Goal: Communication & Community: Answer question/provide support

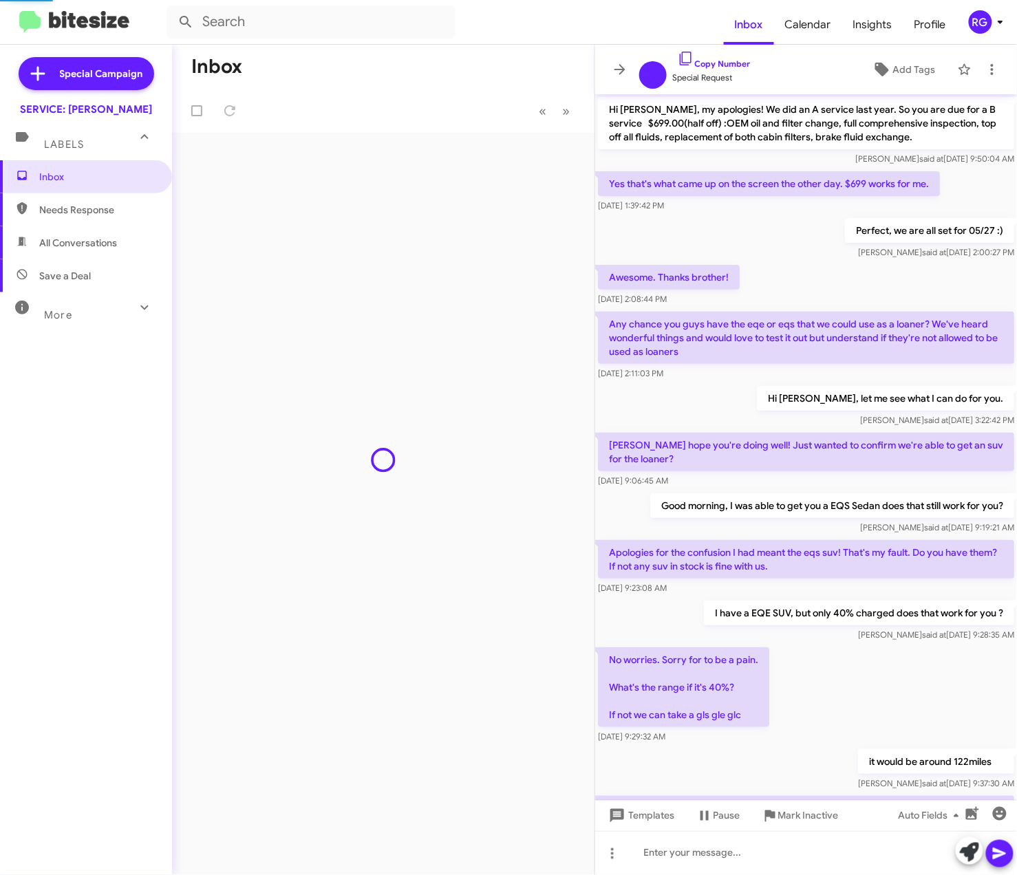
scroll to position [436, 0]
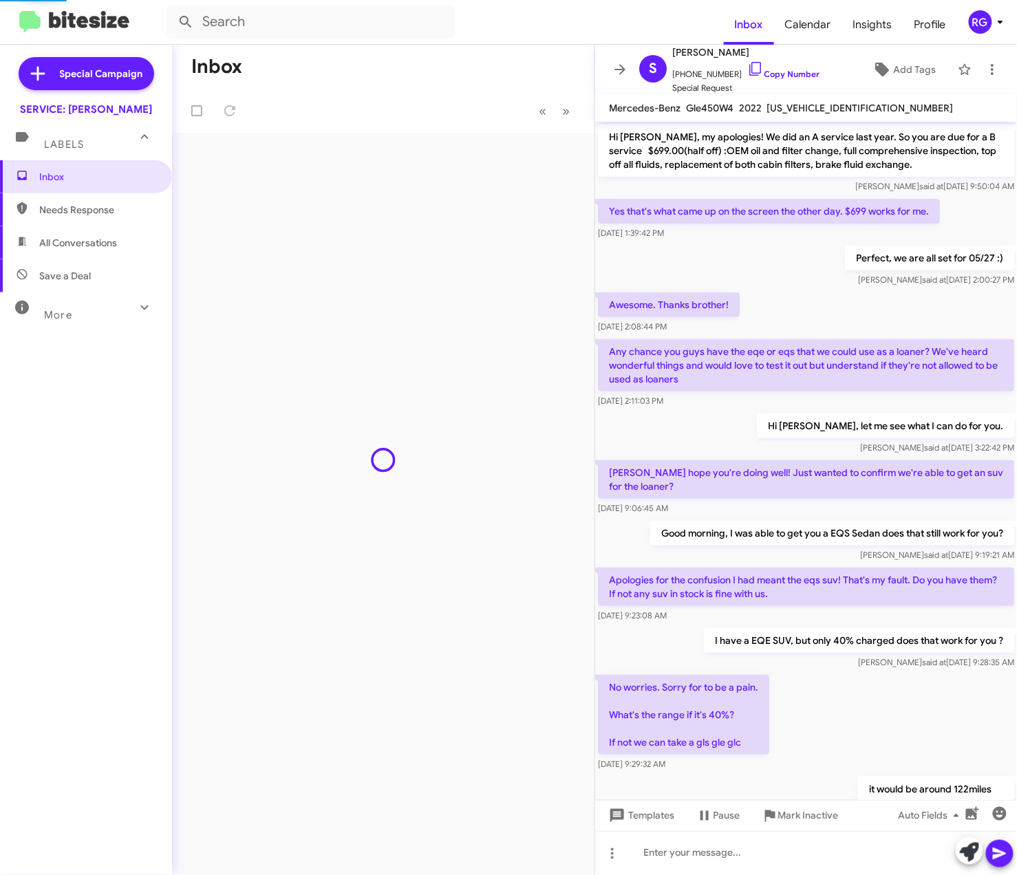
scroll to position [463, 0]
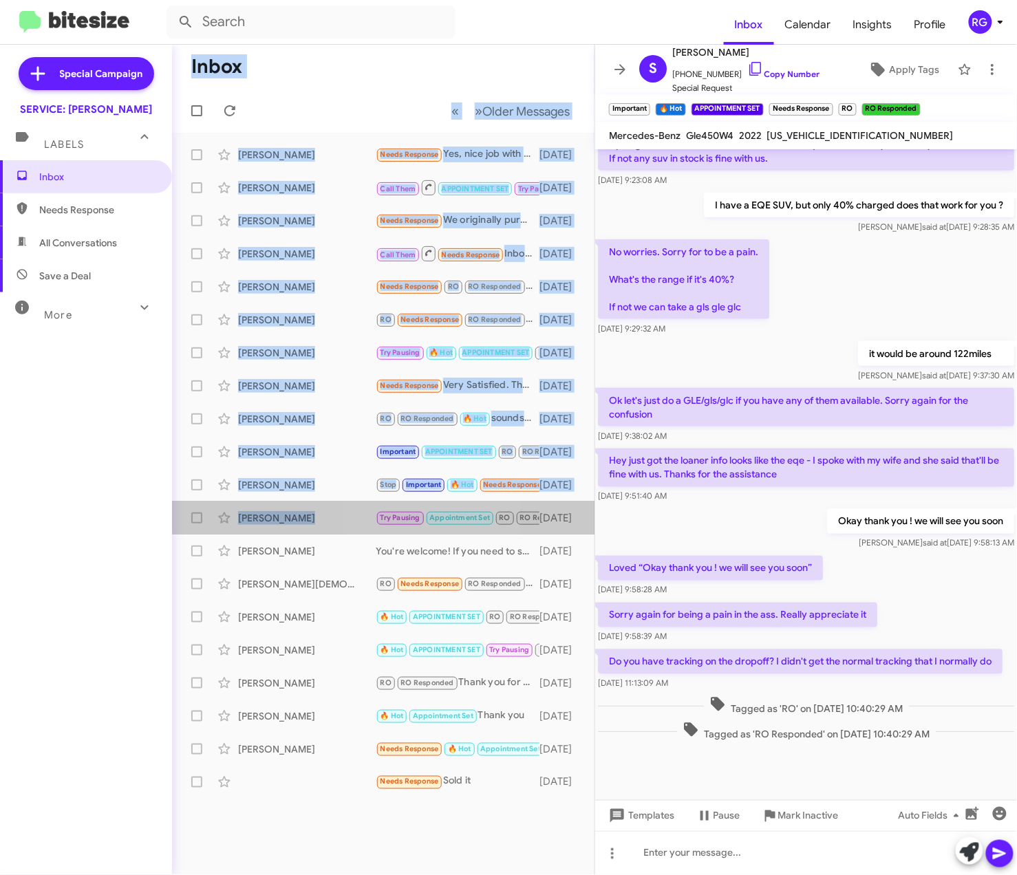
drag, startPoint x: 326, startPoint y: 570, endPoint x: -299, endPoint y: 915, distance: 713.6
click at [0, 875] on html "Inbox Calendar Insights Profile RG Special Campaign SERVICE: Mercedes Marin Lab…" at bounding box center [508, 437] width 1017 height 875
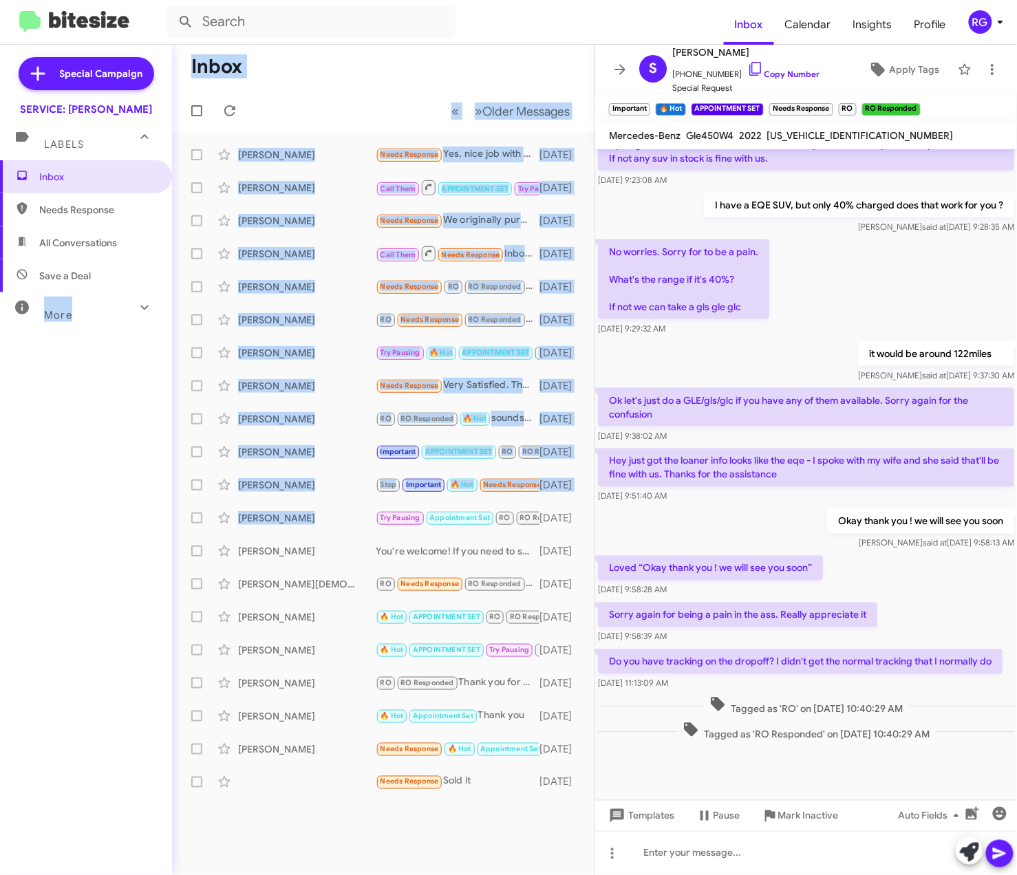
click at [29, 668] on div "Inbox Needs Response All Conversations Save a Deal More Important 🔥 Hot Appoint…" at bounding box center [86, 422] width 172 height 525
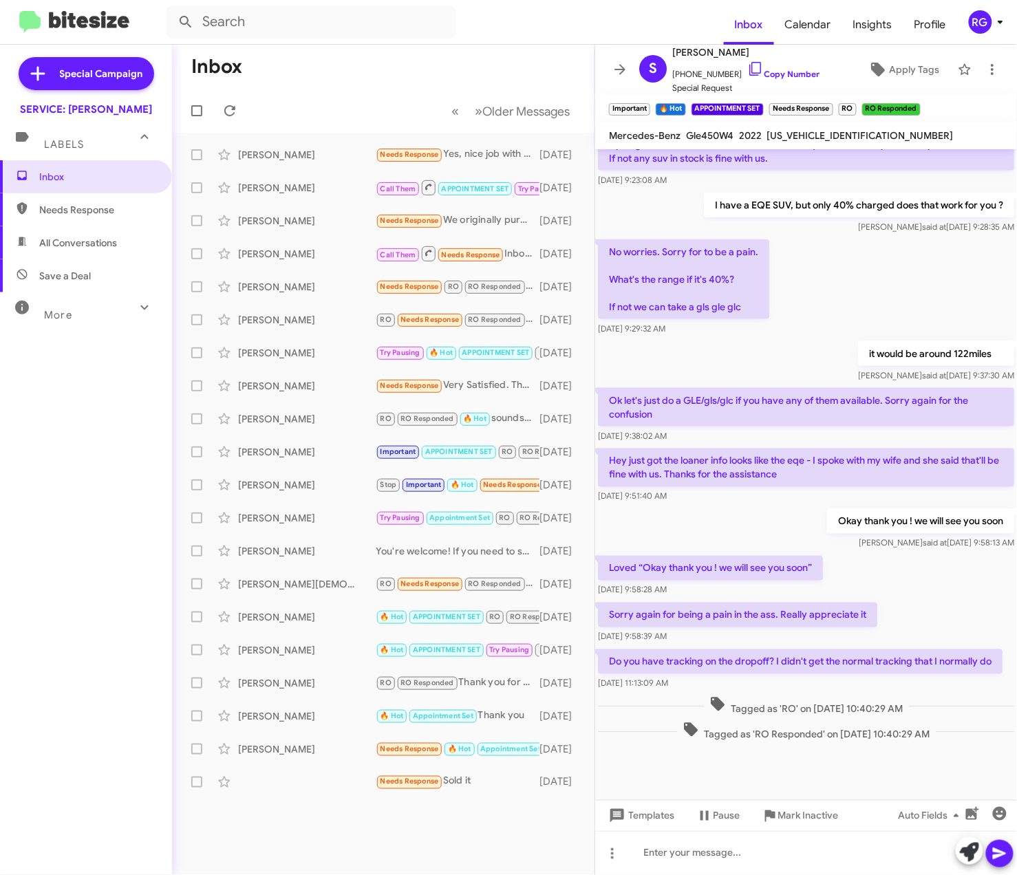
click at [520, 72] on mat-toolbar-row "Inbox" at bounding box center [383, 67] width 423 height 44
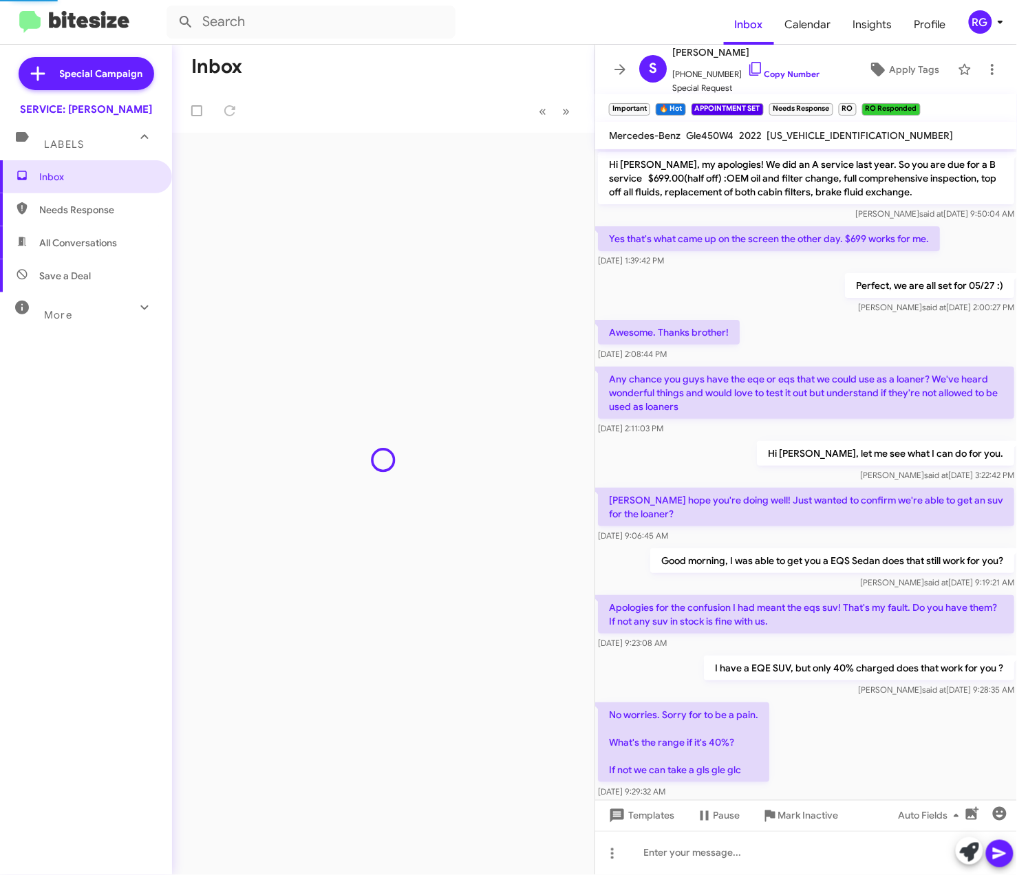
scroll to position [463, 0]
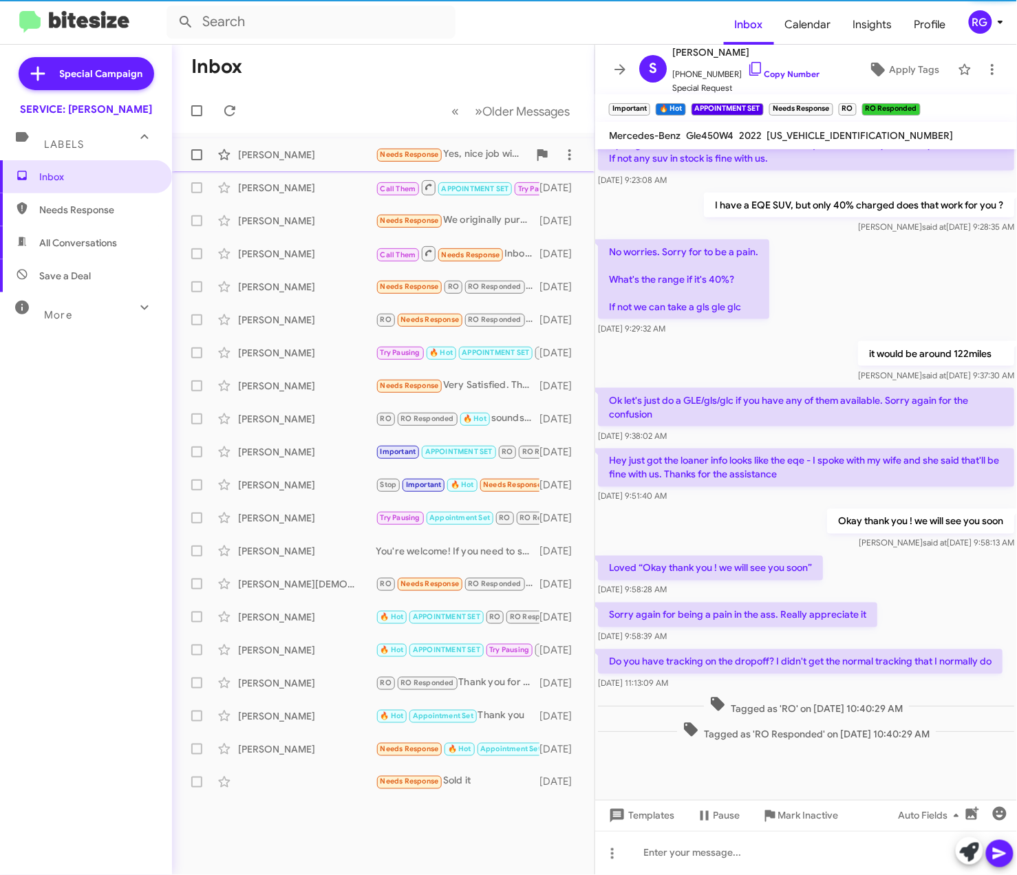
click at [322, 156] on div "[PERSON_NAME]" at bounding box center [307, 155] width 138 height 14
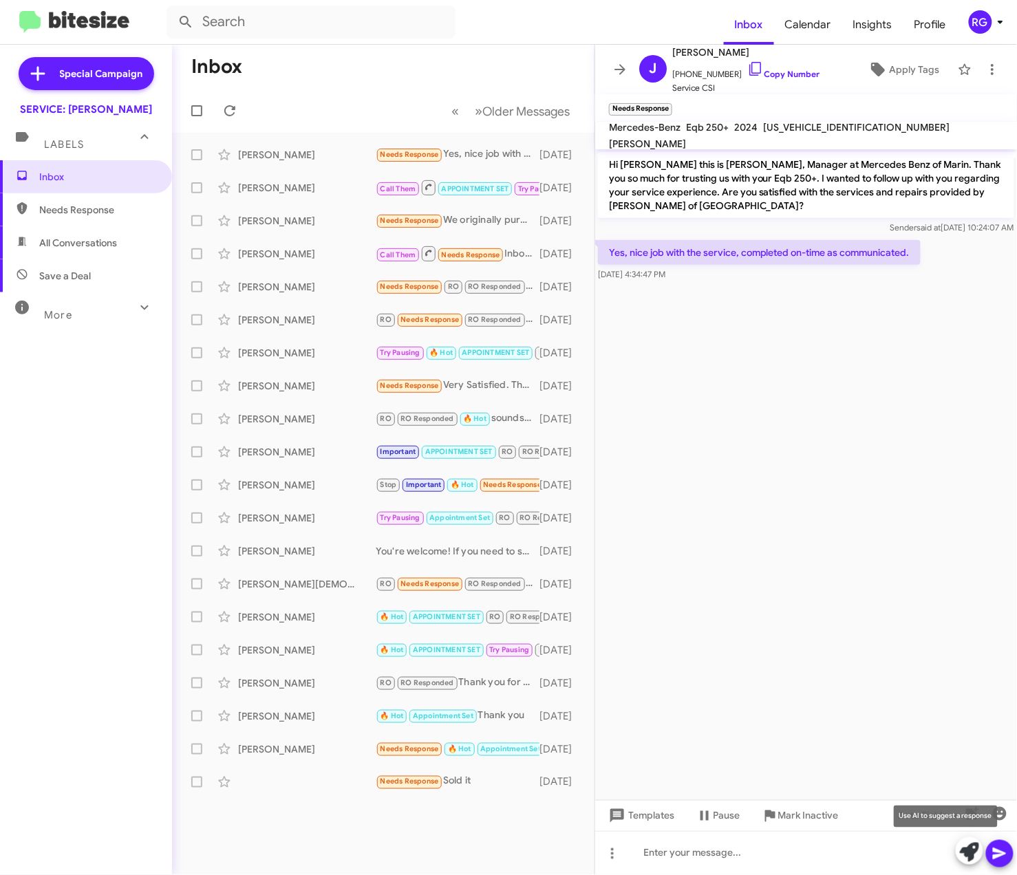
click at [958, 853] on button at bounding box center [970, 851] width 28 height 28
click at [954, 722] on cdk-virtual-scroll-viewport "Hi Jeremiah this is Omar Ibrahimi, Manager at Mercedes Benz of Marin. Thank you…" at bounding box center [806, 474] width 422 height 651
drag, startPoint x: 925, startPoint y: 534, endPoint x: 917, endPoint y: 534, distance: 7.6
click at [922, 534] on cdk-virtual-scroll-viewport "Hi Jeremiah this is Omar Ibrahimi, Manager at Mercedes Benz of Marin. Thank you…" at bounding box center [806, 474] width 422 height 651
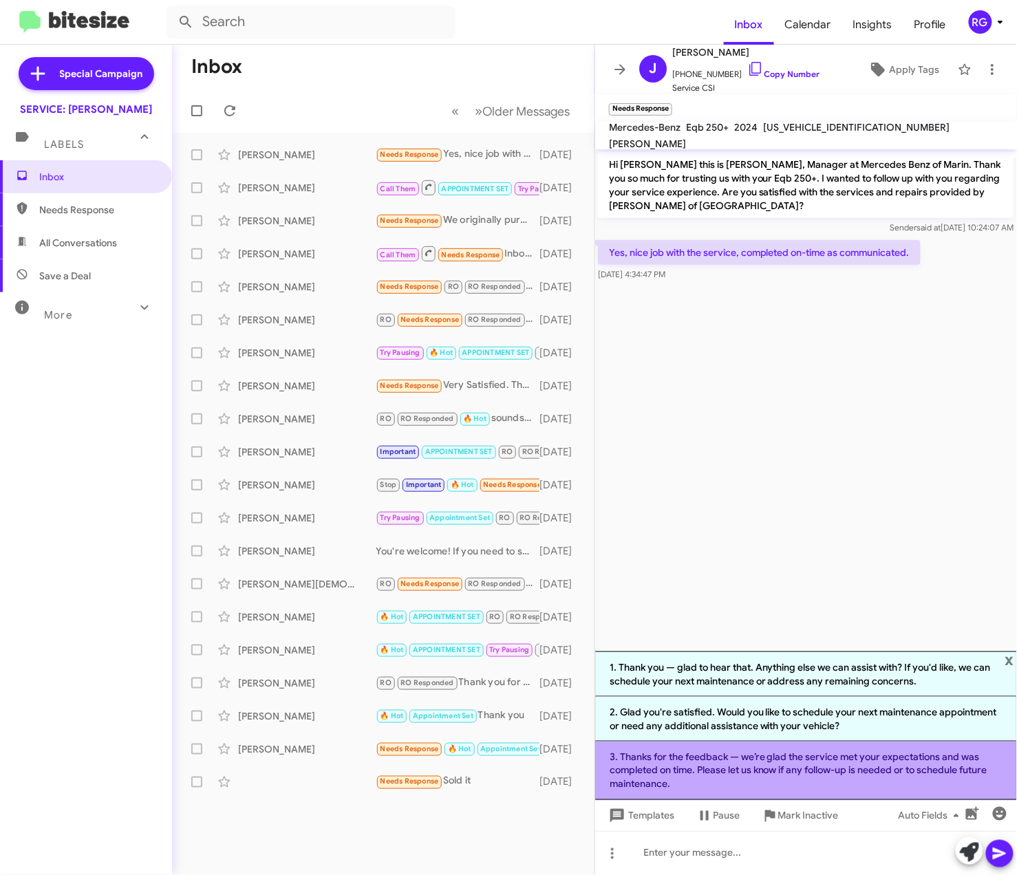
click at [672, 777] on li "3. Thanks for the feedback — we’re glad the service met your expectations and w…" at bounding box center [806, 771] width 422 height 58
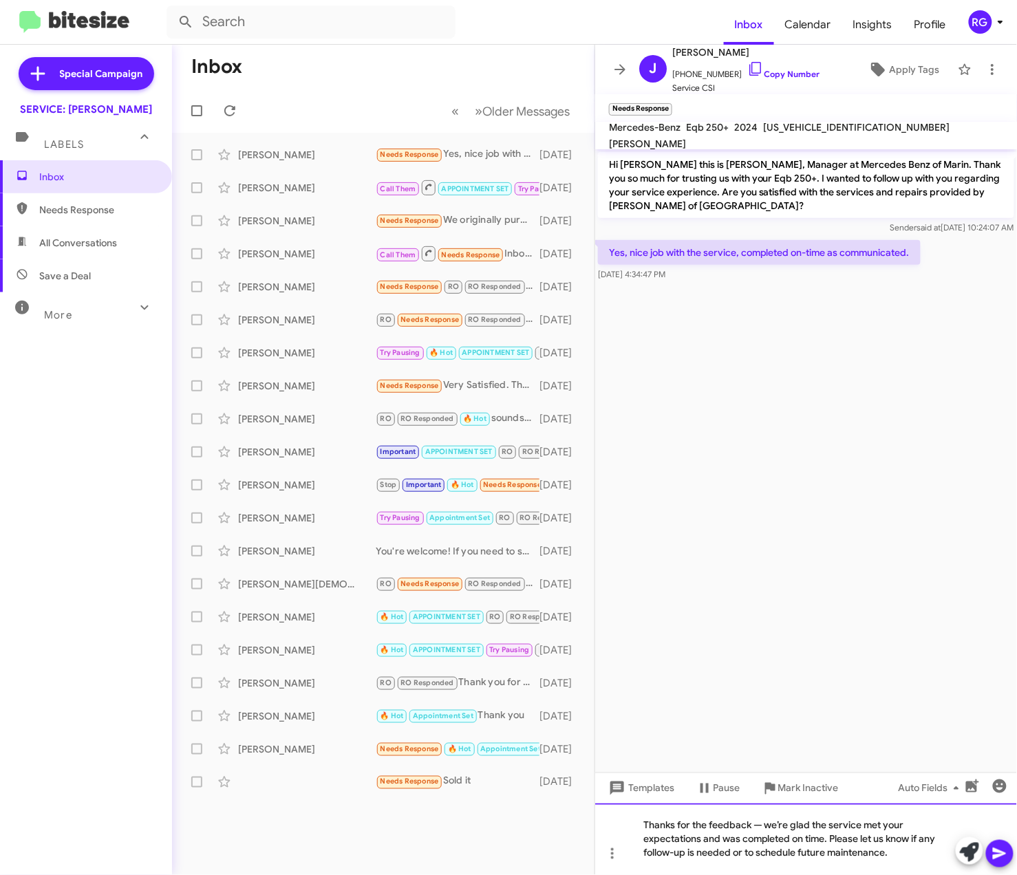
click at [768, 829] on div "Thanks for the feedback — we’re glad the service met your expectations and was …" at bounding box center [806, 840] width 422 height 72
click at [1010, 855] on button at bounding box center [1000, 854] width 28 height 28
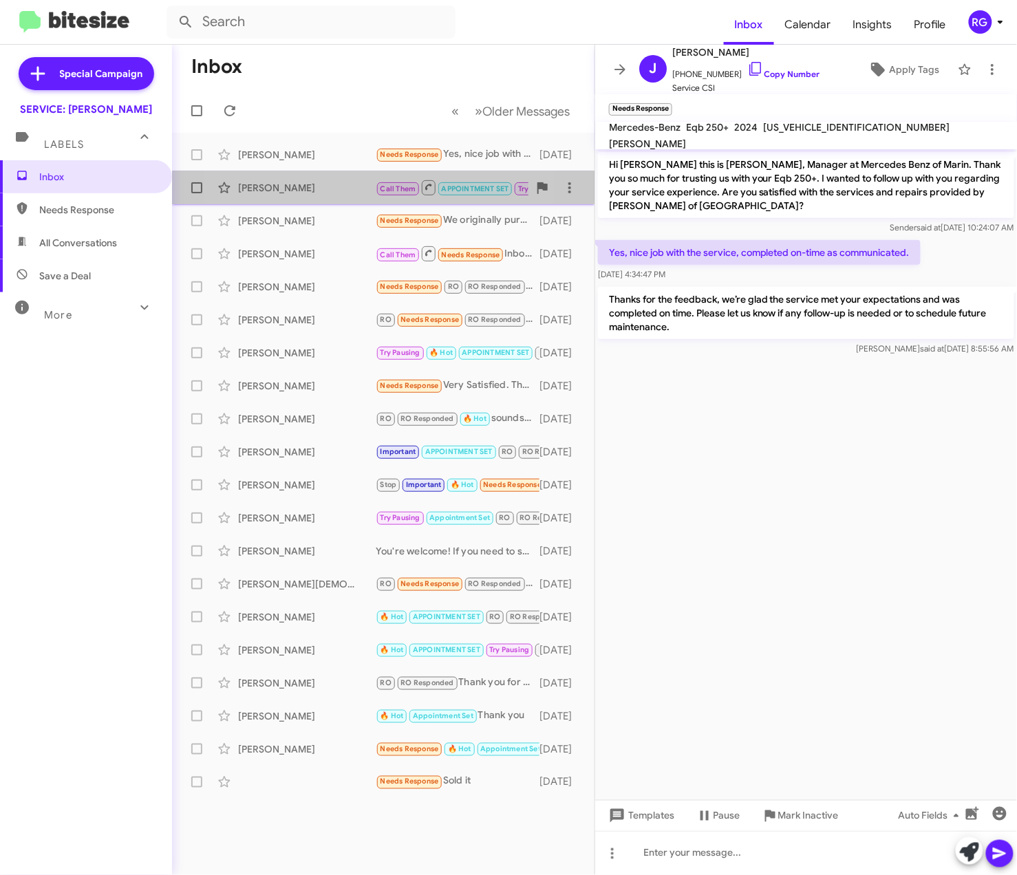
click at [312, 178] on div "William Wells Jr Call Them APPOINTMENT SET Try Pausing RO Historic RO Responded…" at bounding box center [383, 188] width 401 height 28
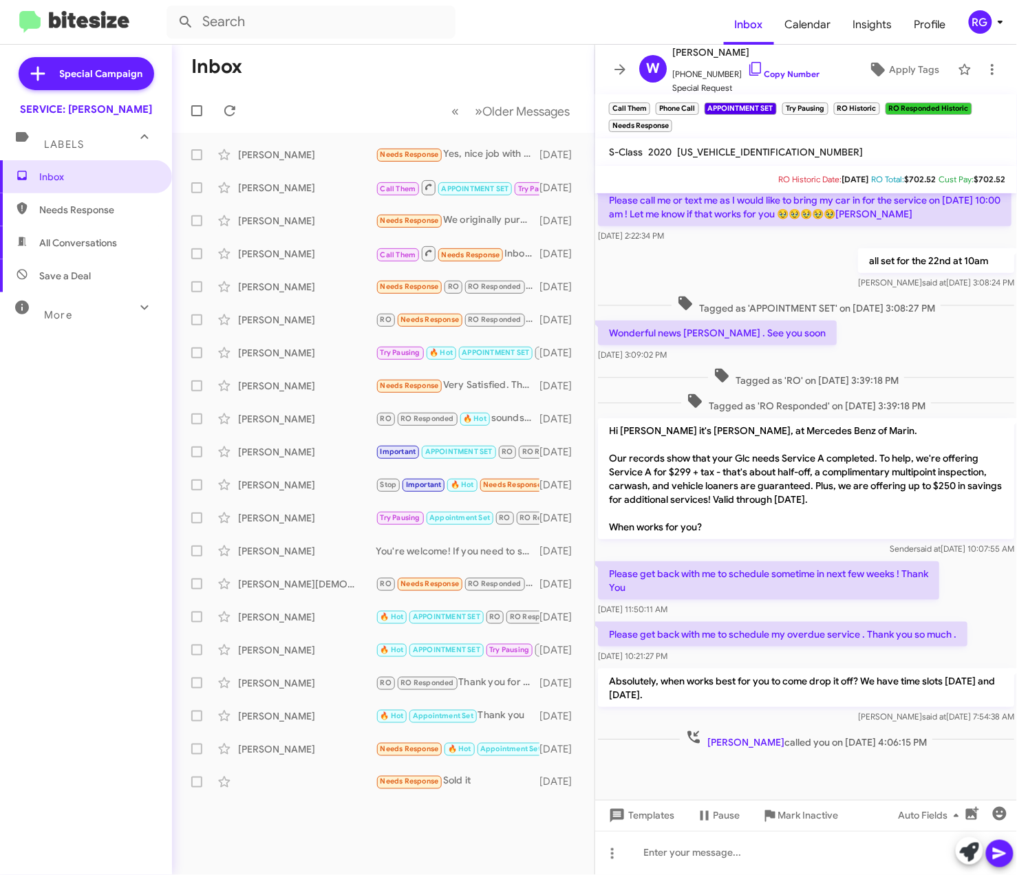
scroll to position [218, 0]
click at [392, 244] on div "Toto Dumay Call Them Needs Response Inbound Call 3 days ago" at bounding box center [383, 254] width 401 height 28
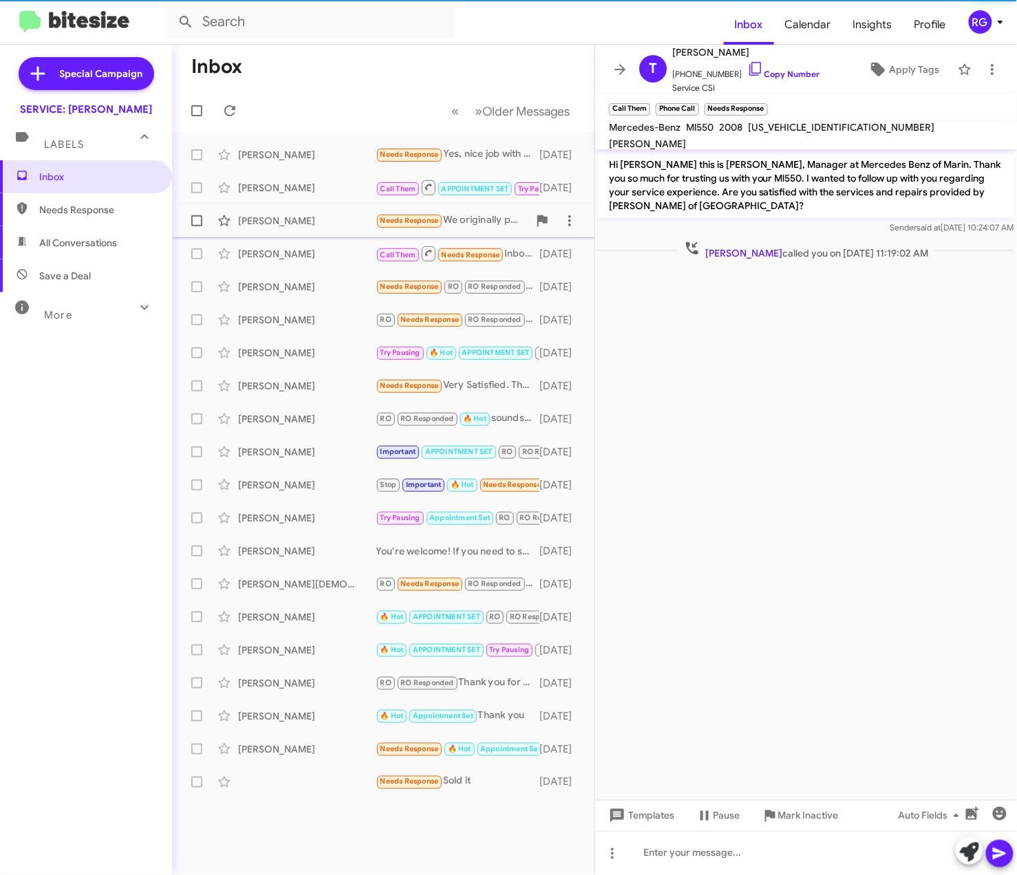
click at [413, 228] on div "Bruce Burtch Needs Response We originally purchased a GLB and really didn't lik…" at bounding box center [383, 221] width 401 height 28
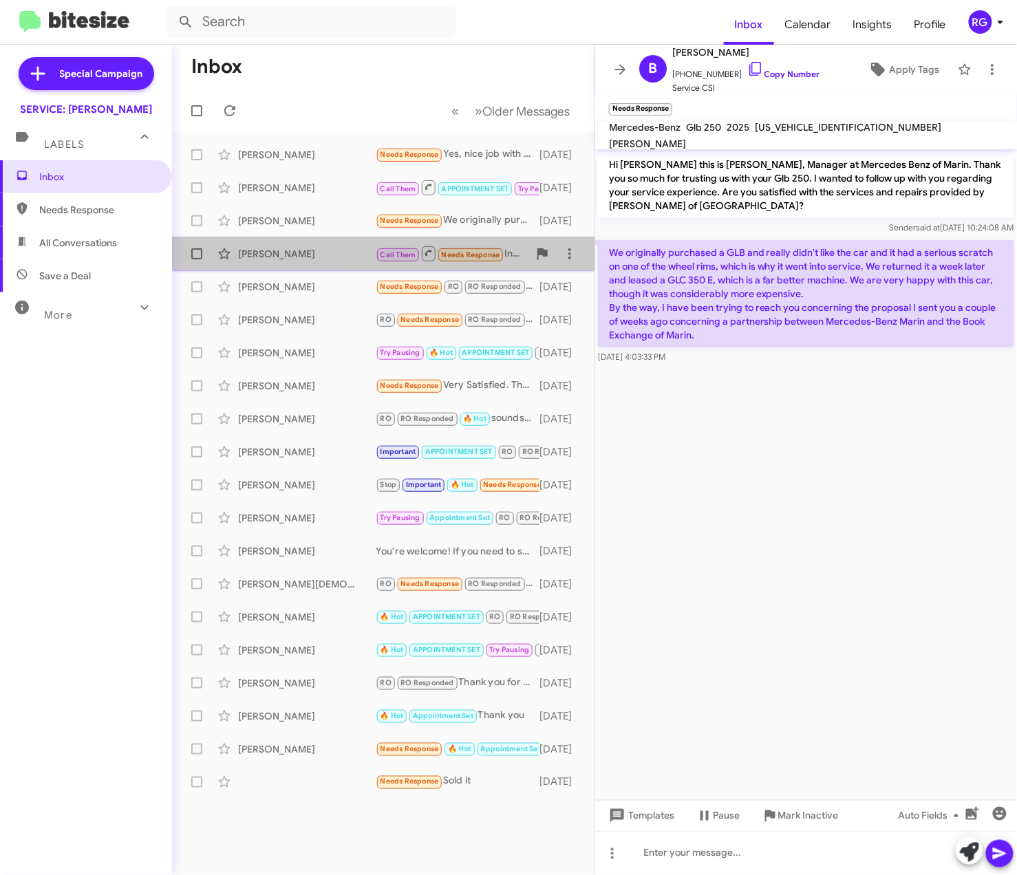
click at [449, 251] on span "Needs Response" at bounding box center [471, 254] width 58 height 9
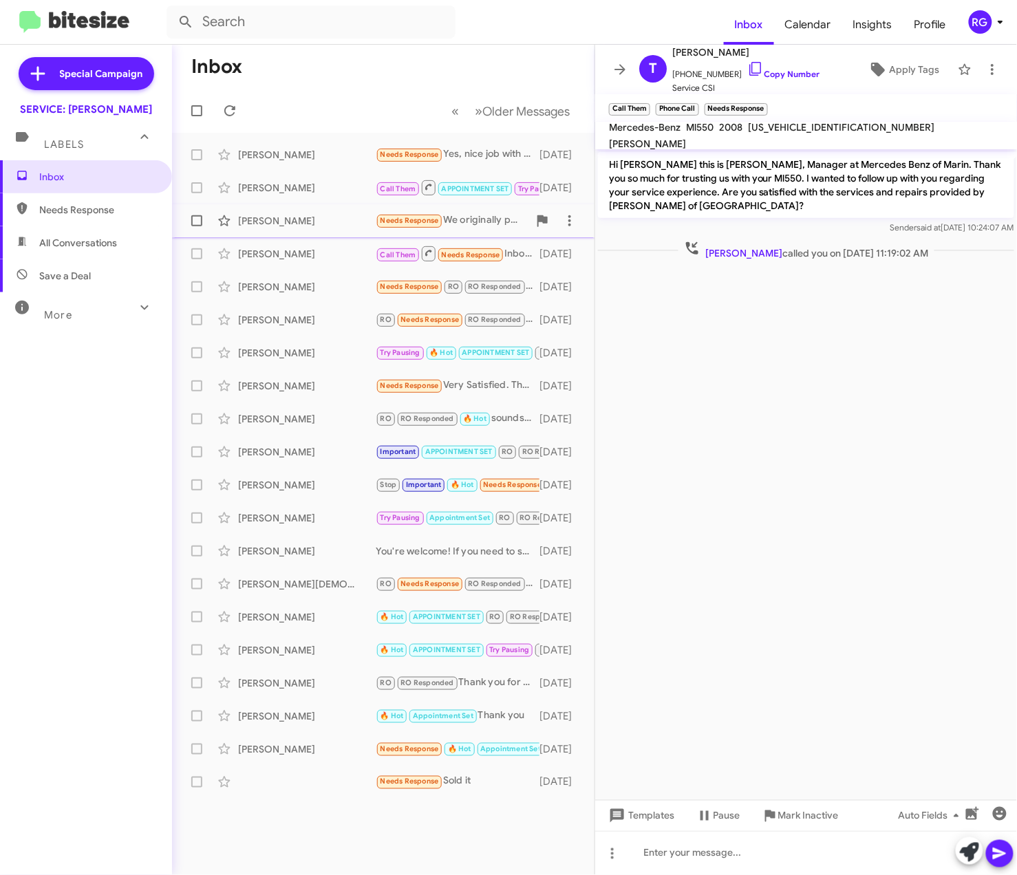
click at [455, 234] on div "Bruce Burtch Needs Response We originally purchased a GLB and really didn't lik…" at bounding box center [383, 221] width 401 height 28
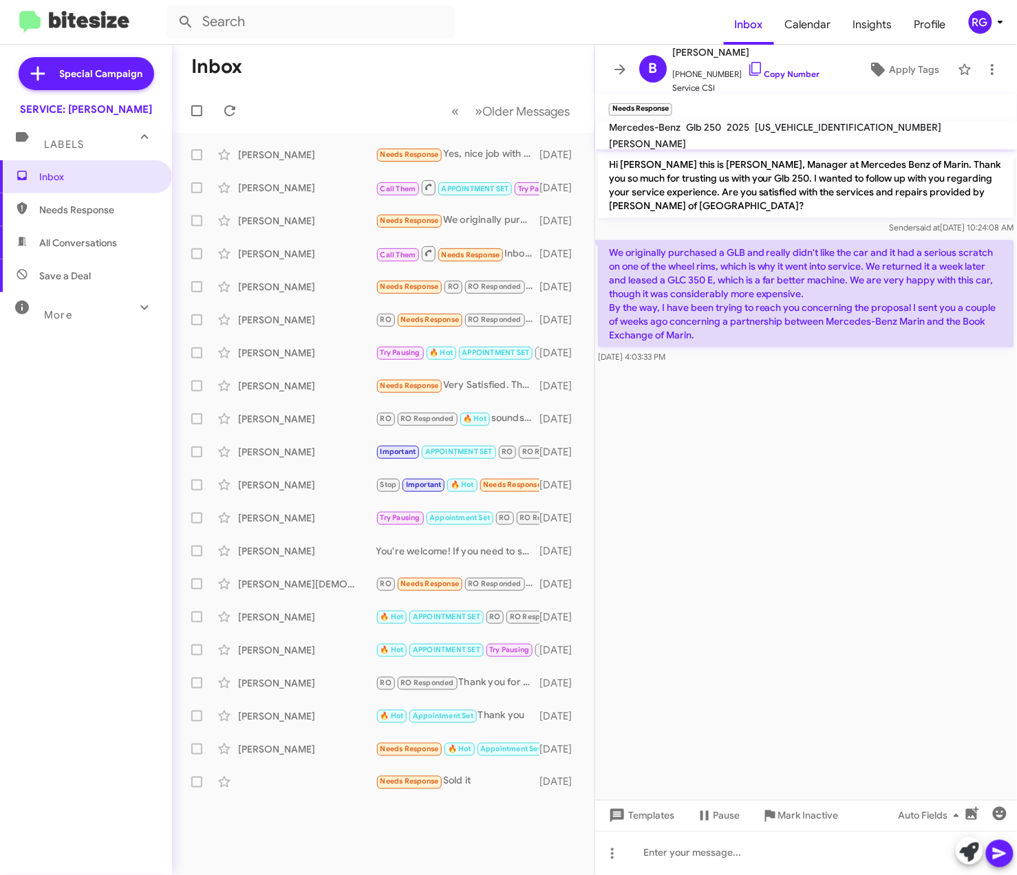
drag, startPoint x: 458, startPoint y: 257, endPoint x: 1003, endPoint y: 559, distance: 623.5
click at [1014, 562] on cdk-virtual-scroll-viewport "Hi Bruce this is Omar Ibrahimi, Manager at Mercedes Benz of Marin. Thank you so…" at bounding box center [806, 474] width 422 height 651
click at [983, 556] on cdk-virtual-scroll-viewport "Hi Bruce this is Omar Ibrahimi, Manager at Mercedes Benz of Marin. Thank you so…" at bounding box center [806, 474] width 422 height 651
click at [978, 553] on cdk-virtual-scroll-viewport "Hi Bruce this is Omar Ibrahimi, Manager at Mercedes Benz of Marin. Thank you so…" at bounding box center [806, 474] width 422 height 651
click at [915, 554] on cdk-virtual-scroll-viewport "Hi Bruce this is Omar Ibrahimi, Manager at Mercedes Benz of Marin. Thank you so…" at bounding box center [806, 474] width 422 height 651
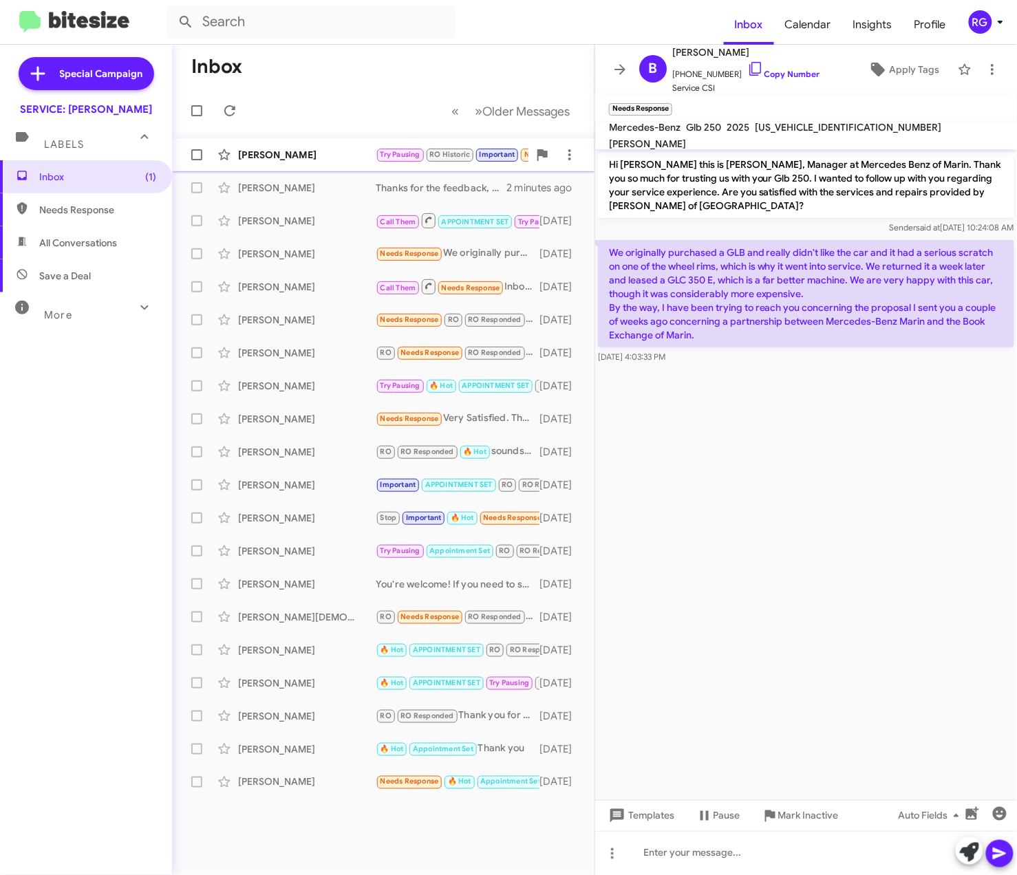
click at [308, 160] on div "[PERSON_NAME]" at bounding box center [307, 155] width 138 height 14
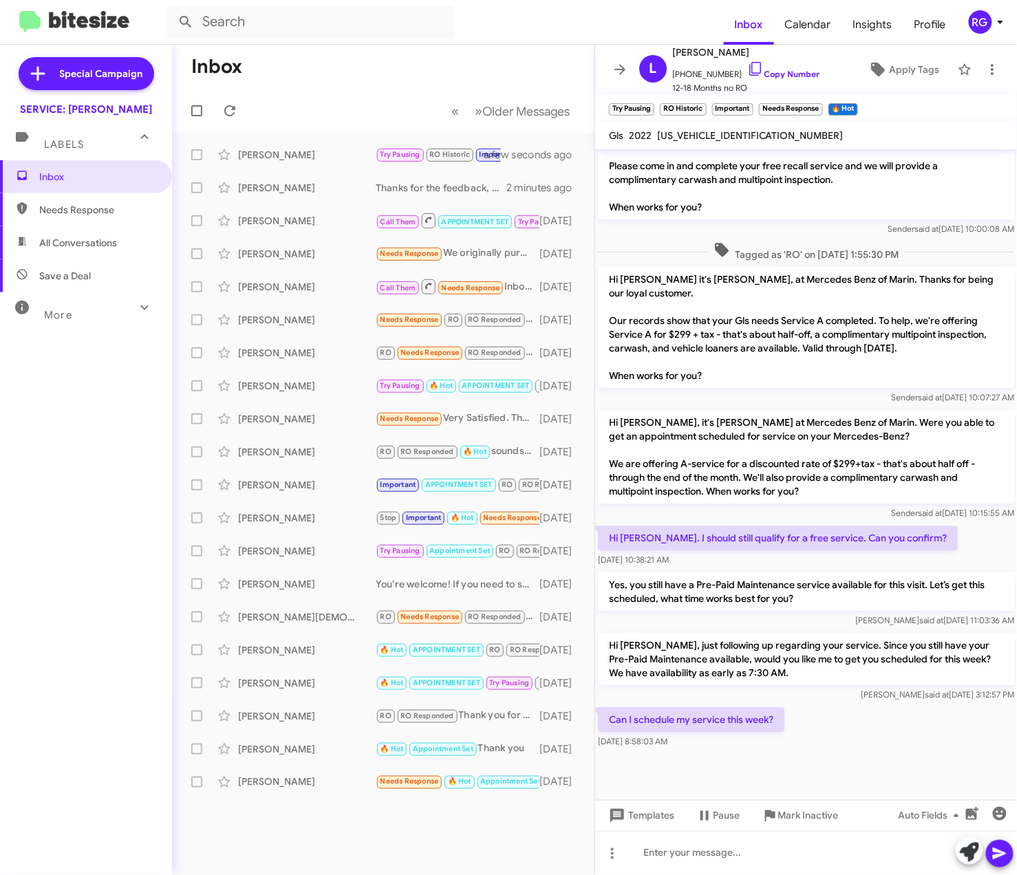
click at [963, 849] on icon at bounding box center [969, 852] width 19 height 19
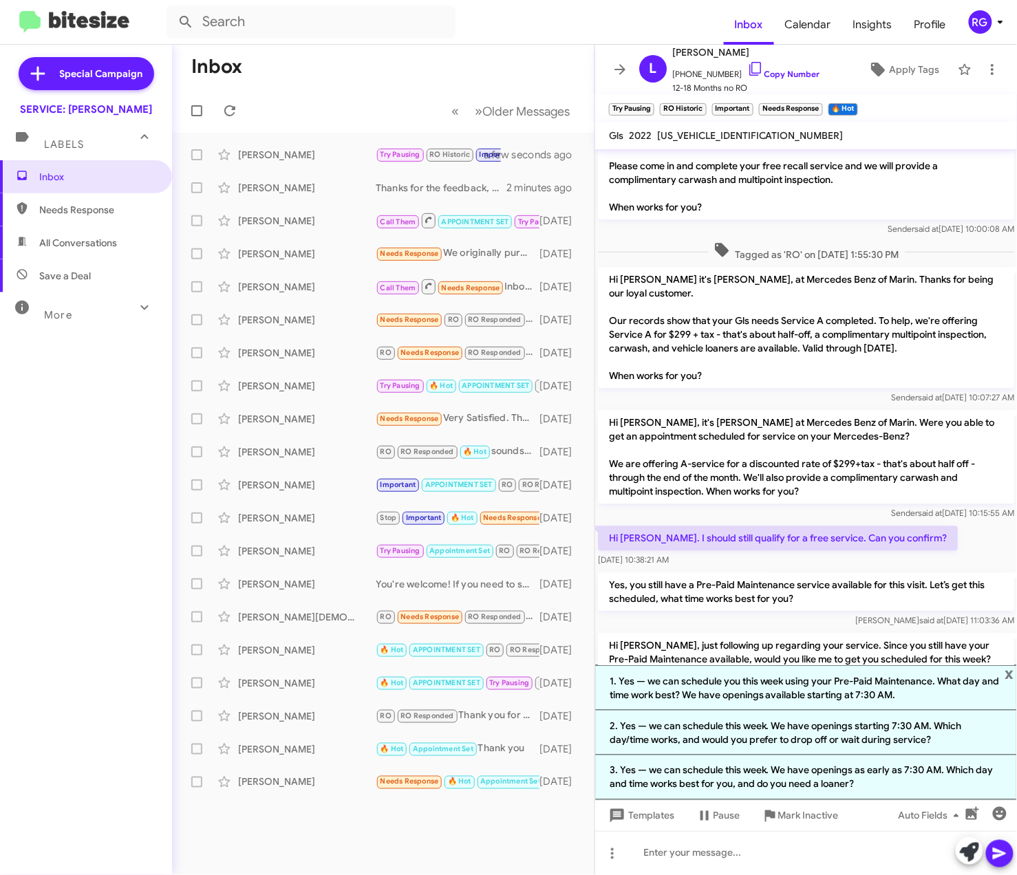
click at [727, 133] on span "4JGFF5KE0NA643167" at bounding box center [750, 135] width 186 height 12
click at [725, 135] on span "4JGFF5KE0NA643167" at bounding box center [750, 135] width 186 height 12
click at [729, 131] on span "4JGFF5KE0NA643167" at bounding box center [750, 135] width 186 height 12
copy span "4JGFF5KE0NA643167"
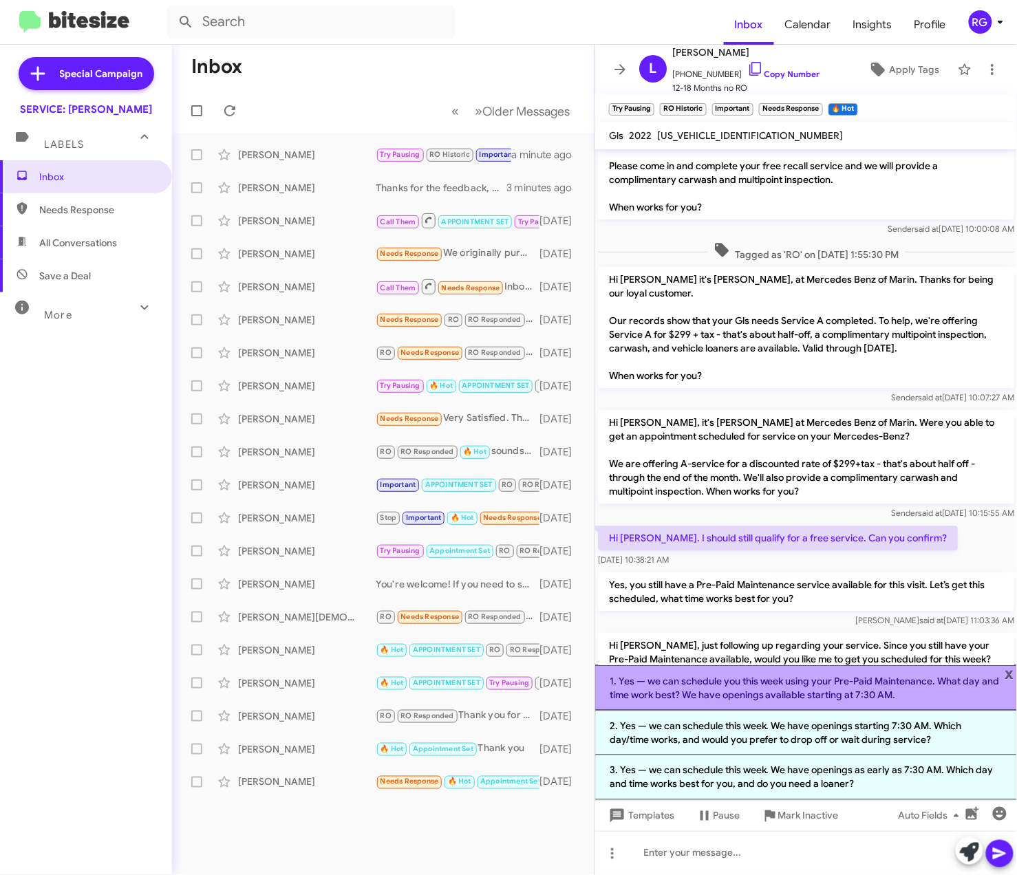
click at [842, 688] on li "1. Yes — we can schedule you this week using your Pre-Paid Maintenance. What da…" at bounding box center [806, 687] width 422 height 45
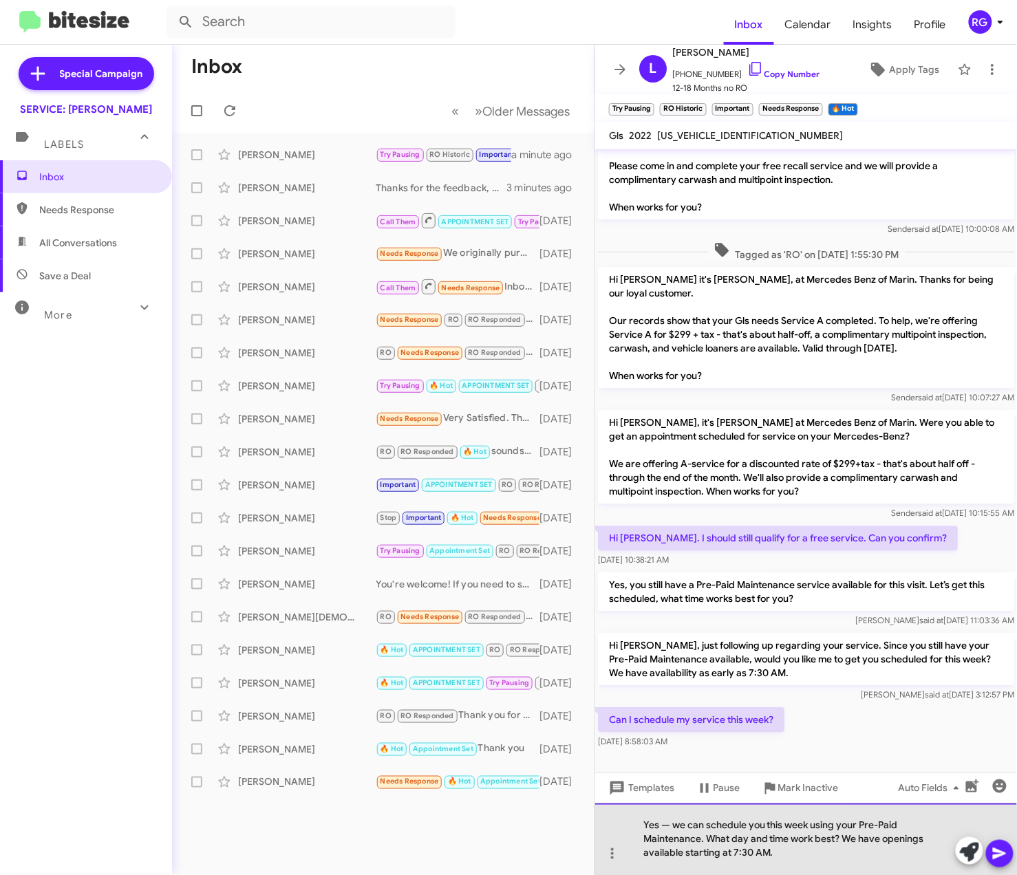
click at [672, 823] on div "Yes — we can schedule you this week using your Pre-Paid Maintenance. What day a…" at bounding box center [806, 840] width 422 height 72
click at [862, 848] on div "Yes, we can schedule you this week using your Pre-Paid Maintenance. What day an…" at bounding box center [806, 840] width 422 height 72
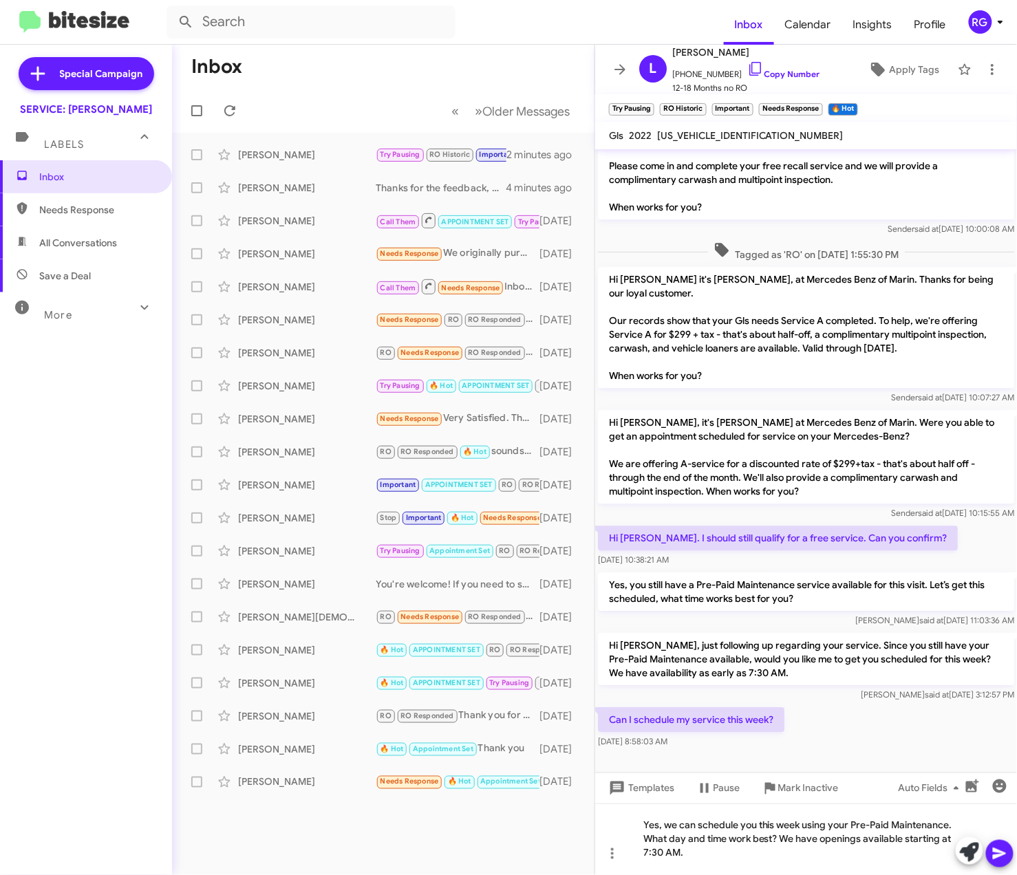
click at [1003, 851] on icon at bounding box center [1000, 854] width 17 height 17
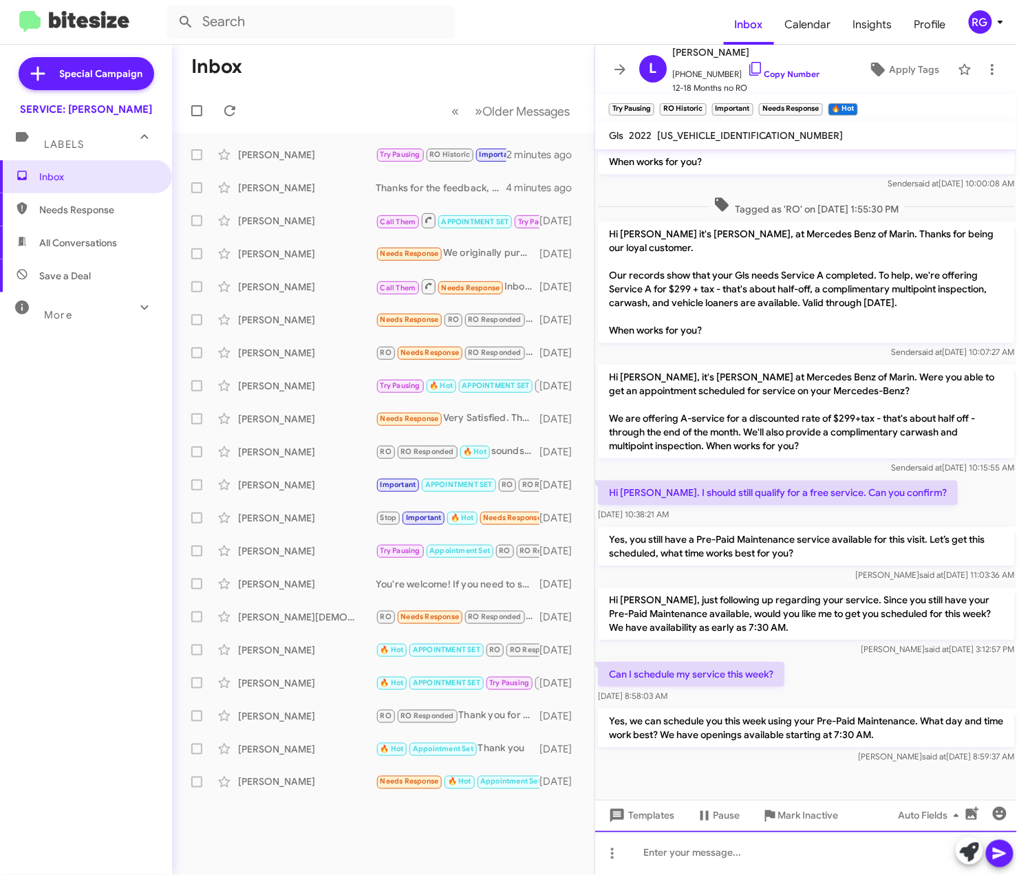
scroll to position [970, 0]
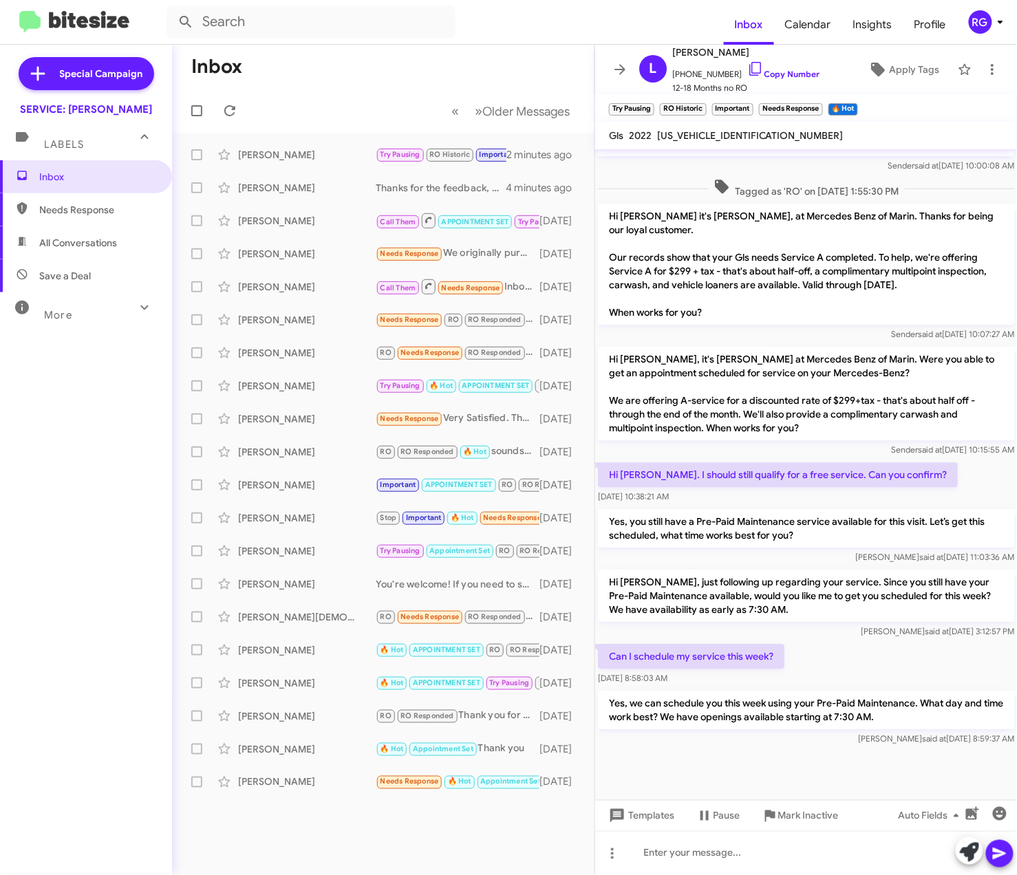
drag, startPoint x: 912, startPoint y: 669, endPoint x: 919, endPoint y: 666, distance: 7.4
drag, startPoint x: 919, startPoint y: 666, endPoint x: 764, endPoint y: 731, distance: 168.4
click at [764, 749] on div at bounding box center [806, 781] width 422 height 65
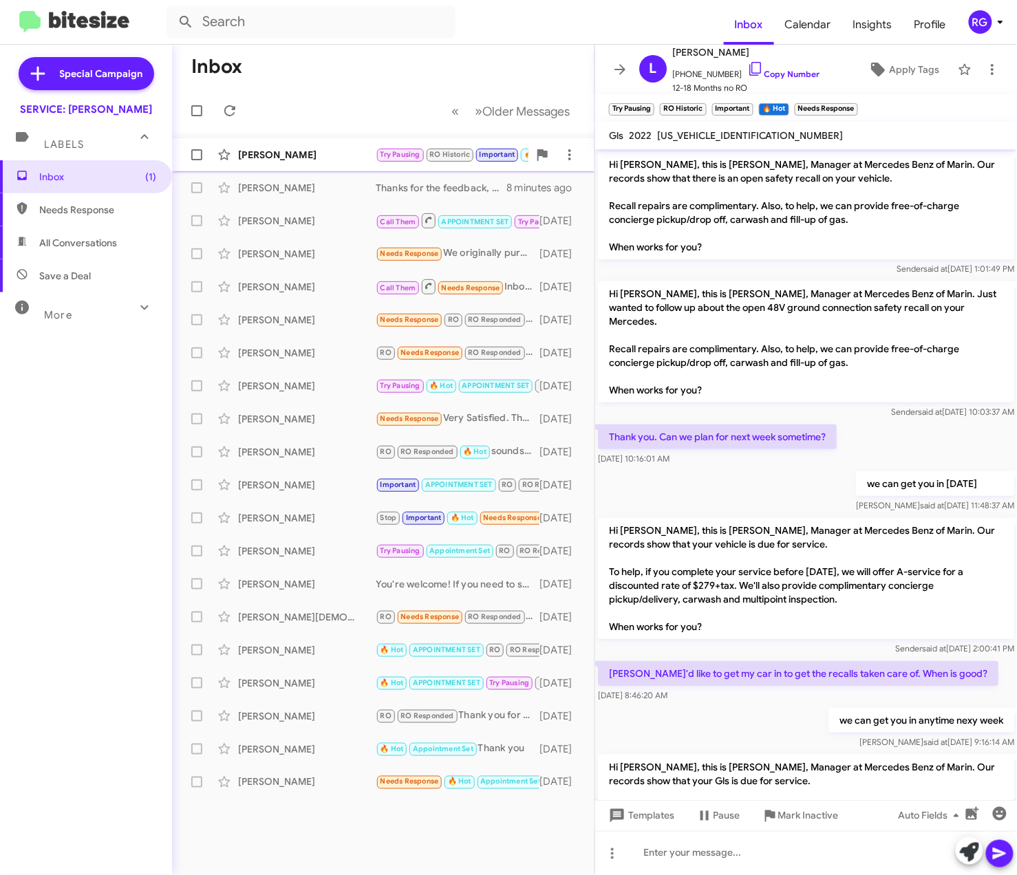
click at [493, 160] on small "Important" at bounding box center [497, 155] width 42 height 13
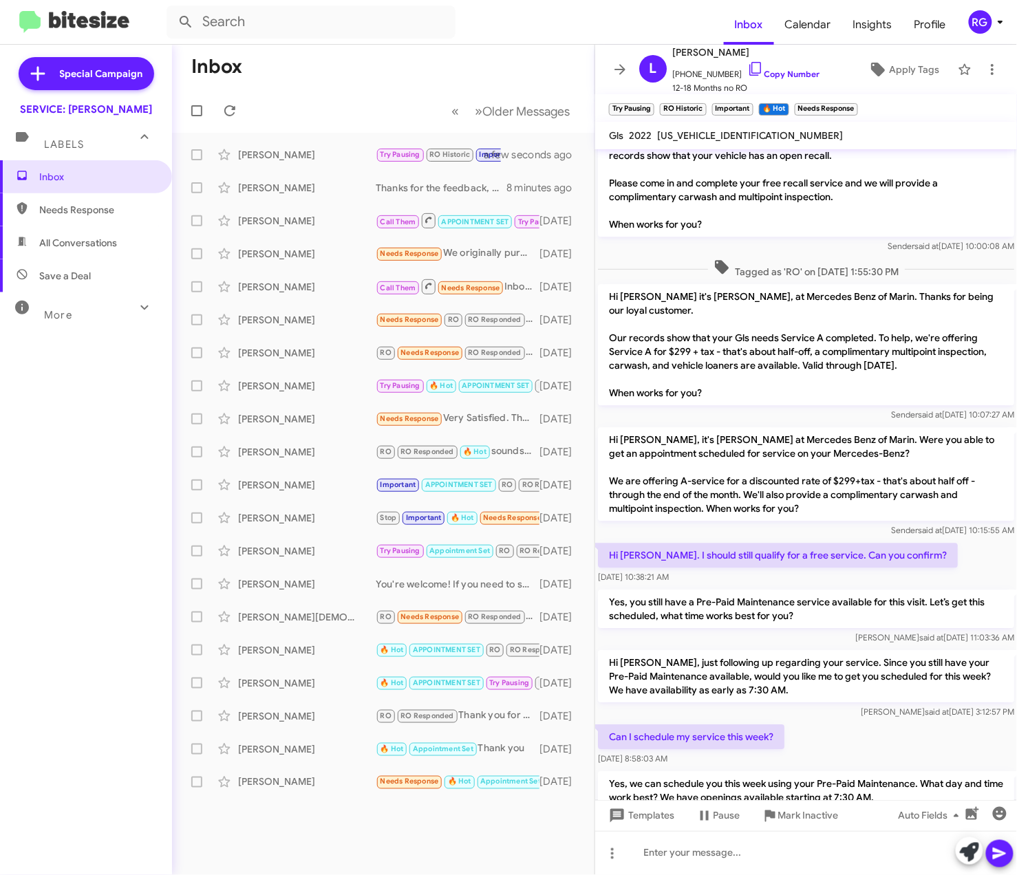
scroll to position [1021, 0]
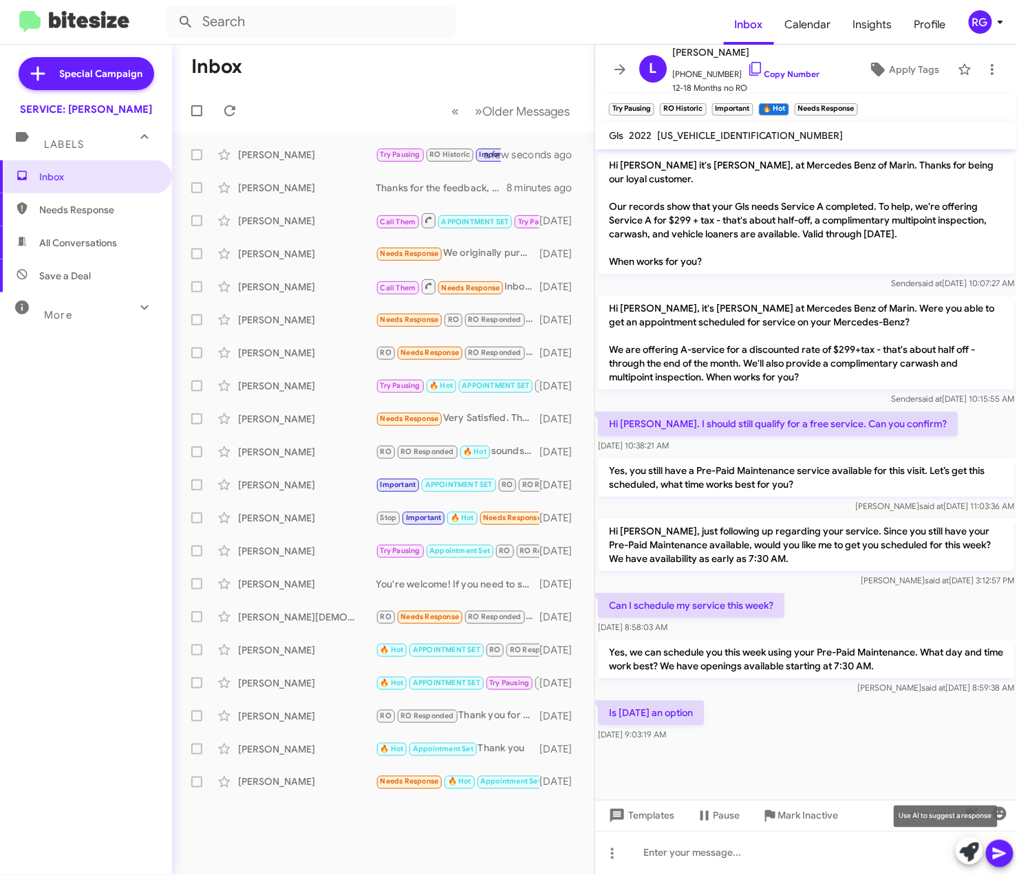
click at [975, 859] on icon at bounding box center [969, 852] width 19 height 19
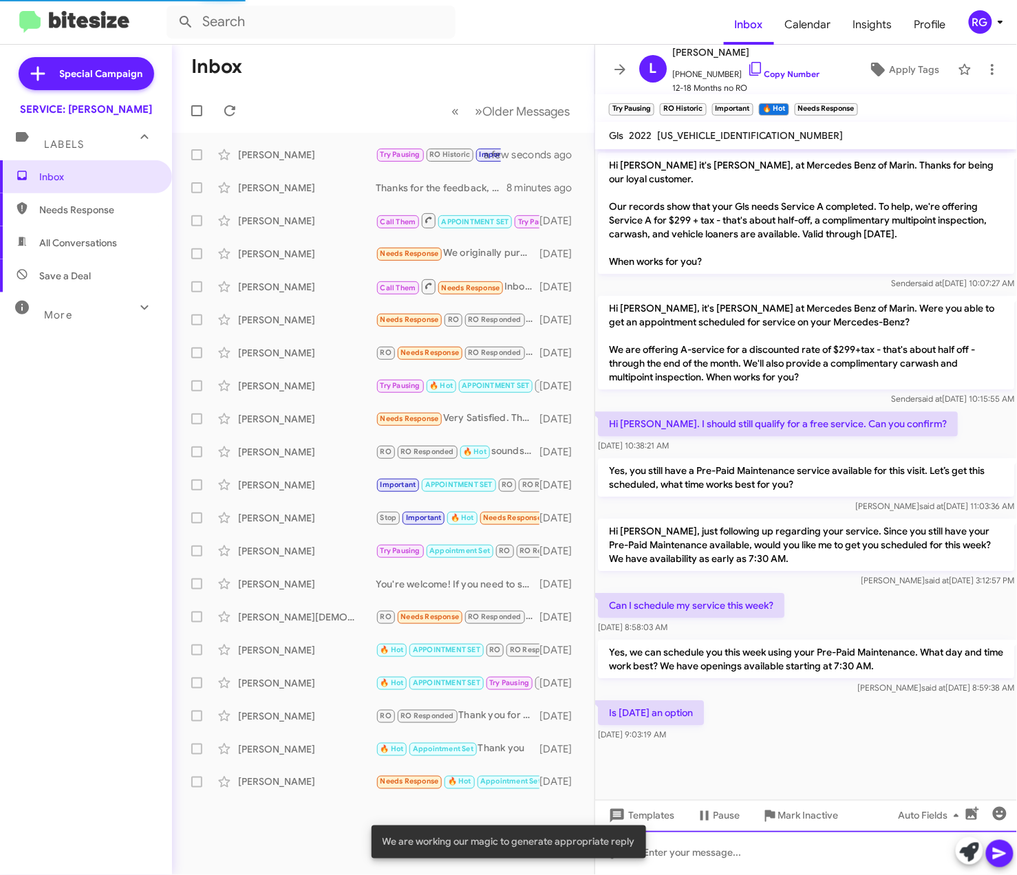
click at [936, 843] on div at bounding box center [806, 853] width 422 height 44
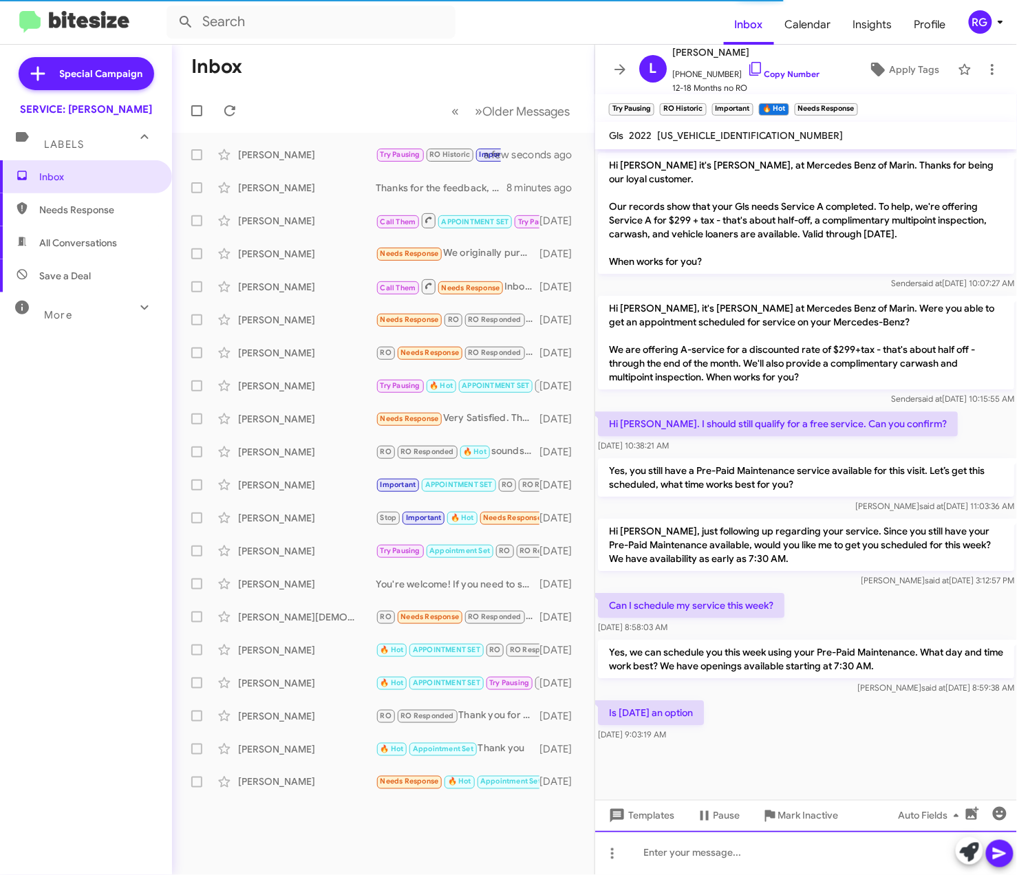
click at [923, 849] on div at bounding box center [806, 853] width 422 height 44
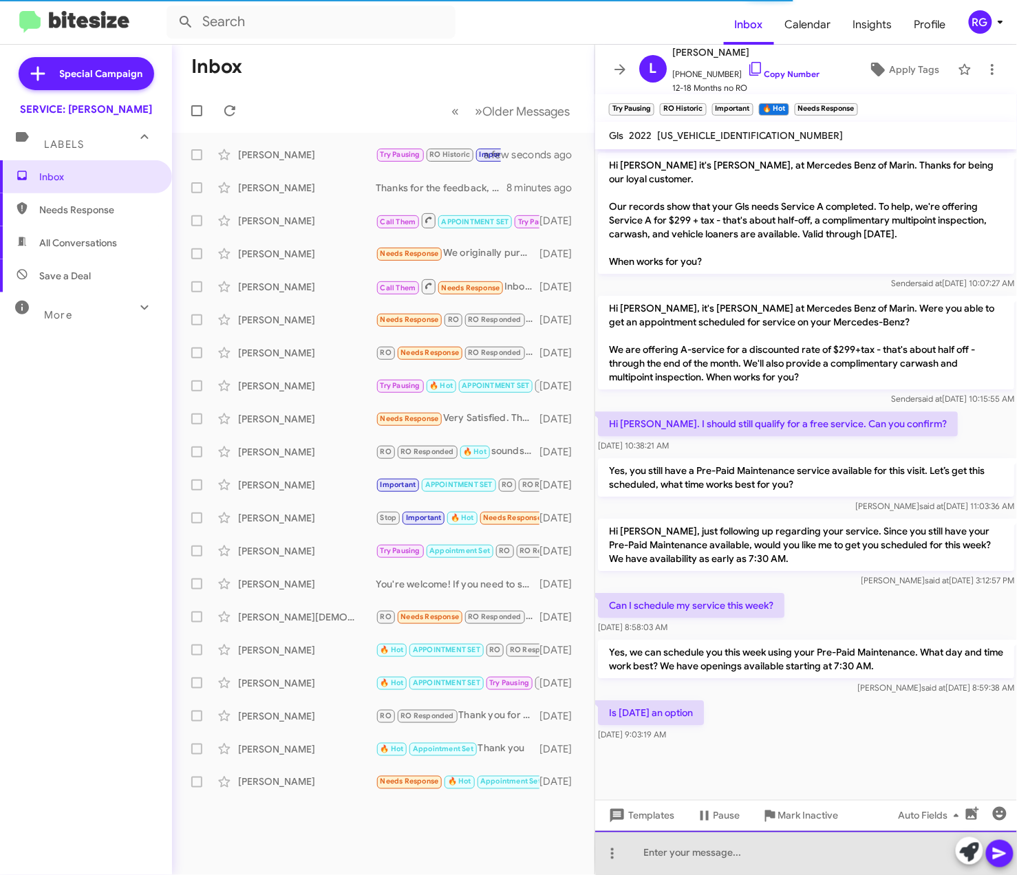
click at [923, 849] on div at bounding box center [806, 853] width 422 height 44
click at [922, 849] on div at bounding box center [806, 853] width 422 height 44
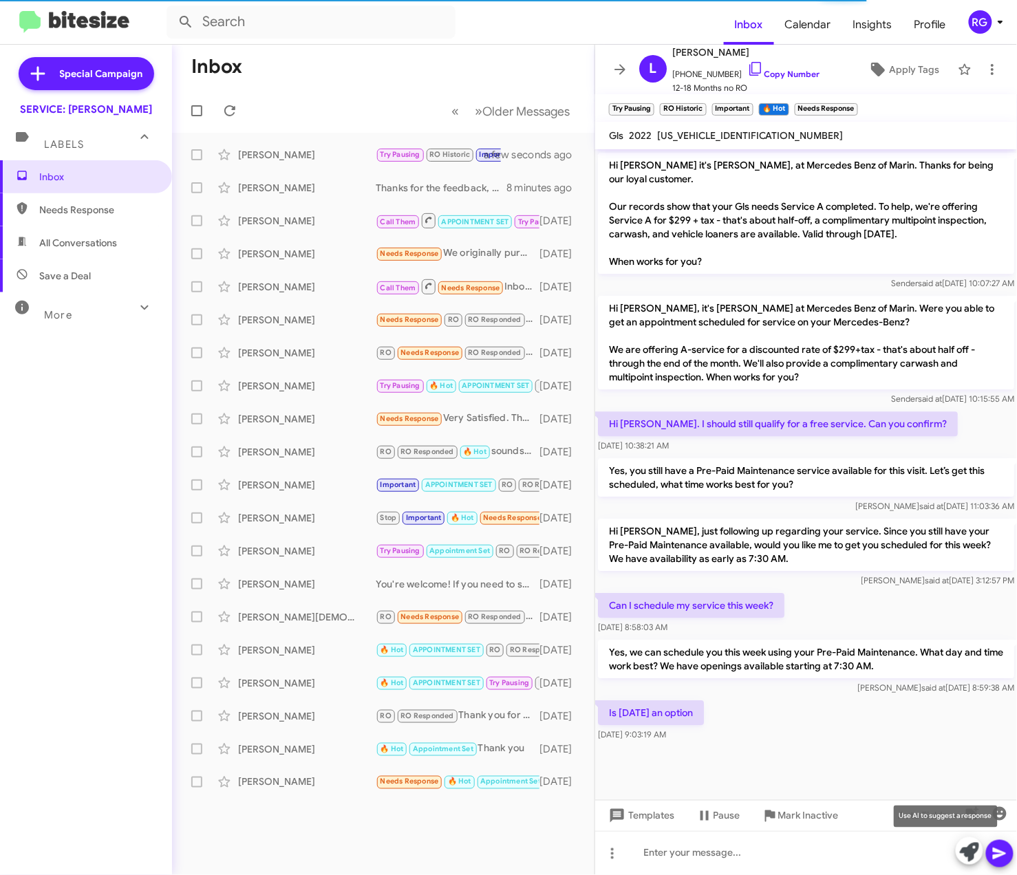
click at [961, 851] on icon at bounding box center [969, 852] width 19 height 19
drag, startPoint x: 776, startPoint y: 732, endPoint x: 769, endPoint y: 735, distance: 7.4
click at [769, 745] on div at bounding box center [806, 779] width 422 height 69
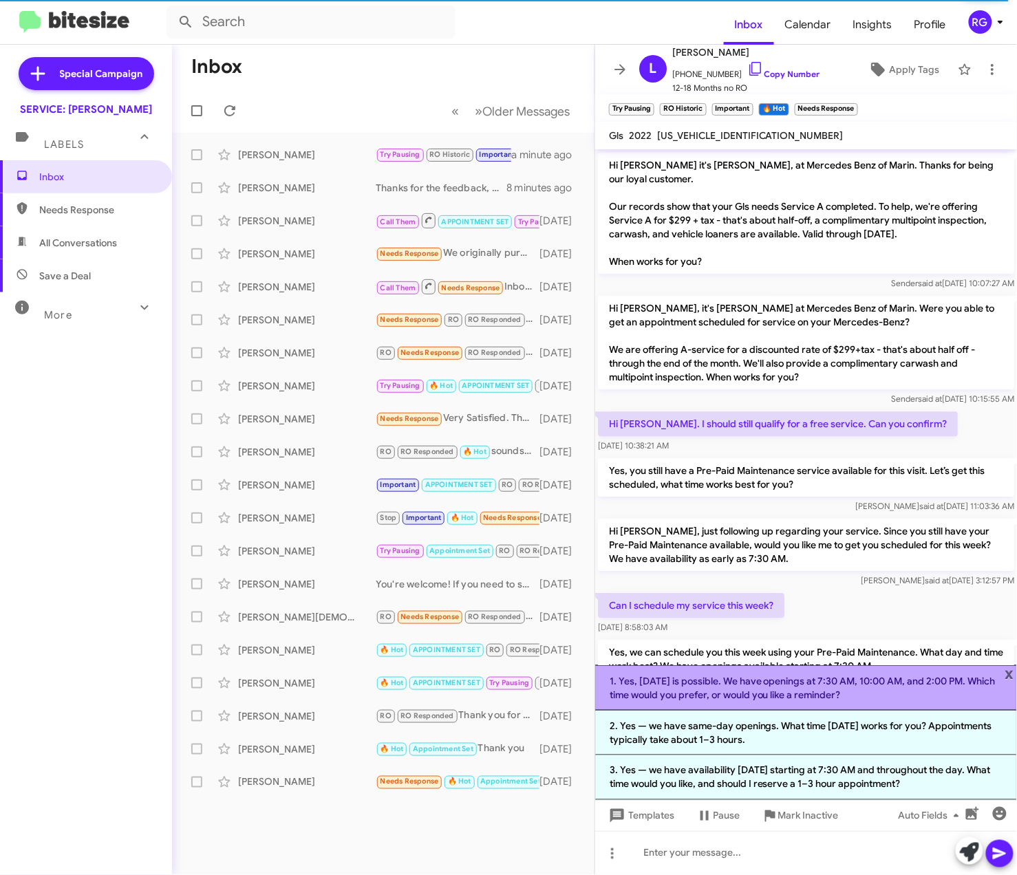
click at [736, 698] on li "1. Yes, today is possible. We have openings at 7:30 AM, 10:00 AM, and 2:00 PM. …" at bounding box center [806, 687] width 422 height 45
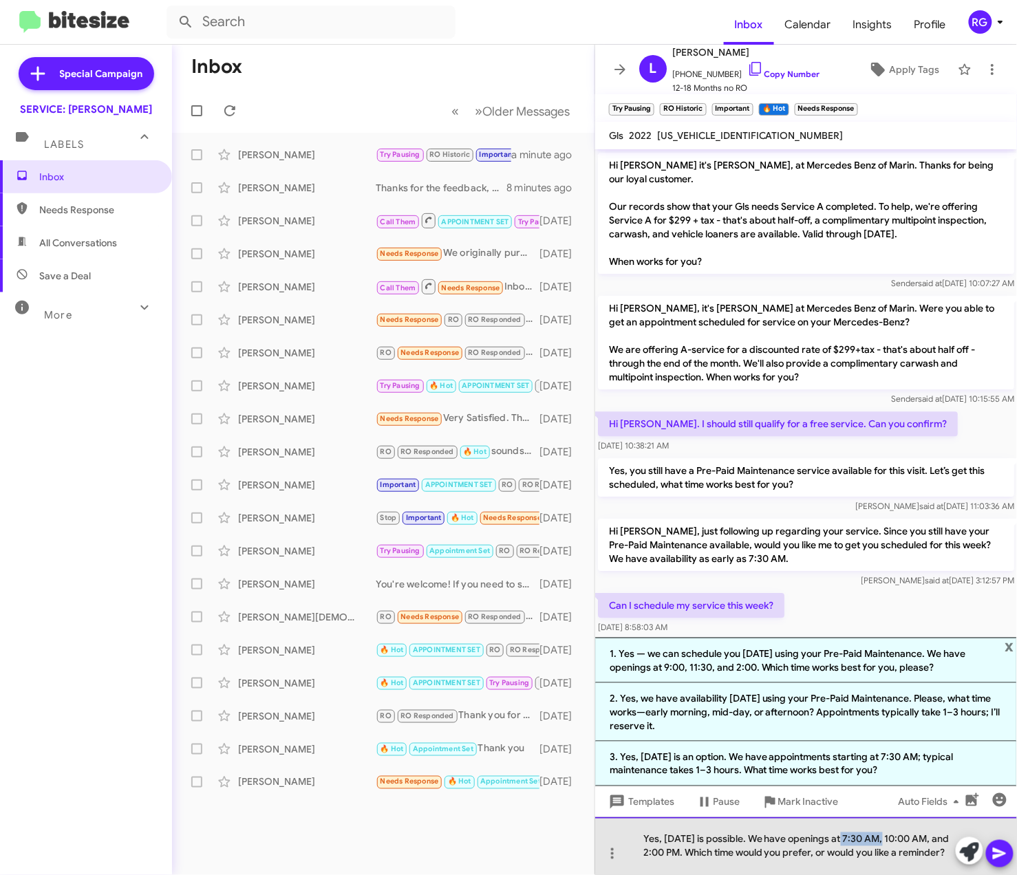
drag, startPoint x: 876, startPoint y: 840, endPoint x: 837, endPoint y: 840, distance: 39.2
click at [837, 840] on div "Yes, today is possible. We have openings at 7:30 AM, 10:00 AM, and 2:00 PM. Whi…" at bounding box center [806, 847] width 422 height 58
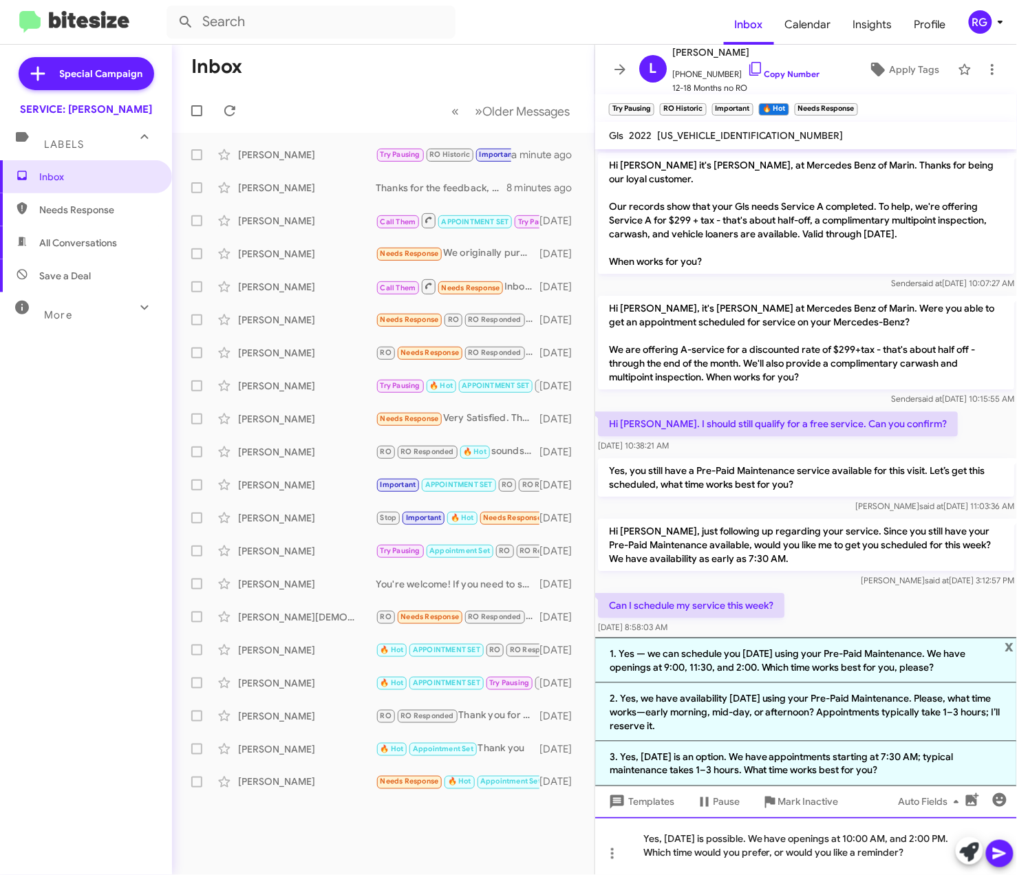
click at [890, 833] on div "Yes, today is possible. We have openings at 10:00 AM, and 2:00 PM. Which time w…" at bounding box center [806, 847] width 422 height 58
click at [922, 837] on div "Yes, today is possible. We have openings at 10:00 AM, and 2:00 PM. Which time w…" at bounding box center [806, 847] width 422 height 58
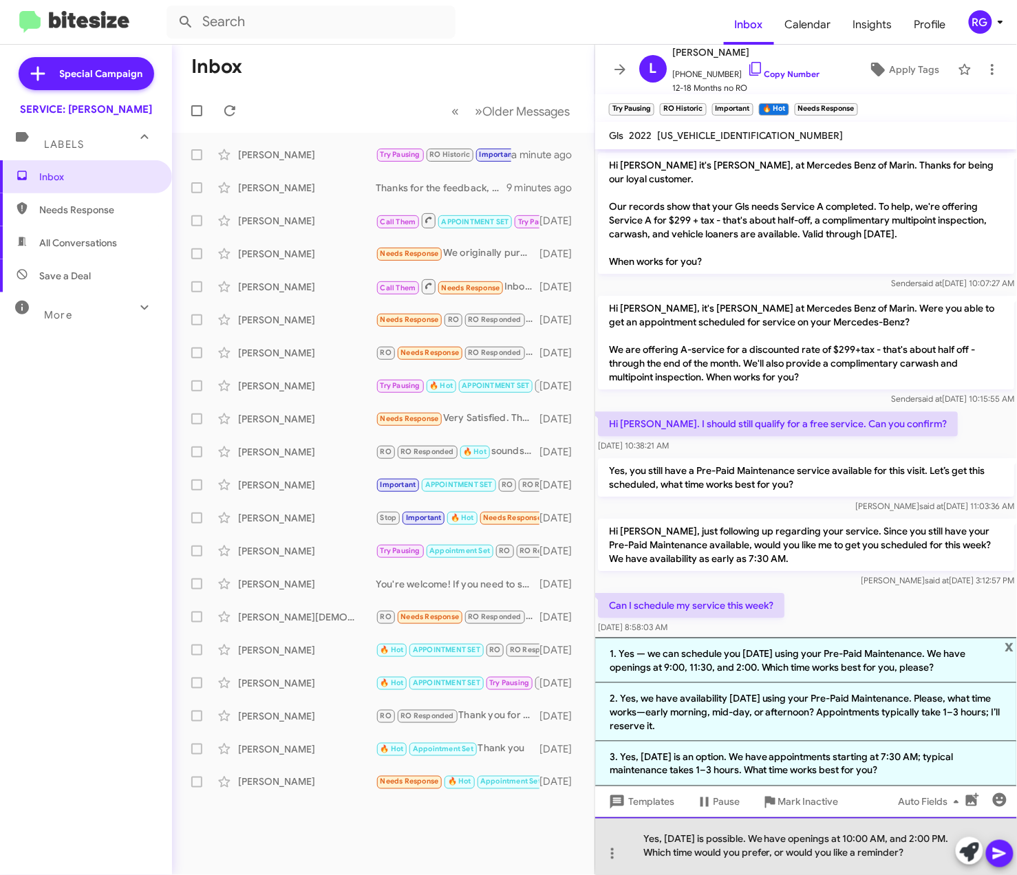
click at [907, 837] on div "Yes, today is possible. We have openings at 10:00 AM, and 2:00 PM. Which time w…" at bounding box center [806, 847] width 422 height 58
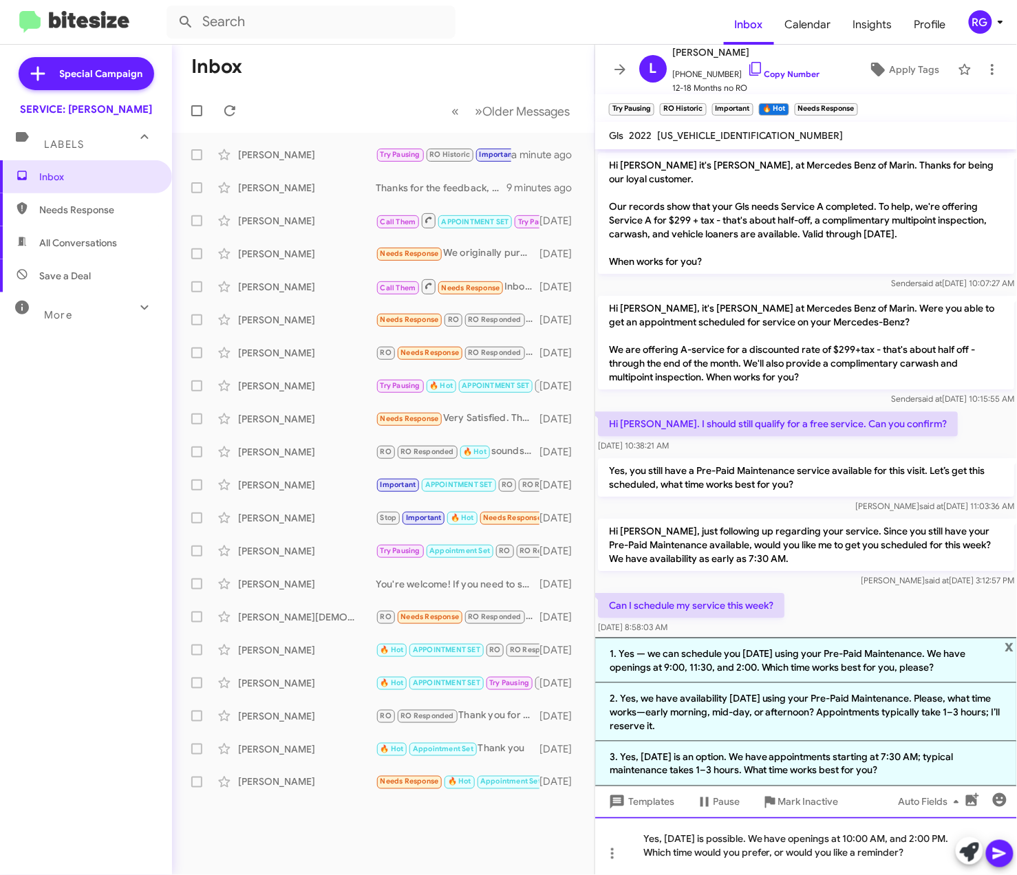
click at [807, 862] on div "Yes, today is possible. We have openings at 10:00 AM, and 2:00 PM. Which time w…" at bounding box center [806, 847] width 422 height 58
click at [878, 848] on div "Yes, today is possible. We have openings at 10:00 AM, and 2:00 PM. Which time w…" at bounding box center [806, 847] width 422 height 58
click at [884, 848] on div "Yes, today is possible. We have openings at 10:00 AM, and 2:00 PM. Which time w…" at bounding box center [806, 847] width 422 height 58
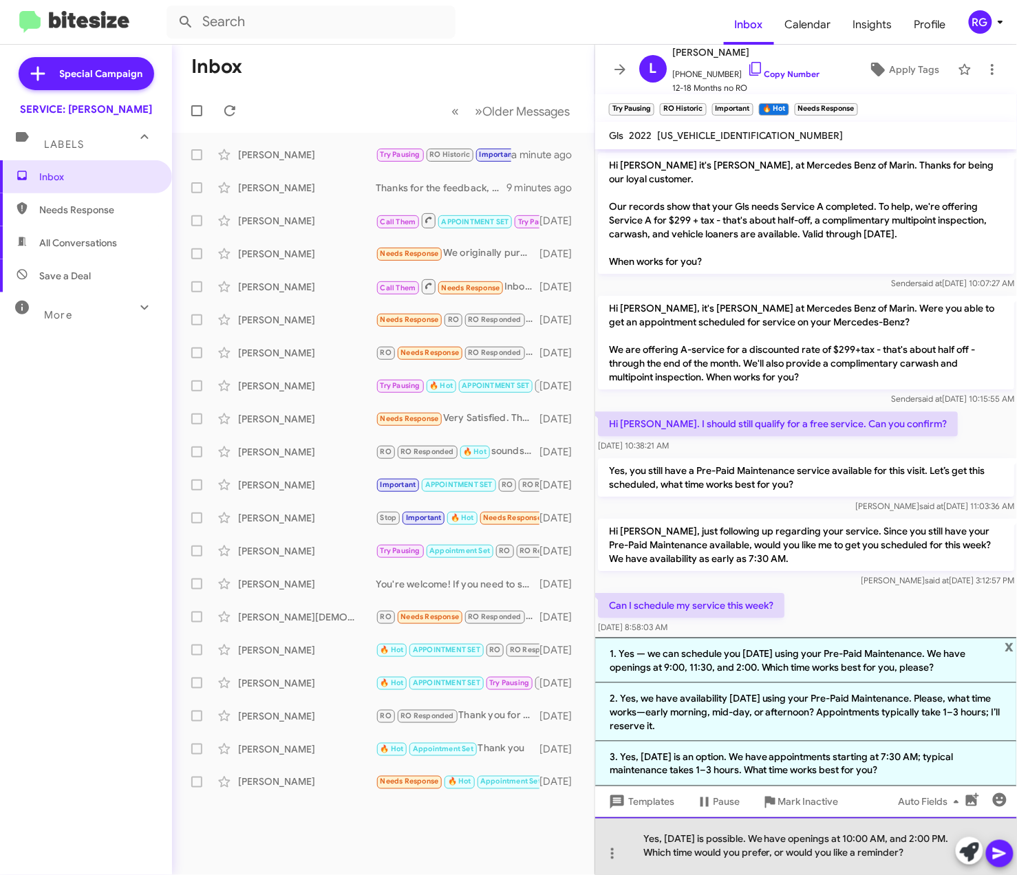
click at [896, 835] on div "Yes, today is possible. We have openings at 10:00 AM, and 2:00 PM. Which time w…" at bounding box center [806, 847] width 422 height 58
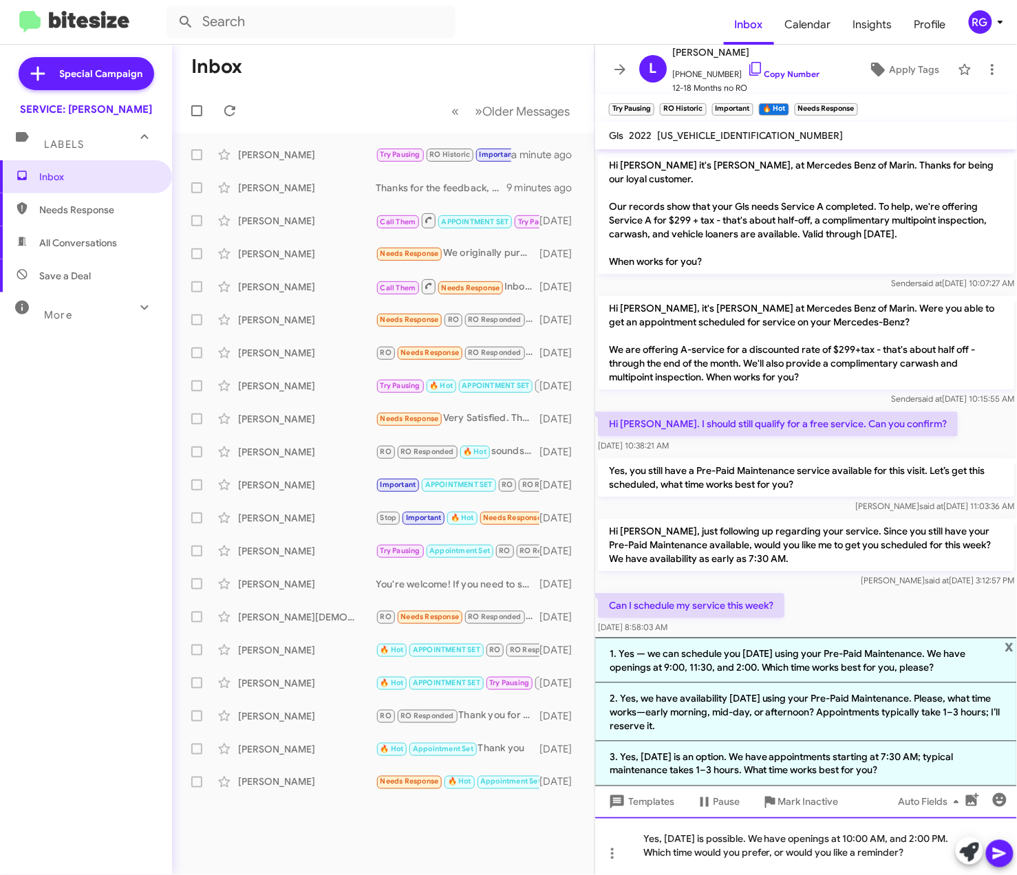
click at [911, 837] on div "Yes, today is possible. We have openings at 10:00 AM, and 2:00 PM. Which time w…" at bounding box center [806, 847] width 422 height 58
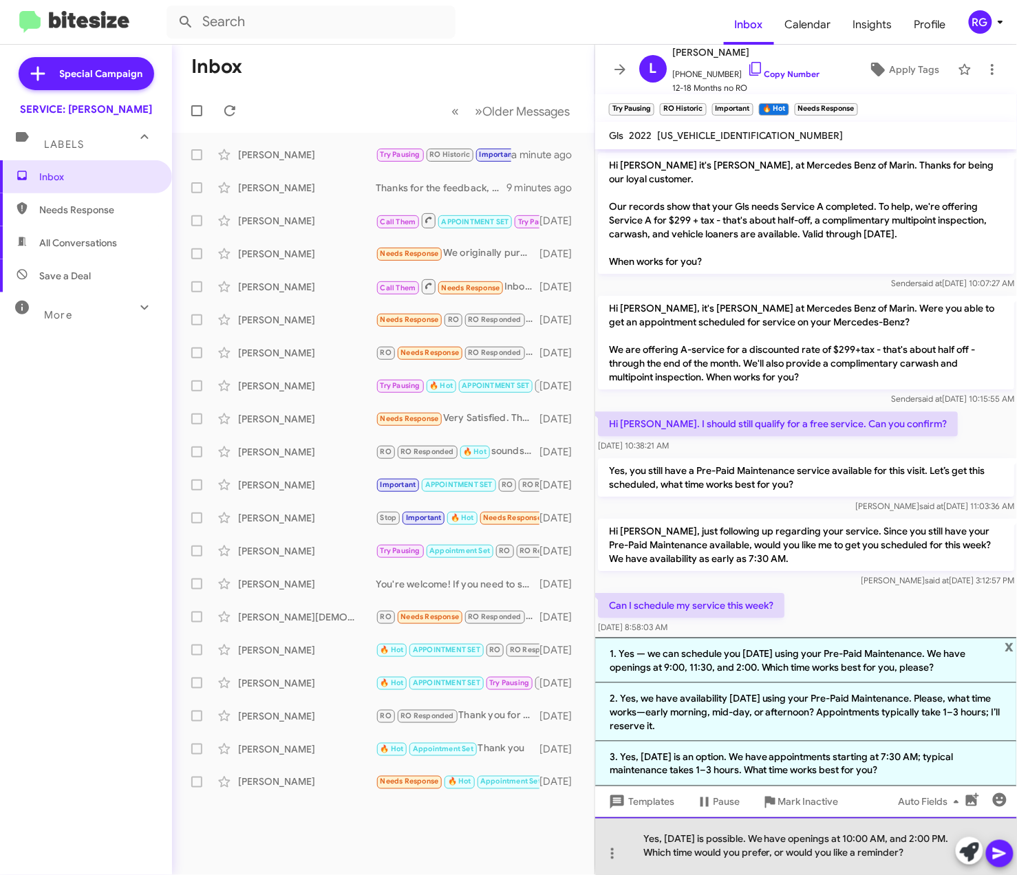
click at [901, 837] on div "Yes, today is possible. We have openings at 10:00 AM, and 2:00 PM. Which time w…" at bounding box center [806, 847] width 422 height 58
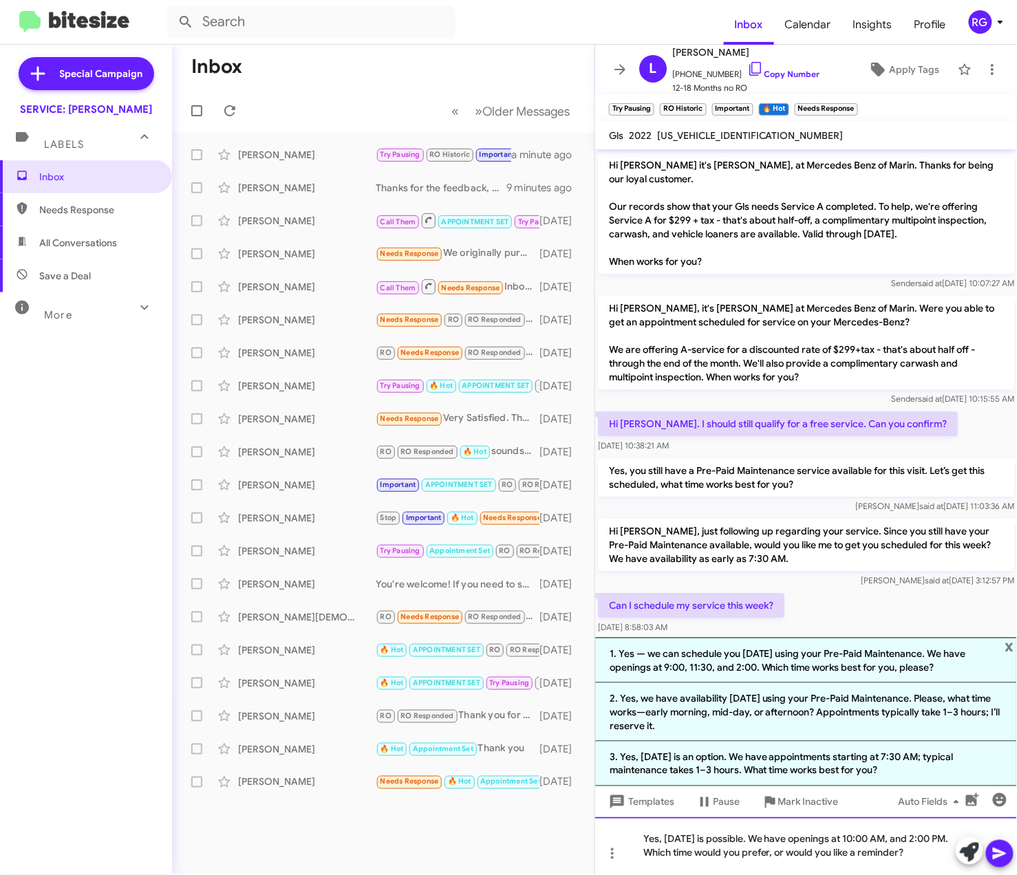
click at [906, 837] on div "Yes, today is possible. We have openings at 10:00 AM, and 2:00 PM. Which time w…" at bounding box center [806, 847] width 422 height 58
click at [897, 841] on div "Yes, today is possible. We have openings at 10:00 AM, and 12:00 PM. Which time …" at bounding box center [806, 847] width 422 height 58
click at [903, 853] on div "Yes, today is possible. We have openings at 10:00 AM, and 12:00 PM. Which time …" at bounding box center [806, 847] width 422 height 58
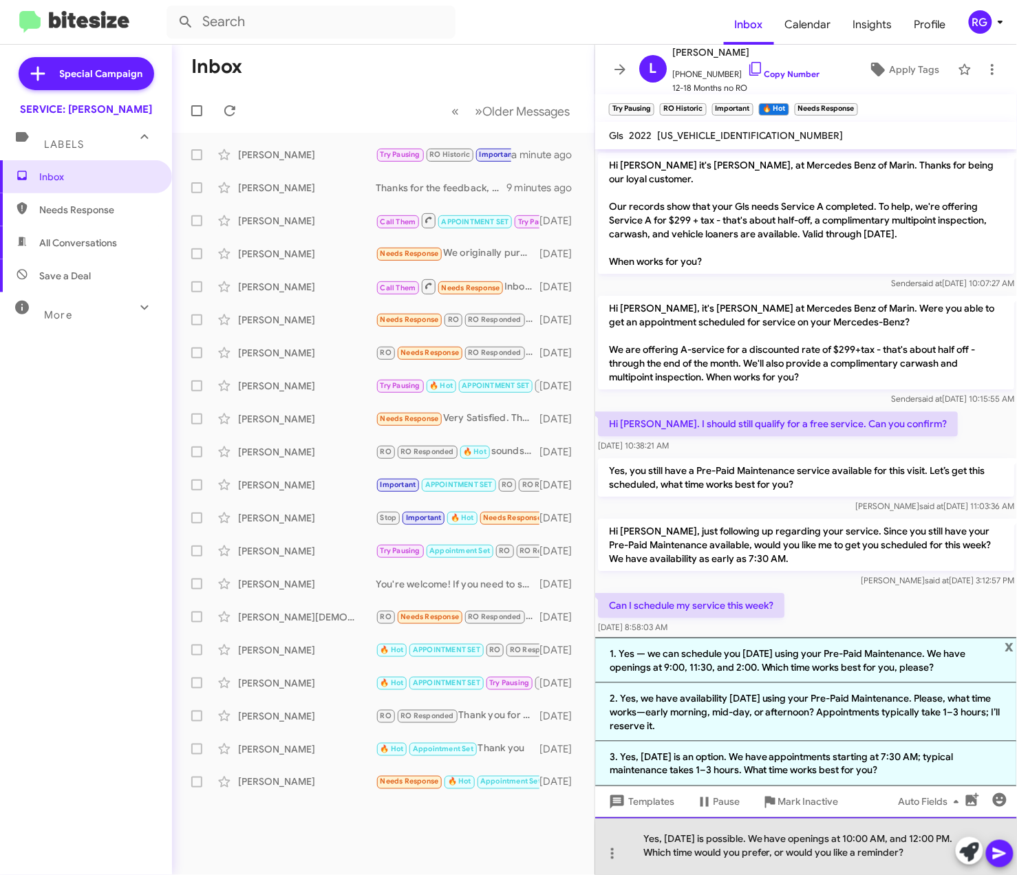
click at [919, 854] on div "Yes, today is possible. We have openings at 10:00 AM, and 12:00 PM. Which time …" at bounding box center [806, 847] width 422 height 58
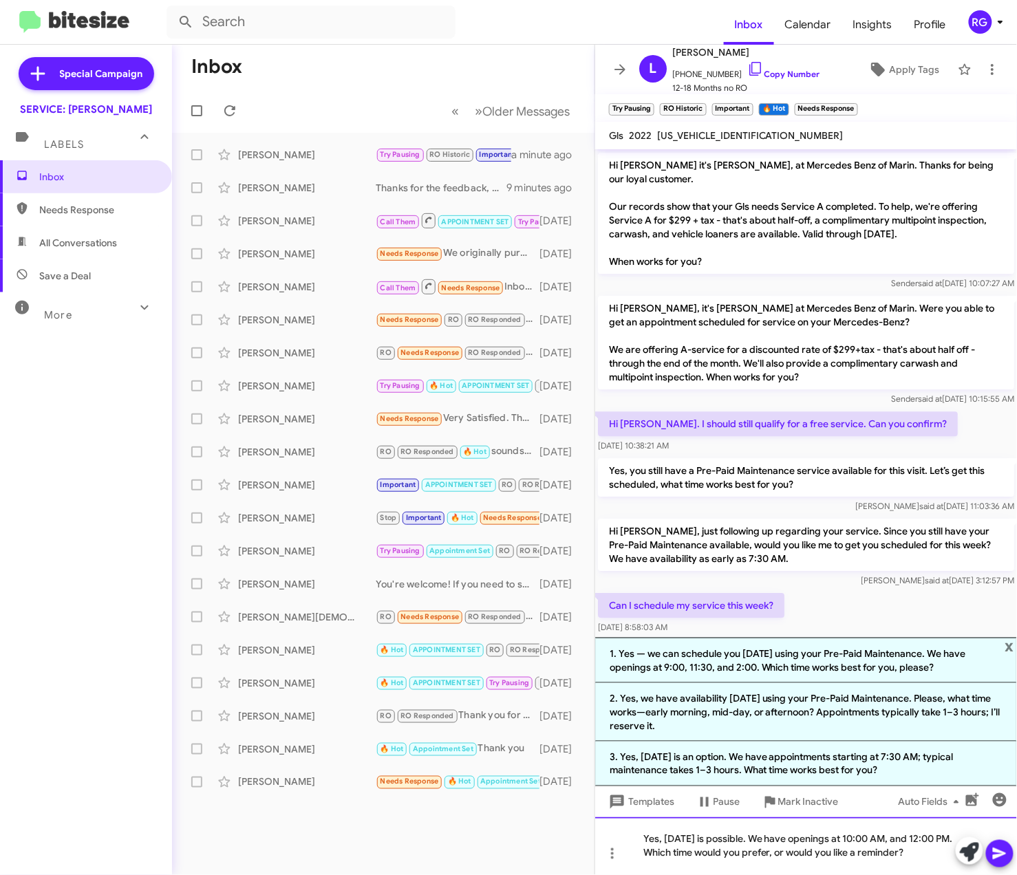
click at [912, 840] on div "Yes, today is possible. We have openings at 10:00 AM, and 12:00 PM. Which time …" at bounding box center [806, 847] width 422 height 58
click at [906, 866] on div "Yes, today is possible. We have openings at 10:00 AM, and 12:00 PM. Which time …" at bounding box center [806, 847] width 422 height 58
click at [906, 840] on div "Yes, today is possible. We have openings at 10:00 AM, and 12:00 PM. Which time …" at bounding box center [806, 847] width 422 height 58
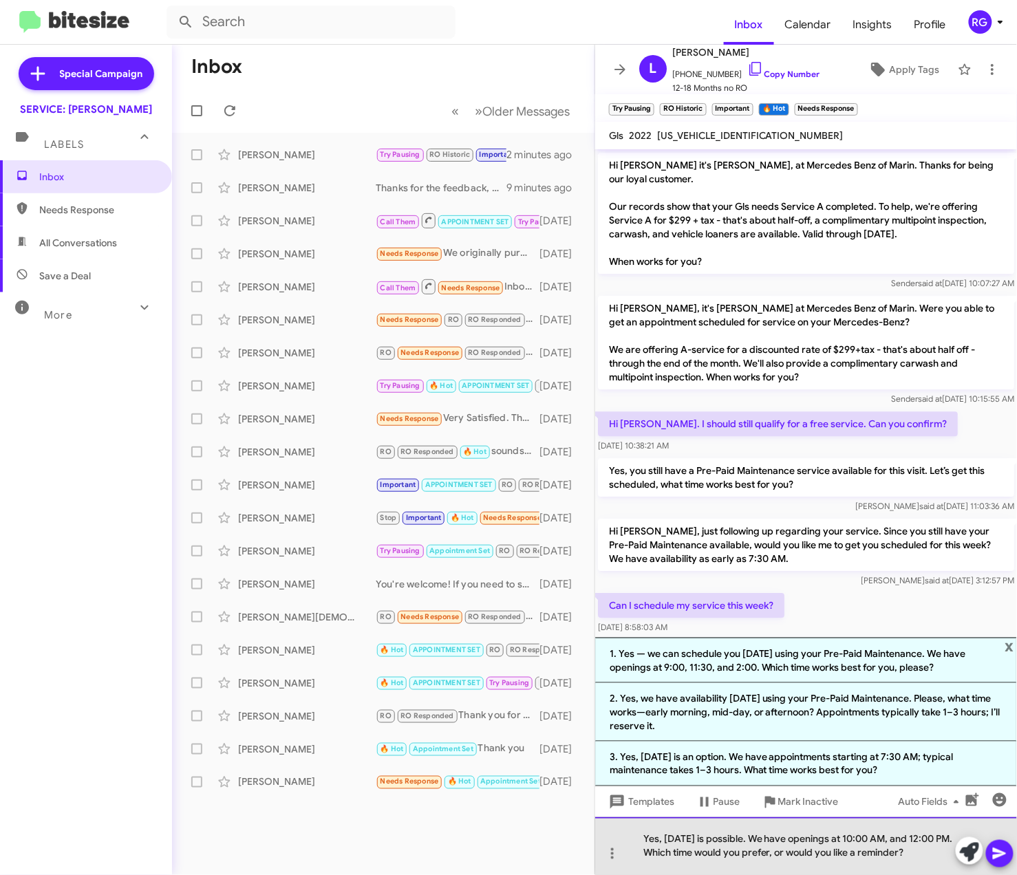
click at [911, 840] on div "Yes, today is possible. We have openings at 10:00 AM, and 12:00 PM. Which time …" at bounding box center [806, 847] width 422 height 58
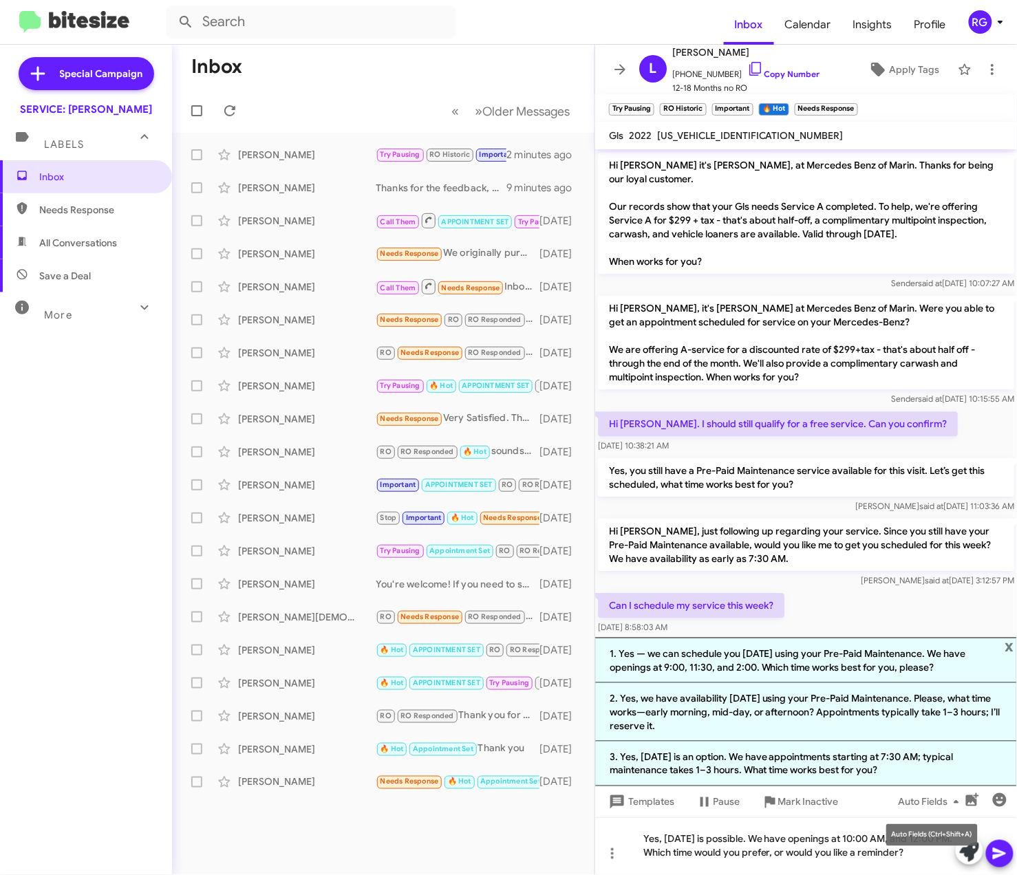
click at [877, 845] on mat-tooltip-component "Auto Fields (Ctrl+Shift+A)" at bounding box center [932, 835] width 111 height 41
click at [878, 835] on mat-tooltip-component "Auto Fields (Ctrl+Shift+A)" at bounding box center [932, 835] width 111 height 41
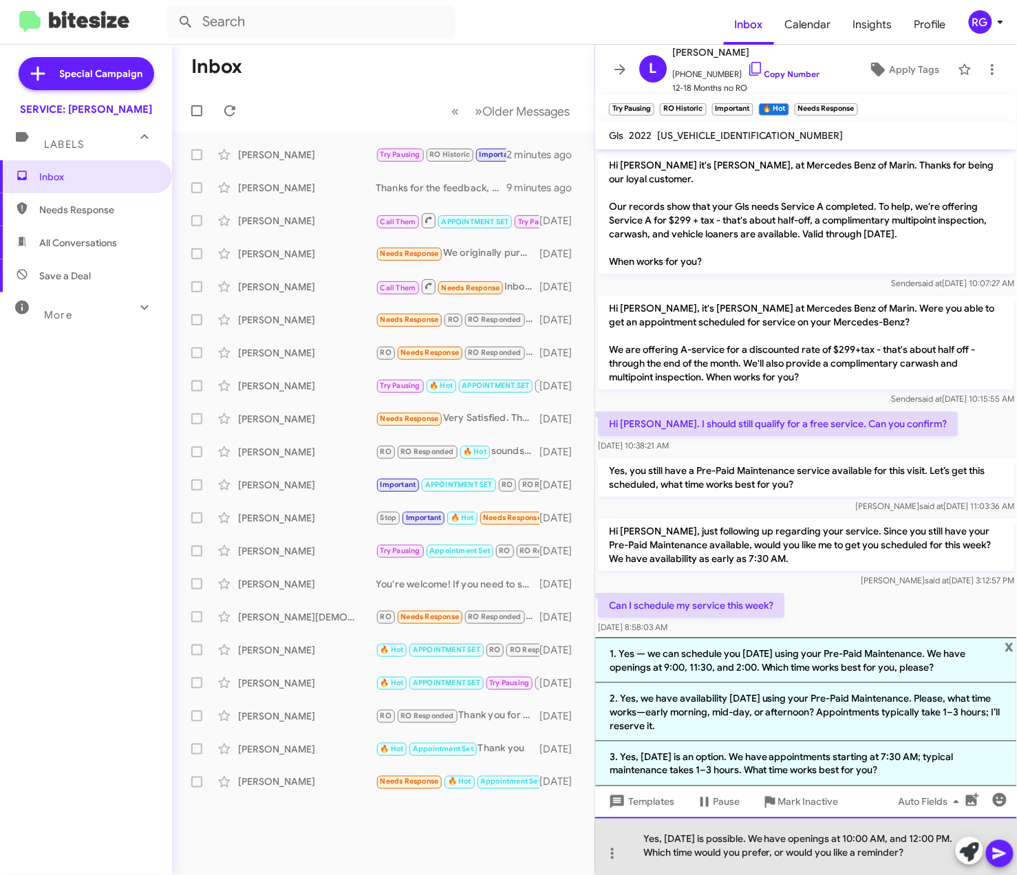
click at [873, 830] on div "Yes, today is possible. We have openings at 10:00 AM, and 12:00 PM. Which time …" at bounding box center [806, 847] width 422 height 58
click at [885, 834] on div "Yes, today is possible. We have openings at 10:00 AM, and 12:00 PM. Which time …" at bounding box center [806, 847] width 422 height 58
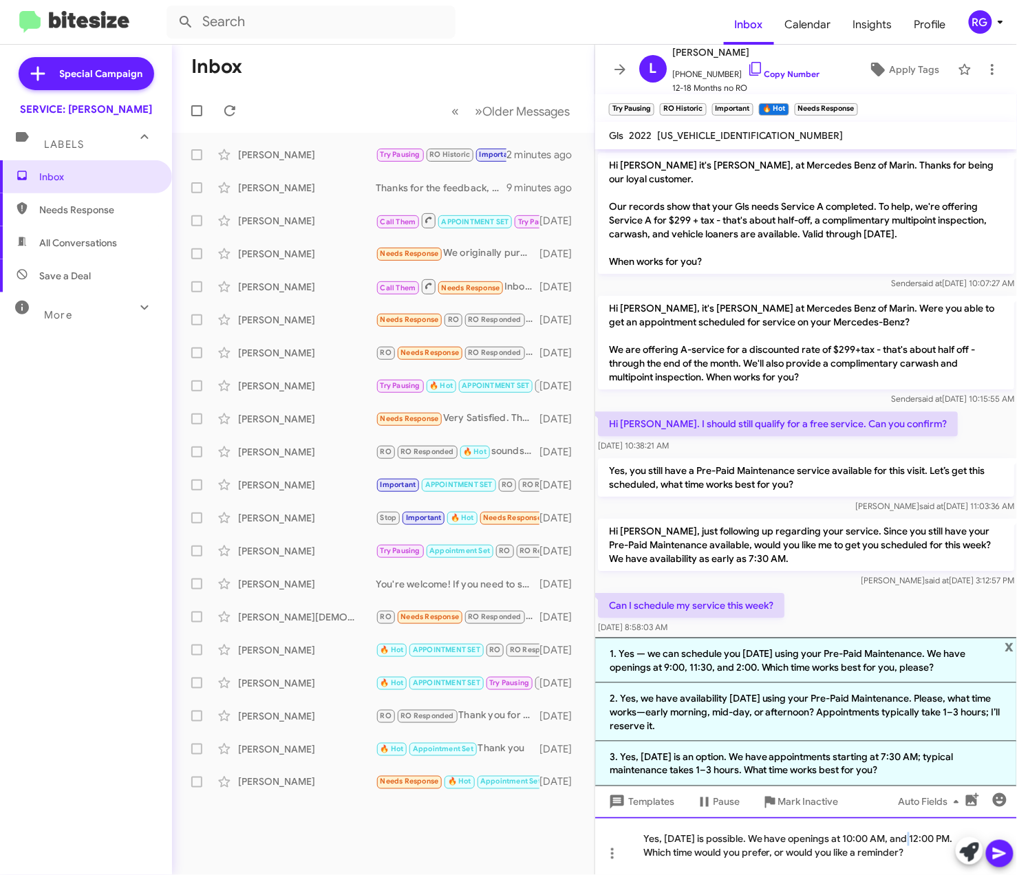
click at [906, 840] on div "Yes, today is possible. We have openings at 10:00 AM, and 12:00 PM. Which time …" at bounding box center [806, 847] width 422 height 58
click at [911, 840] on div "Yes, today is possible. We have openings at 10:00 AM, and 12:00 PM. Which time …" at bounding box center [806, 847] width 422 height 58
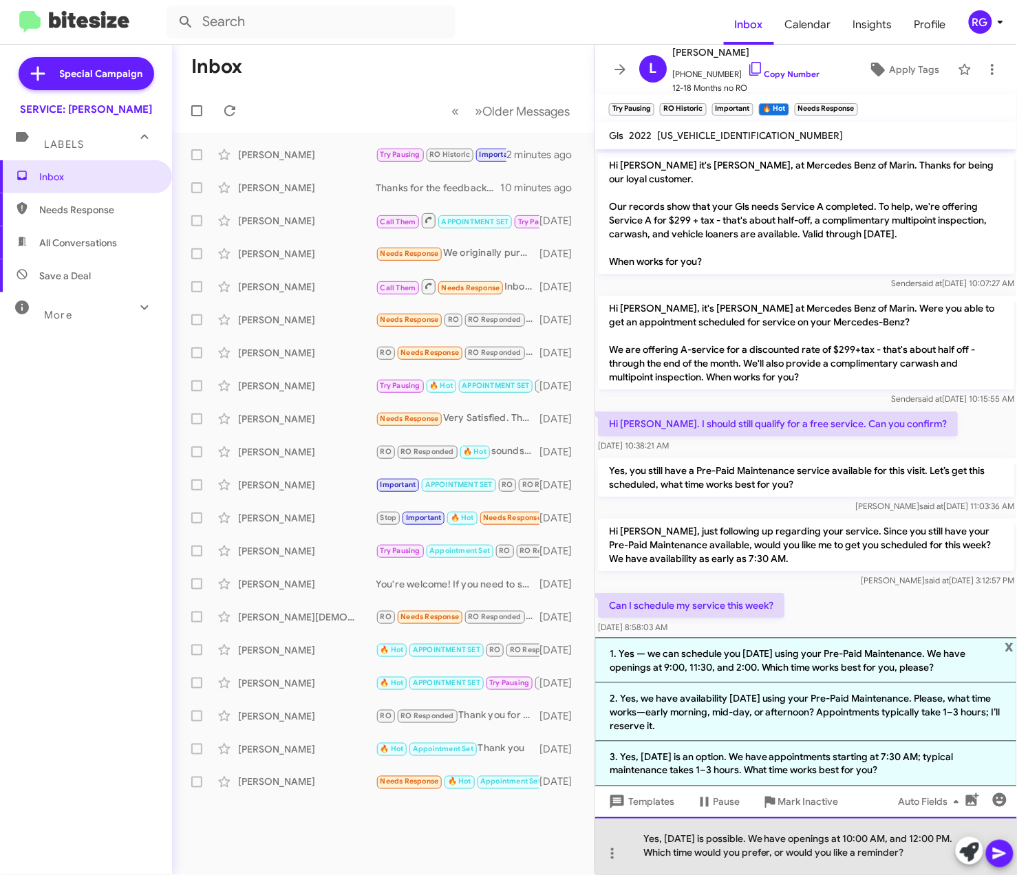
click at [912, 837] on div "Yes, today is possible. We have openings at 10:00 AM, and 12:00 PM. Which time …" at bounding box center [806, 847] width 422 height 58
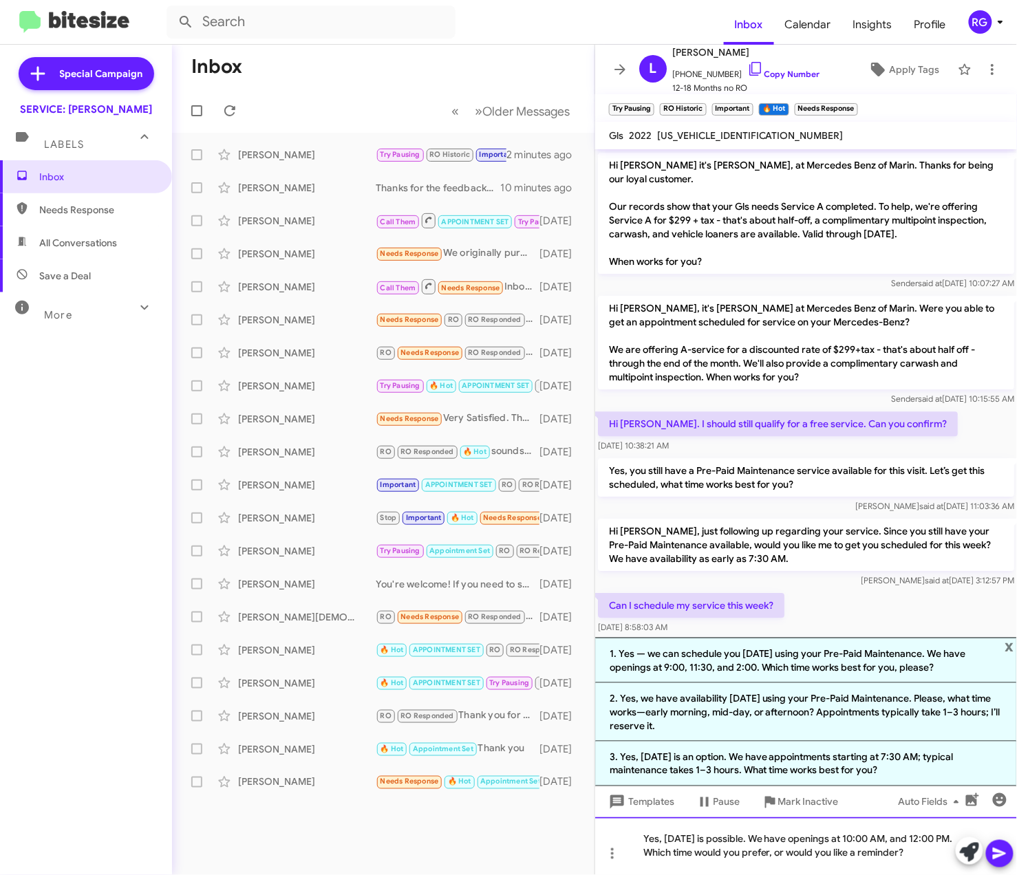
click at [885, 835] on div "Yes, today is possible. We have openings at 10:00 AM, and 12:00 PM. Which time …" at bounding box center [806, 847] width 422 height 58
click at [909, 835] on div "Yes, today is possible. We have openings at 10:00 AM, and 12:00 PM. Which time …" at bounding box center [806, 847] width 422 height 58
drag, startPoint x: 769, startPoint y: 840, endPoint x: 760, endPoint y: 845, distance: 10.2
click at [760, 842] on div "Yes, today is possible. We have openings at 10:00 AM, and 2:00 PM. Which time w…" at bounding box center [806, 847] width 422 height 58
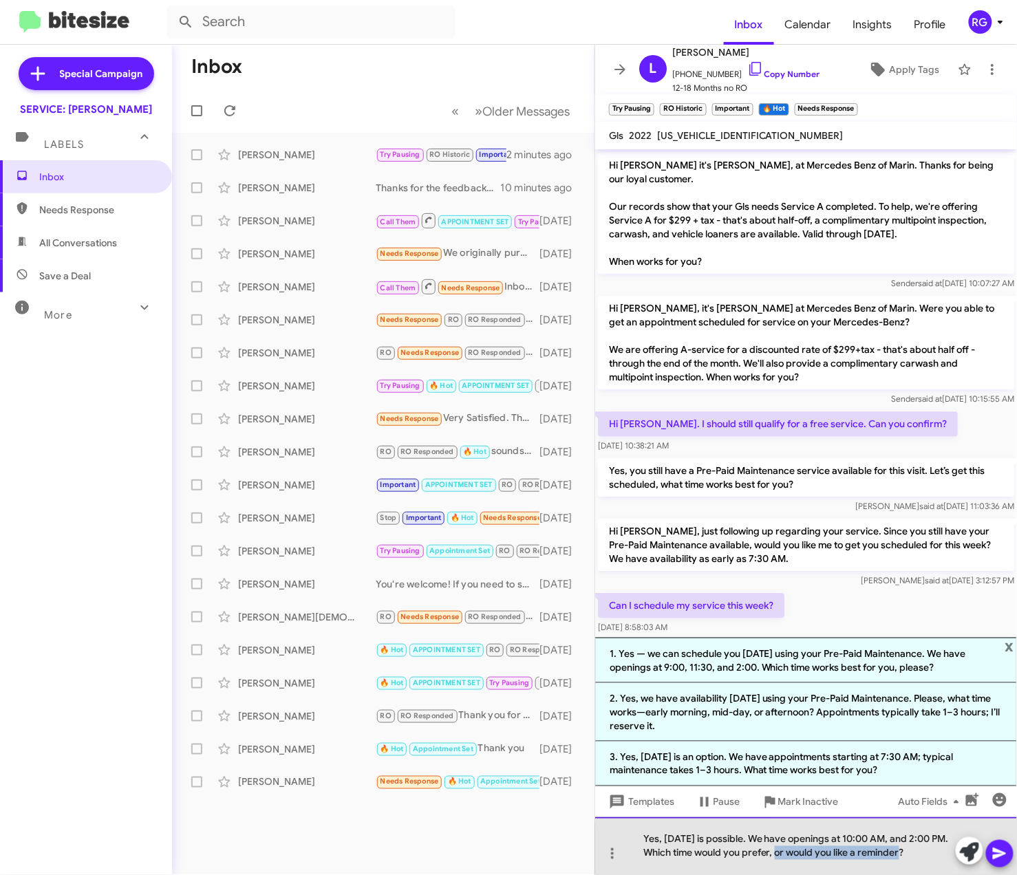
drag, startPoint x: 928, startPoint y: 857, endPoint x: 782, endPoint y: 853, distance: 146.6
click at [782, 853] on div "Yes, today is possible. We have openings at 10:00 AM, and 2:00 PM. Which time w…" at bounding box center [806, 847] width 422 height 58
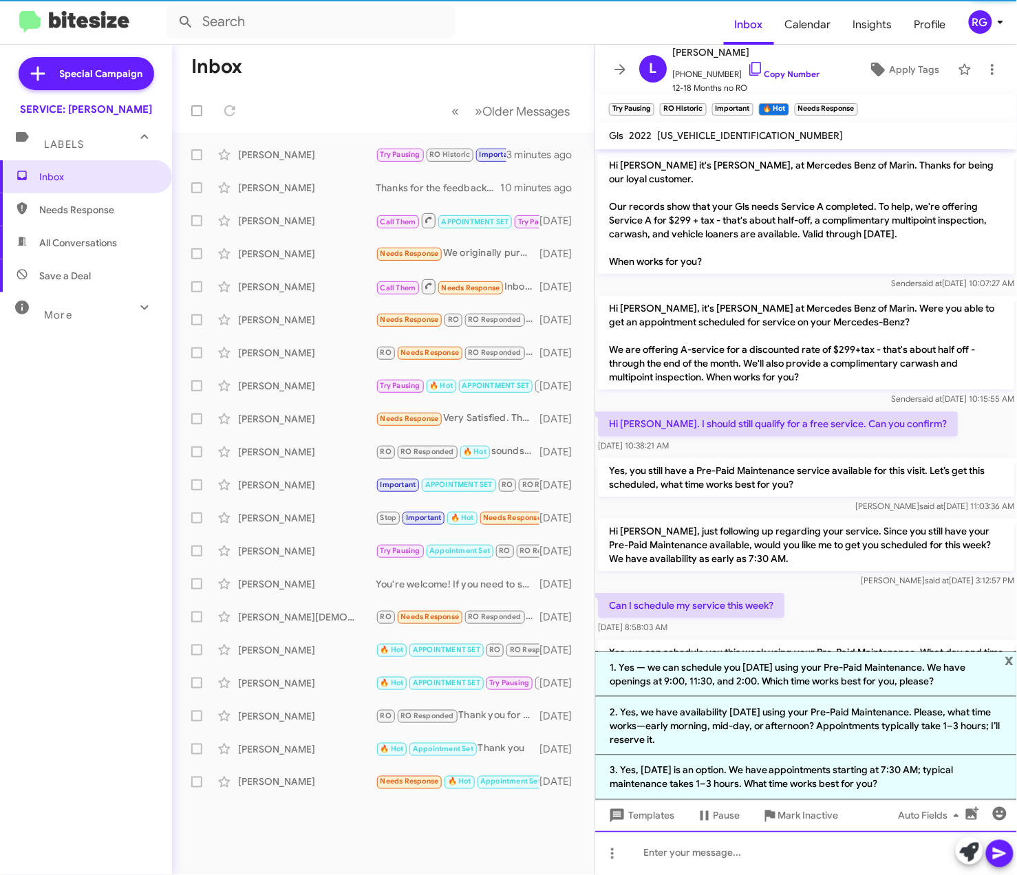
scroll to position [0, 0]
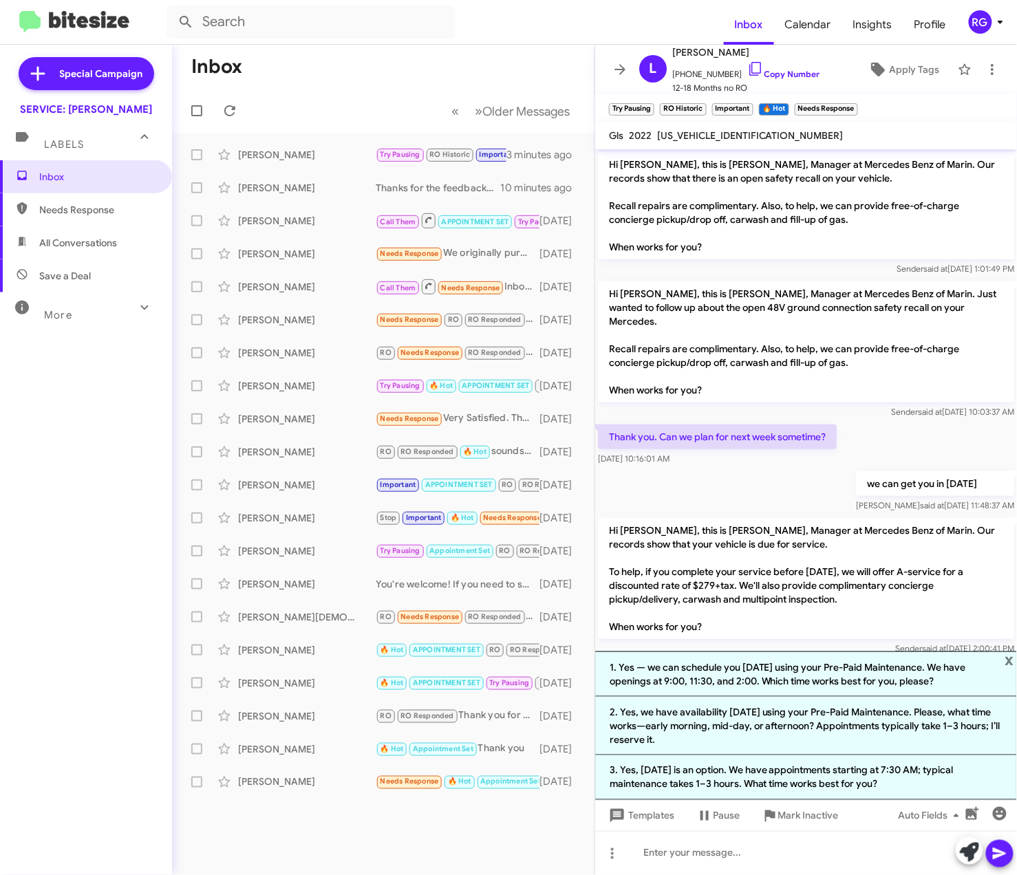
click at [1011, 653] on span "x" at bounding box center [1009, 660] width 9 height 17
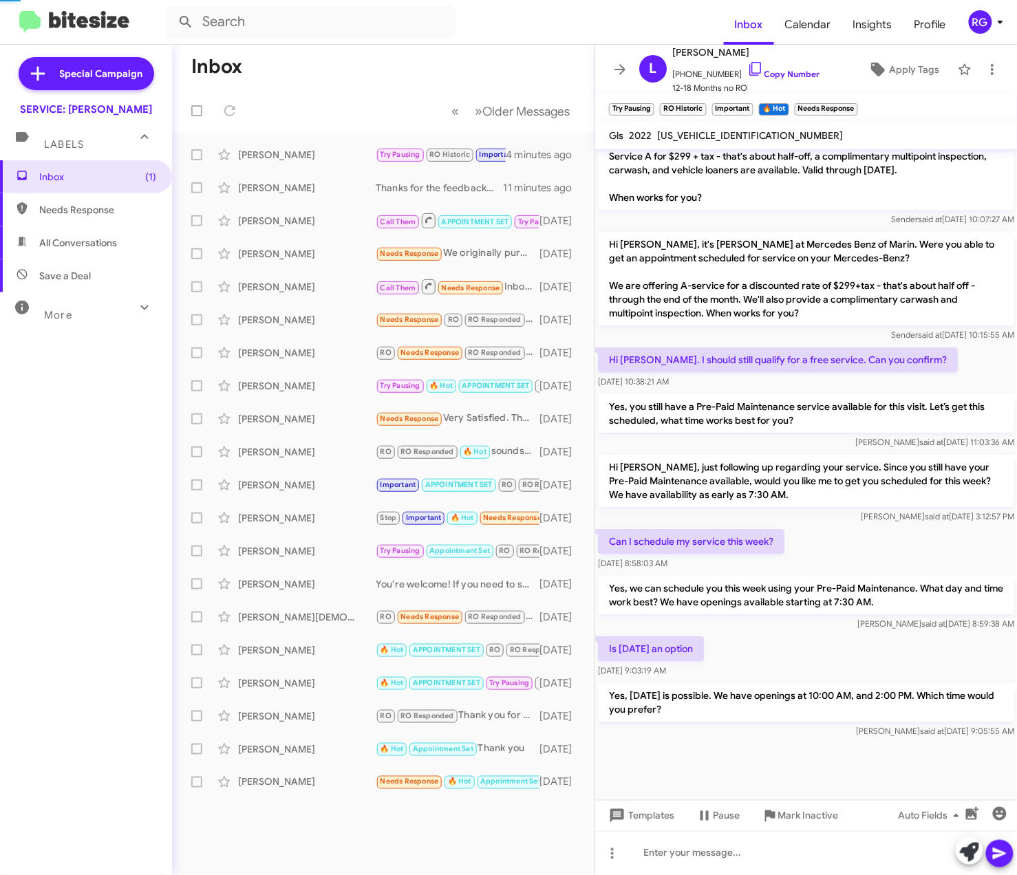
scroll to position [882, 0]
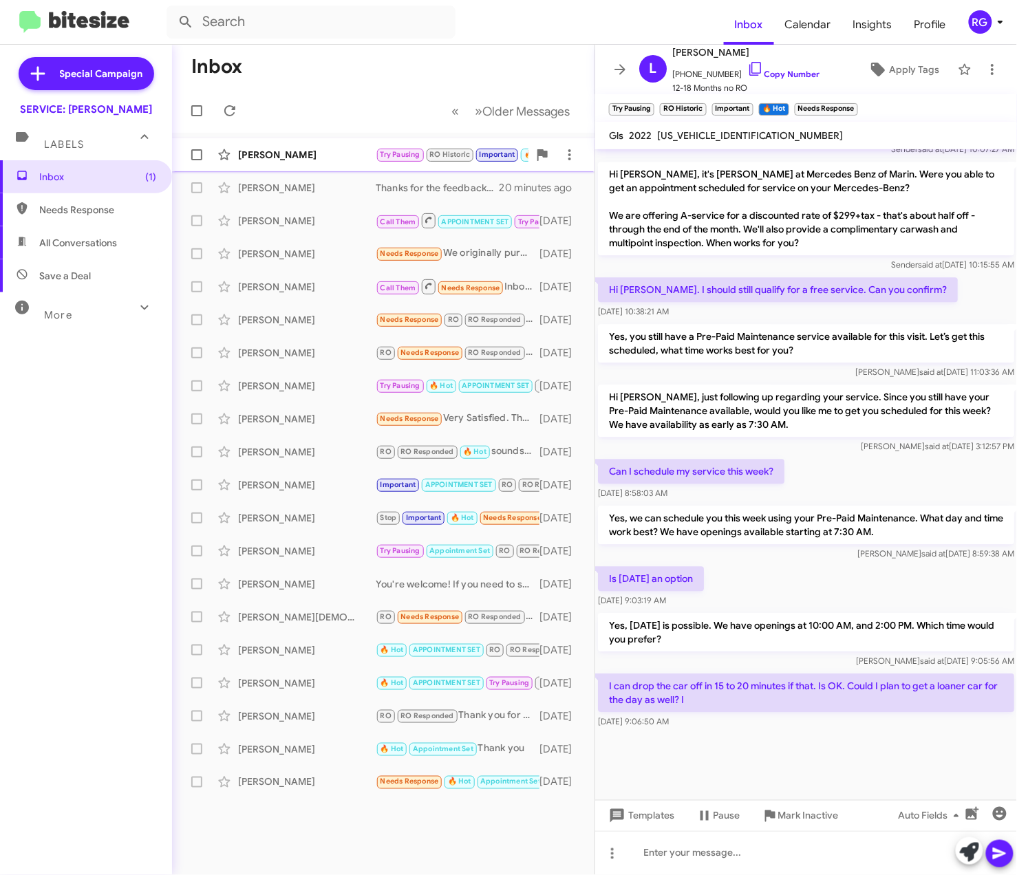
click at [432, 163] on div "Luke Arno Try Pausing RO Historic Important 🔥 Hot Needs Response I can drop the…" at bounding box center [383, 155] width 401 height 28
click at [967, 851] on icon at bounding box center [969, 852] width 19 height 19
click at [686, 143] on mat-toolbar "Gls 2022 4JGFF5KE0NA643167" at bounding box center [806, 136] width 422 height 28
click at [698, 138] on span "4JGFF5KE0NA643167" at bounding box center [750, 135] width 186 height 12
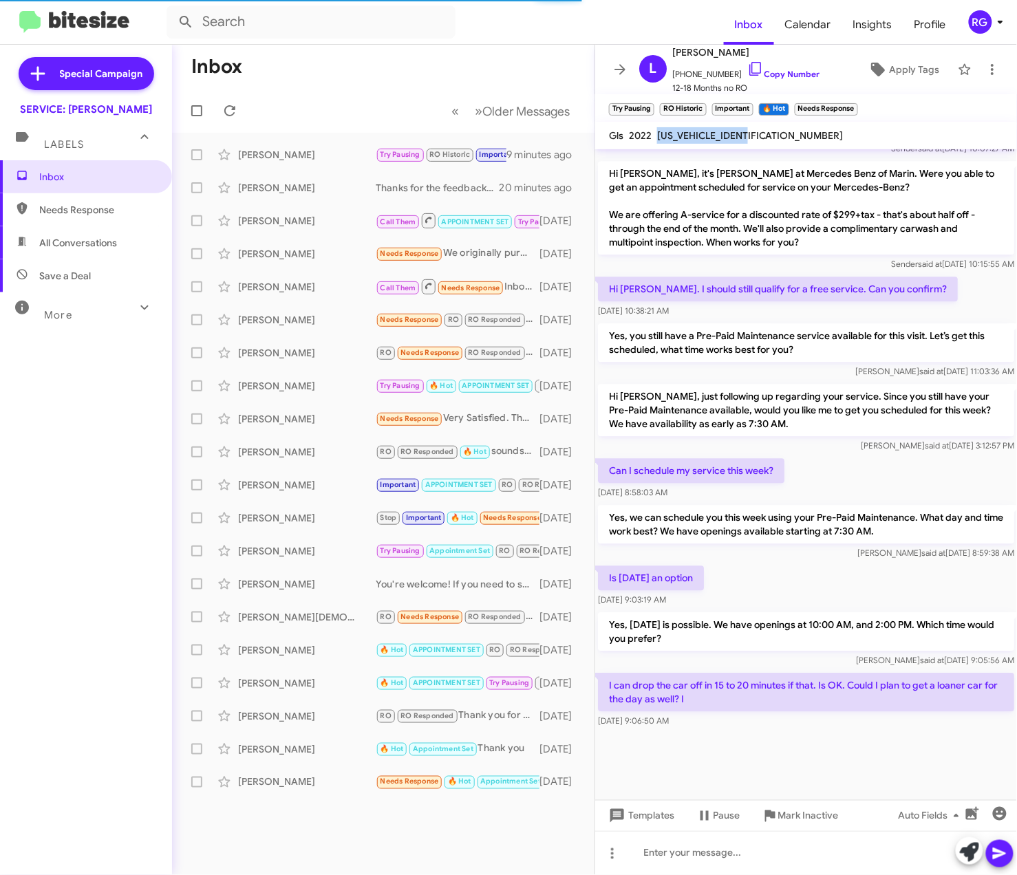
click at [699, 135] on span "4JGFF5KE0NA643167" at bounding box center [750, 135] width 186 height 12
copy span "4JGFF5KE0NA643167"
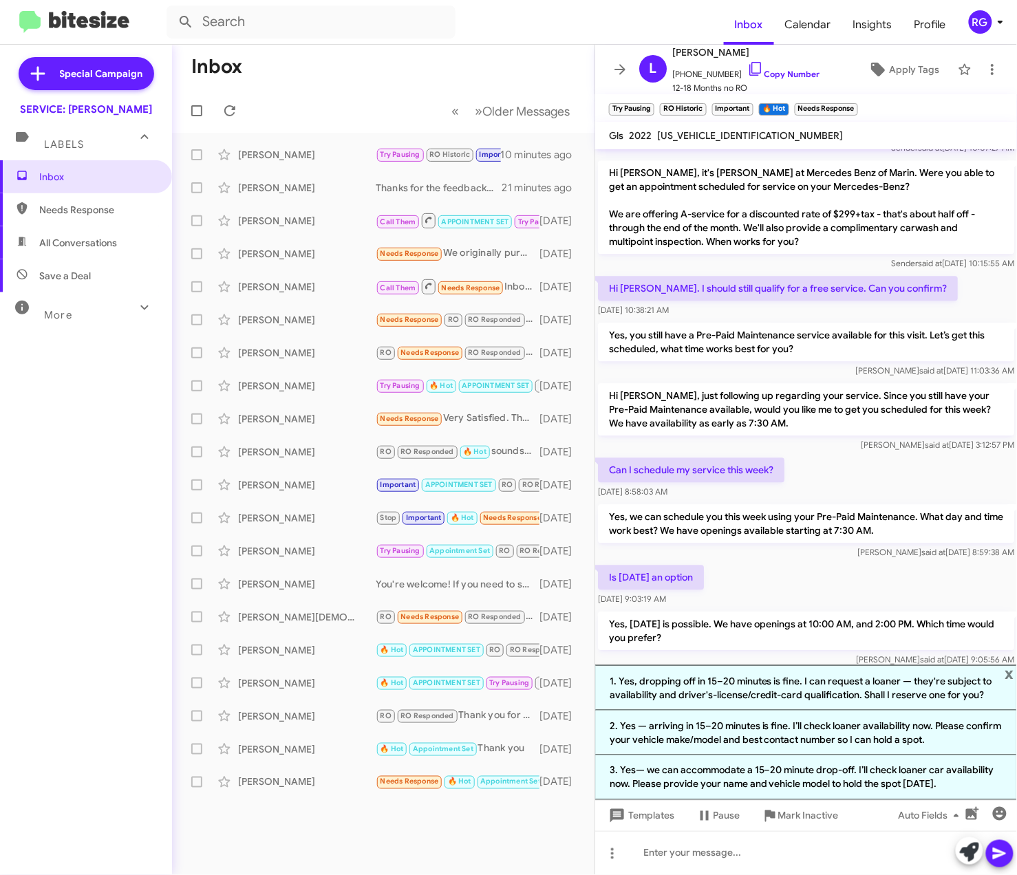
click at [844, 692] on li "1. Yes, dropping off in 15–20 minutes is fine. I can request a loaner — they're…" at bounding box center [806, 687] width 422 height 45
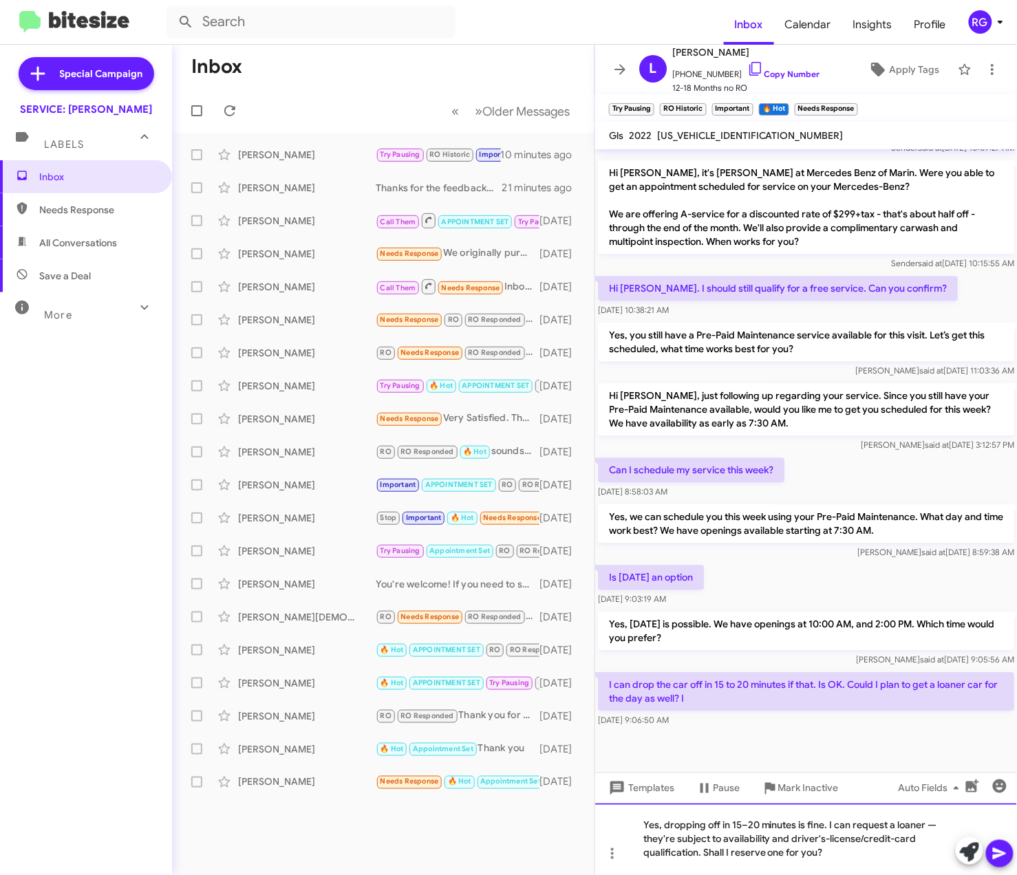
click at [937, 820] on div "Yes, dropping off in 15–20 minutes is fine. I can request a loaner — they're su…" at bounding box center [806, 840] width 422 height 72
click at [767, 840] on div "Yes, dropping off in 15–20 minutes is fine. I can request a loaner, they're sub…" at bounding box center [806, 840] width 422 height 72
click at [774, 842] on div "Yes, dropping off in 15–20 minutes is fine. I can request a loaner, they're sub…" at bounding box center [806, 840] width 422 height 72
click at [19, 485] on div "Inbox Needs Response All Conversations Save a Deal More Important 🔥 Hot Appoint…" at bounding box center [86, 422] width 172 height 525
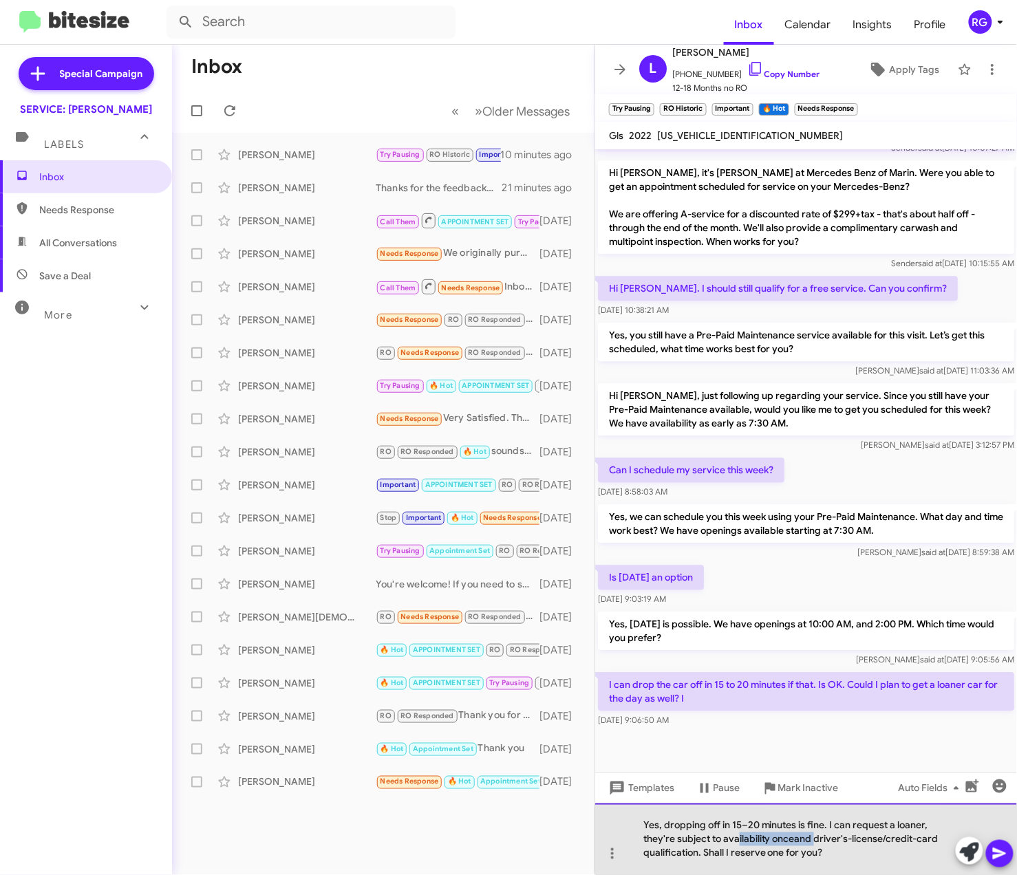
drag, startPoint x: 813, startPoint y: 840, endPoint x: 740, endPoint y: 834, distance: 73.2
click at [740, 834] on div "Yes, dropping off in 15–20 minutes is fine. I can request a loaner, they're sub…" at bounding box center [806, 840] width 422 height 72
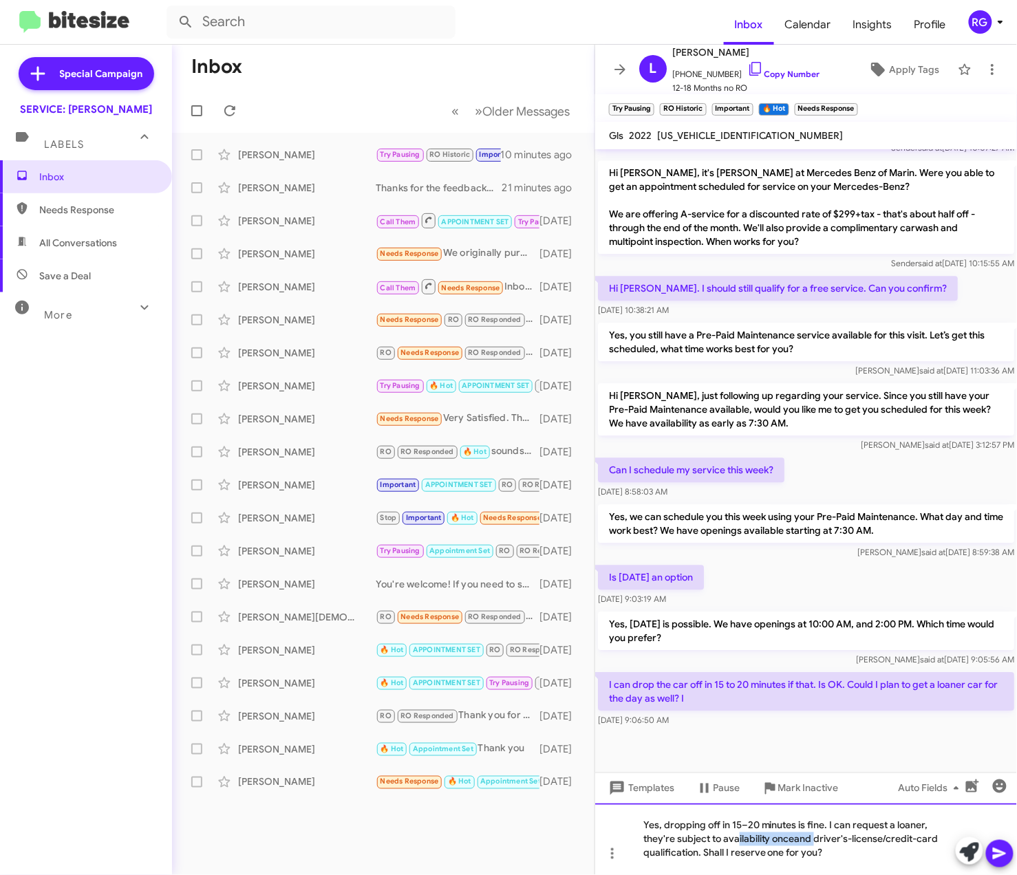
click at [815, 846] on div "Yes, dropping off in 15–20 minutes is fine. I can request a loaner, they're sub…" at bounding box center [806, 840] width 422 height 72
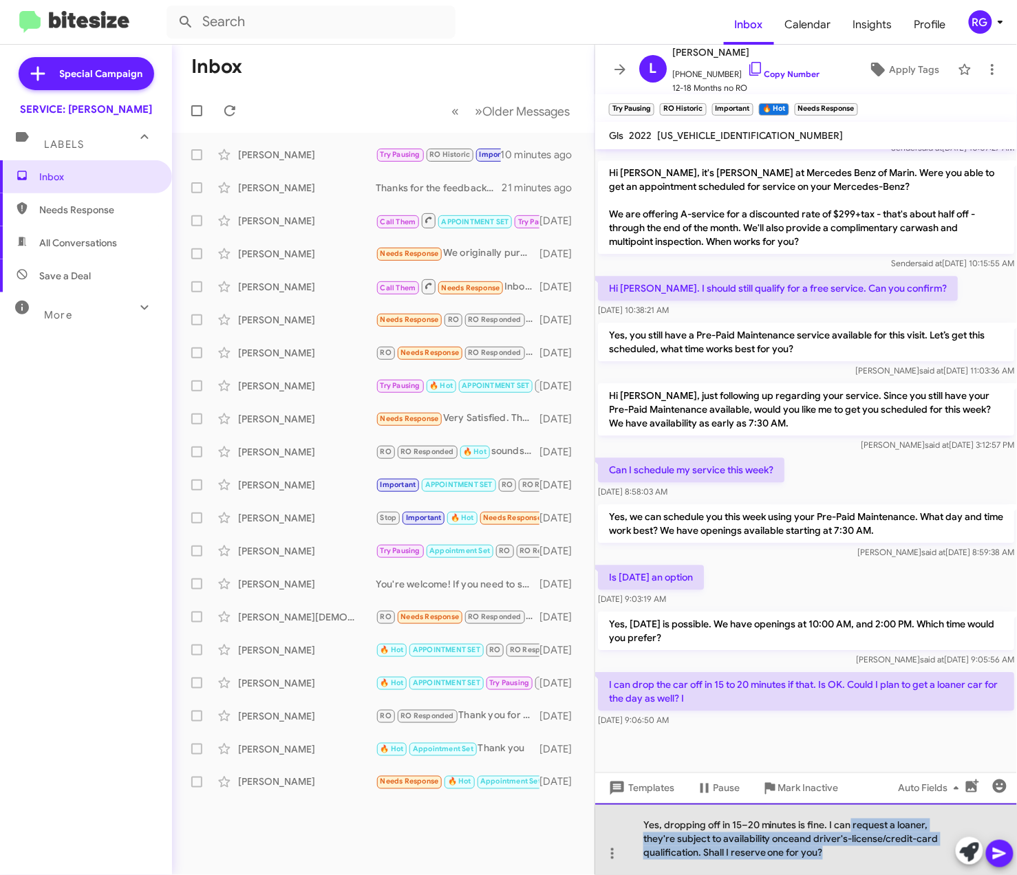
drag, startPoint x: 824, startPoint y: 849, endPoint x: 851, endPoint y: 827, distance: 34.7
click at [851, 827] on div "Yes, dropping off in 15–20 minutes is fine. I can request a loaner, they're sub…" at bounding box center [806, 840] width 422 height 72
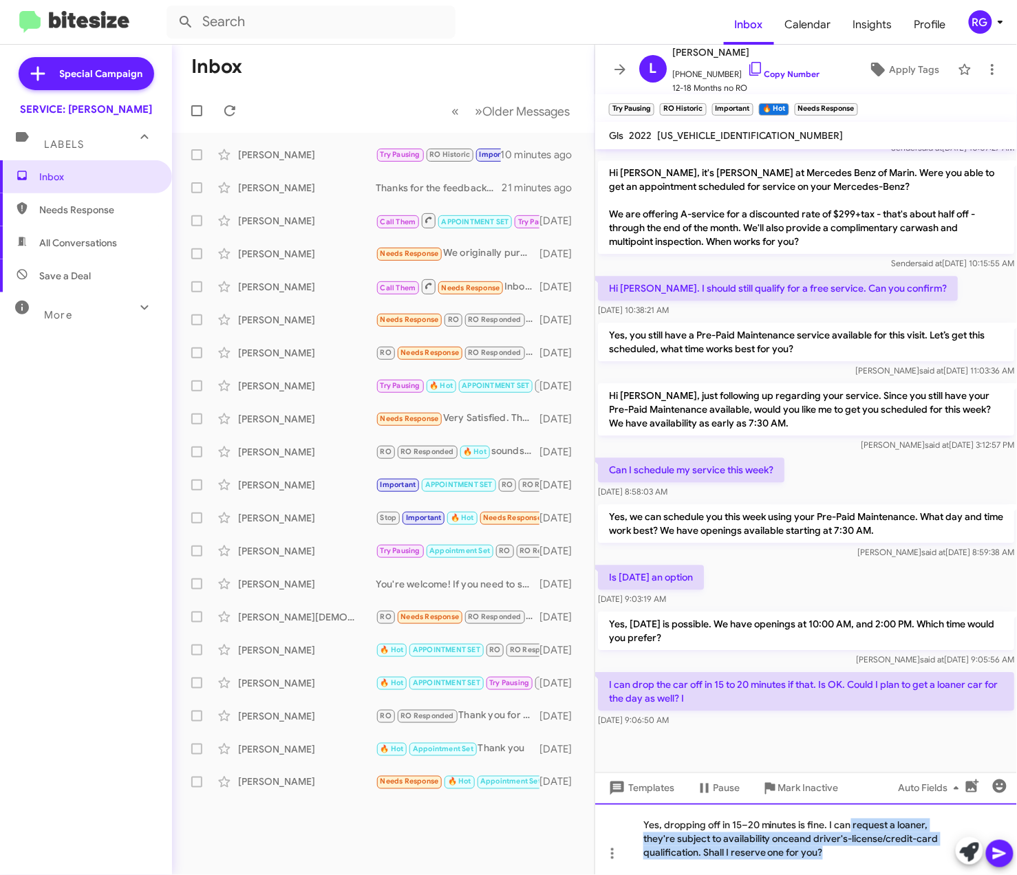
click at [767, 860] on div "Yes, dropping off in 15–20 minutes is fine. I can request a loaner, they're sub…" at bounding box center [806, 840] width 422 height 72
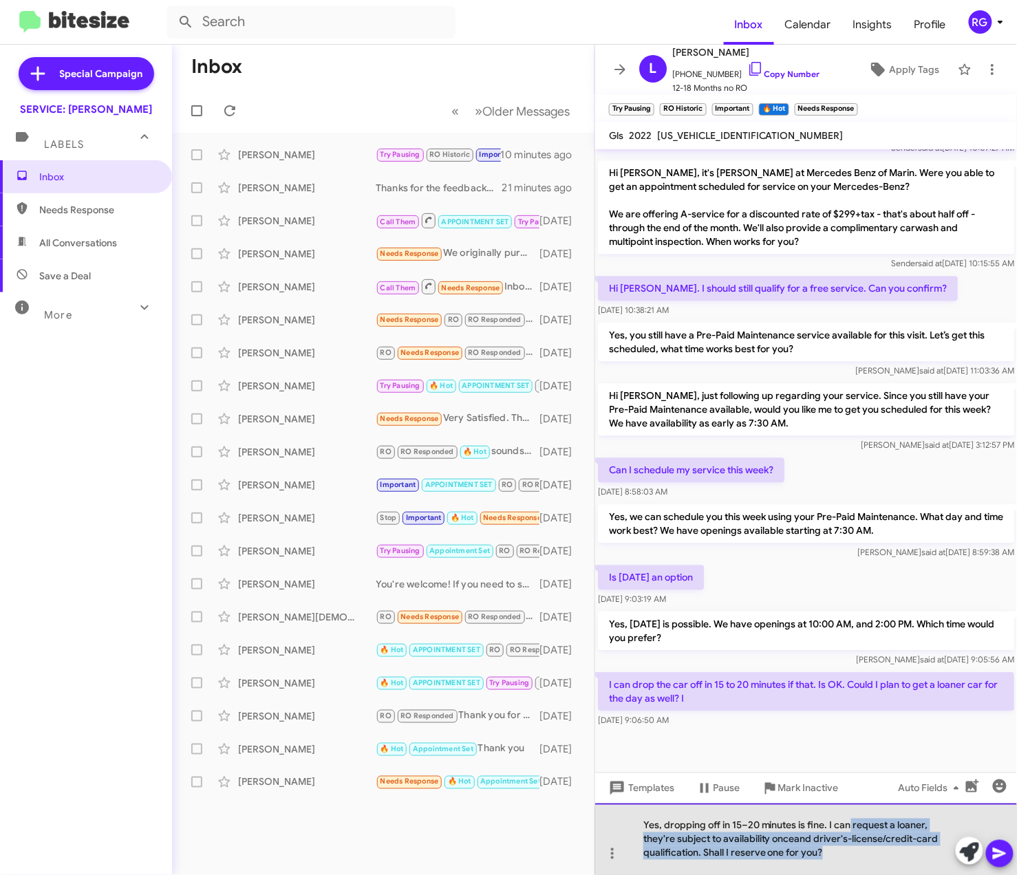
drag, startPoint x: 840, startPoint y: 857, endPoint x: 849, endPoint y: 816, distance: 42.4
click at [849, 816] on div "Yes, dropping off in 15–20 minutes is fine. I can request a loaner, they're sub…" at bounding box center [806, 840] width 422 height 72
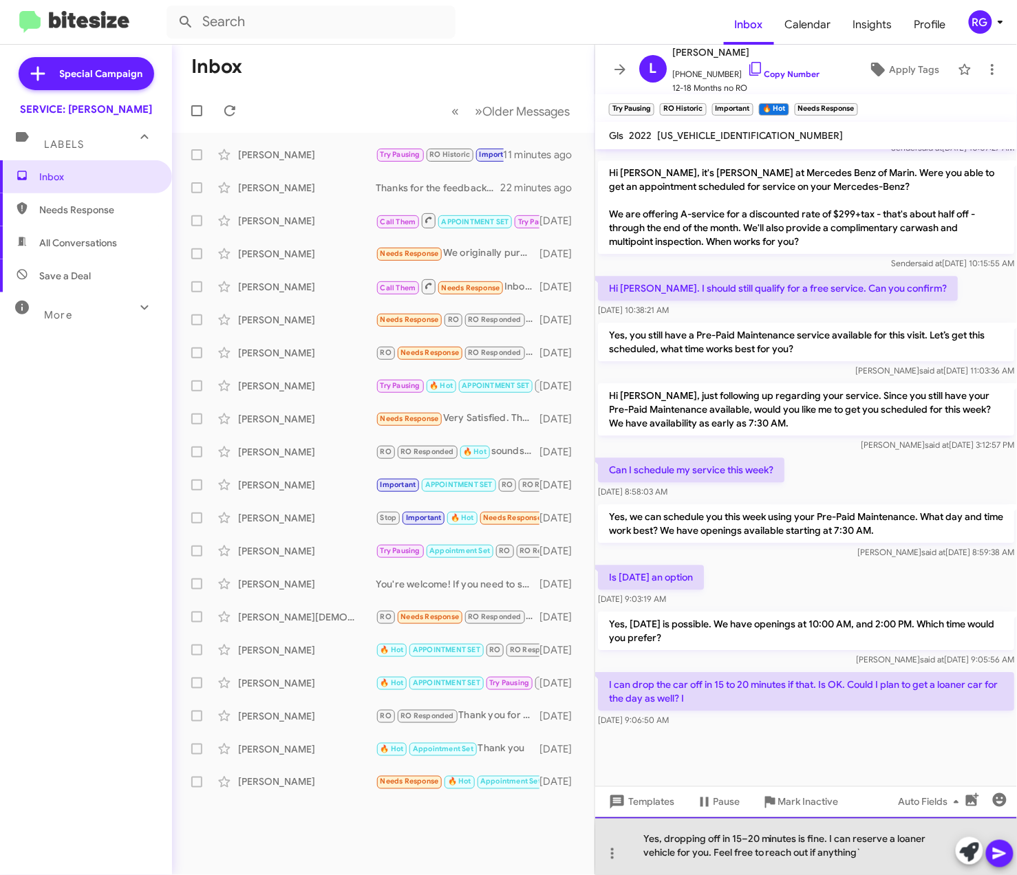
click at [871, 848] on div "Yes, dropping off in 15–20 minutes is fine. I can reserve a loaner vehicle for …" at bounding box center [806, 847] width 422 height 58
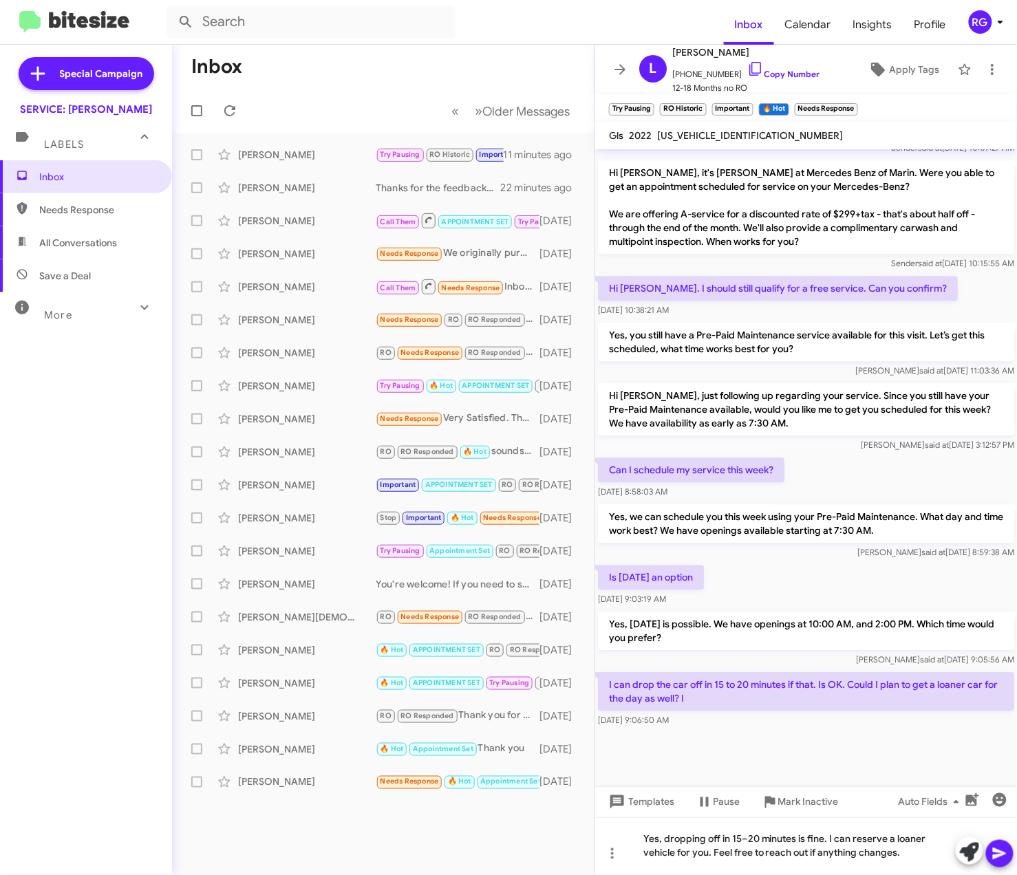
click at [997, 851] on icon at bounding box center [999, 854] width 13 height 12
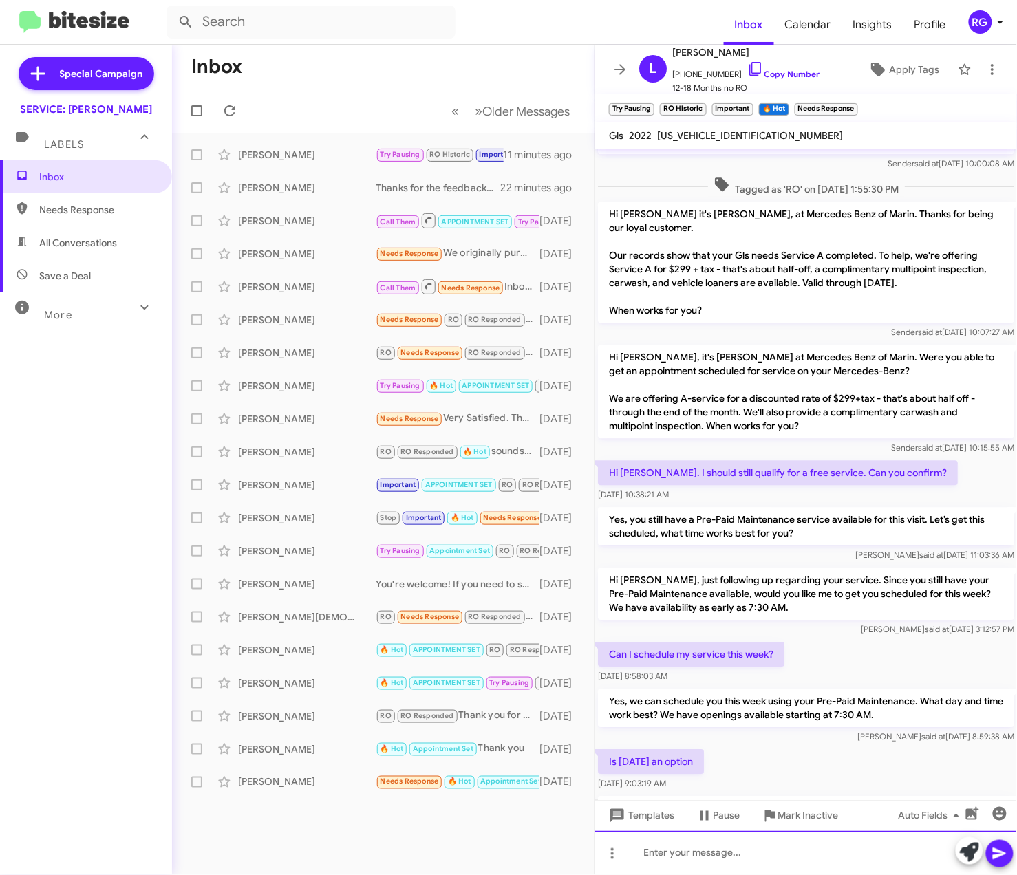
scroll to position [1213, 0]
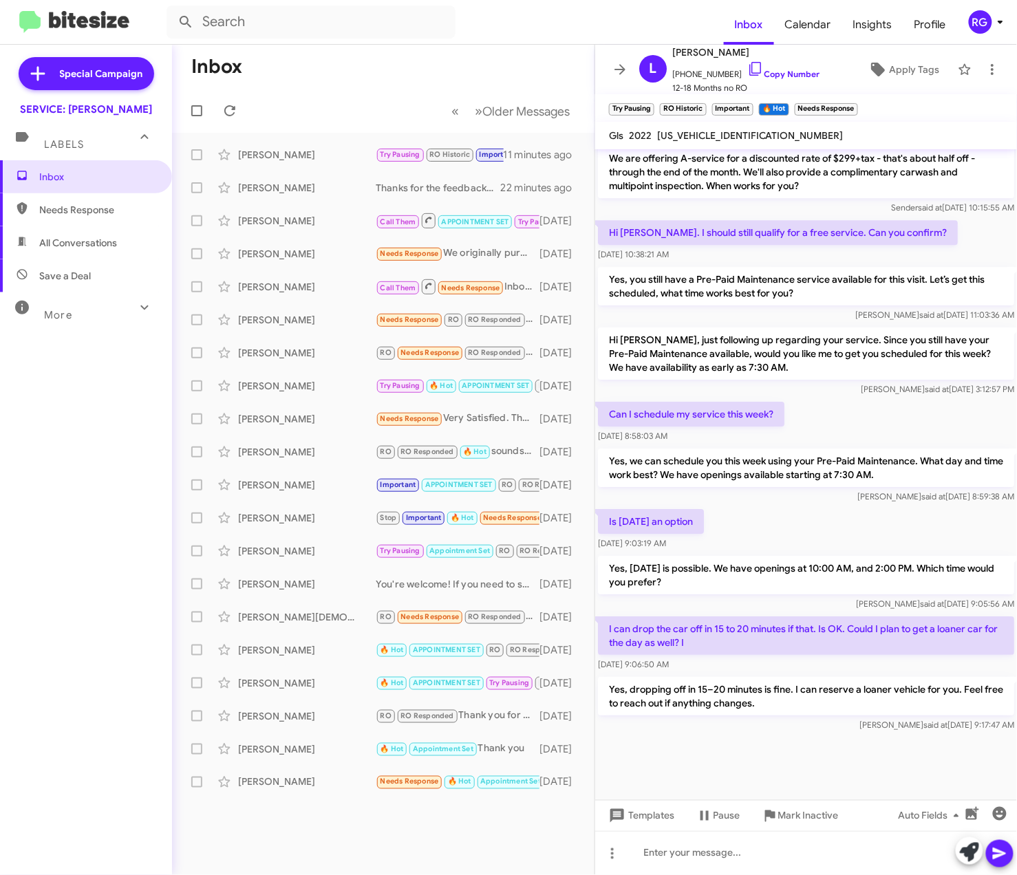
click at [694, 136] on span "4JGFF5KE0NA643167" at bounding box center [750, 135] width 186 height 12
click at [692, 134] on span "4JGFF5KE0NA643167" at bounding box center [750, 135] width 186 height 12
click at [699, 130] on span "4JGFF5KE0NA643167" at bounding box center [750, 135] width 186 height 12
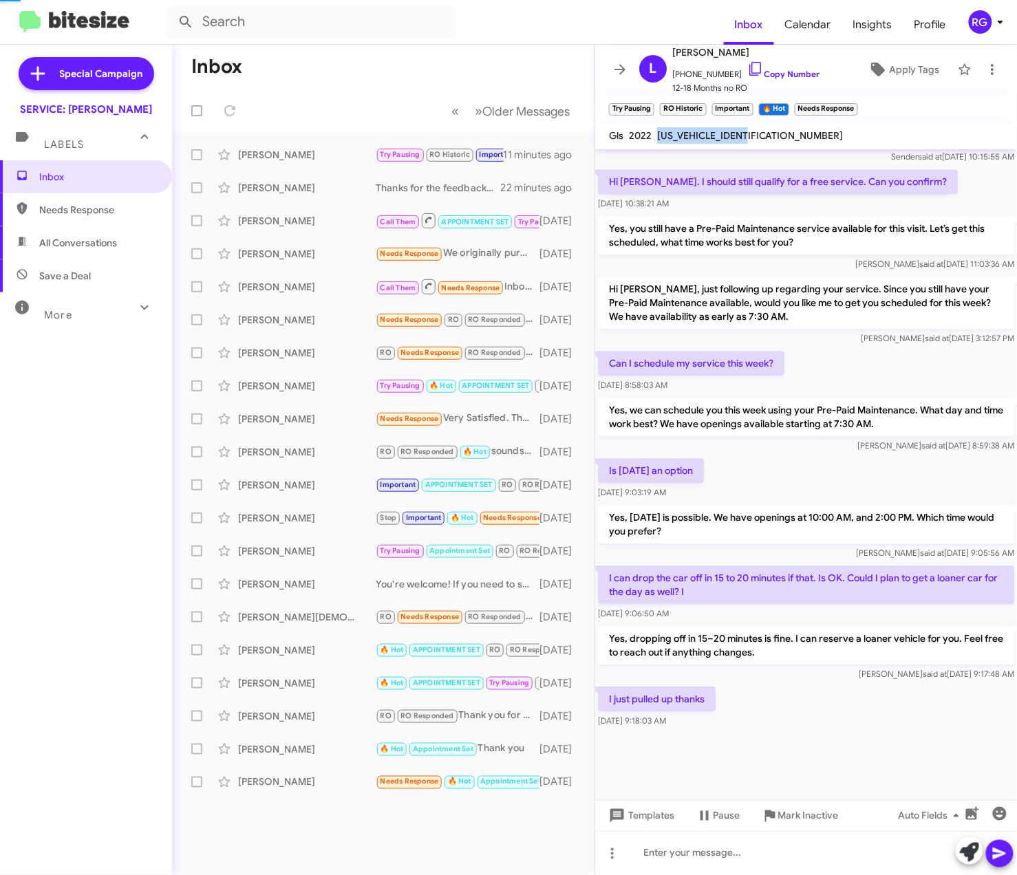
scroll to position [896, 0]
click at [912, 61] on span "Apply Tags" at bounding box center [914, 69] width 50 height 25
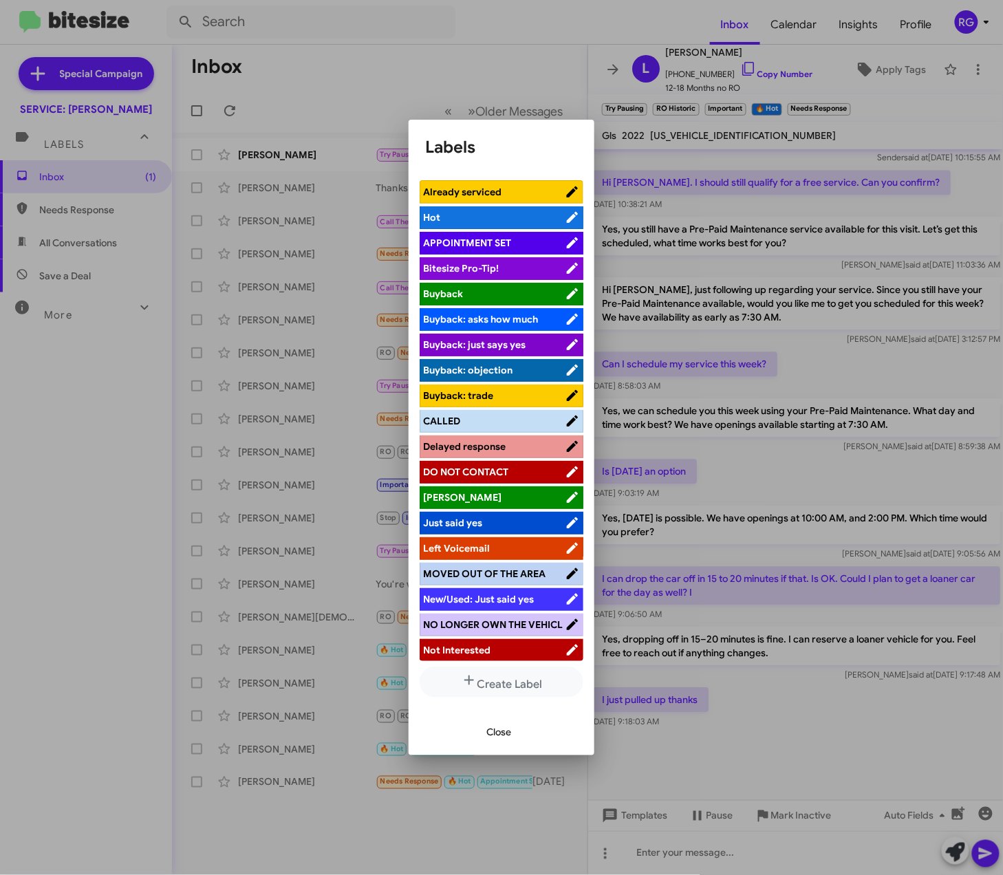
click at [483, 232] on ul "Already serviced Hot APPOINTMENT SET Bitesize Pro-Tip! Buyback Buyback: asks ho…" at bounding box center [502, 421] width 164 height 482
drag, startPoint x: 483, startPoint y: 232, endPoint x: 490, endPoint y: 243, distance: 13.0
click at [490, 243] on span "APPOINTMENT SET" at bounding box center [467, 243] width 88 height 12
click at [495, 731] on span "Close" at bounding box center [499, 732] width 25 height 25
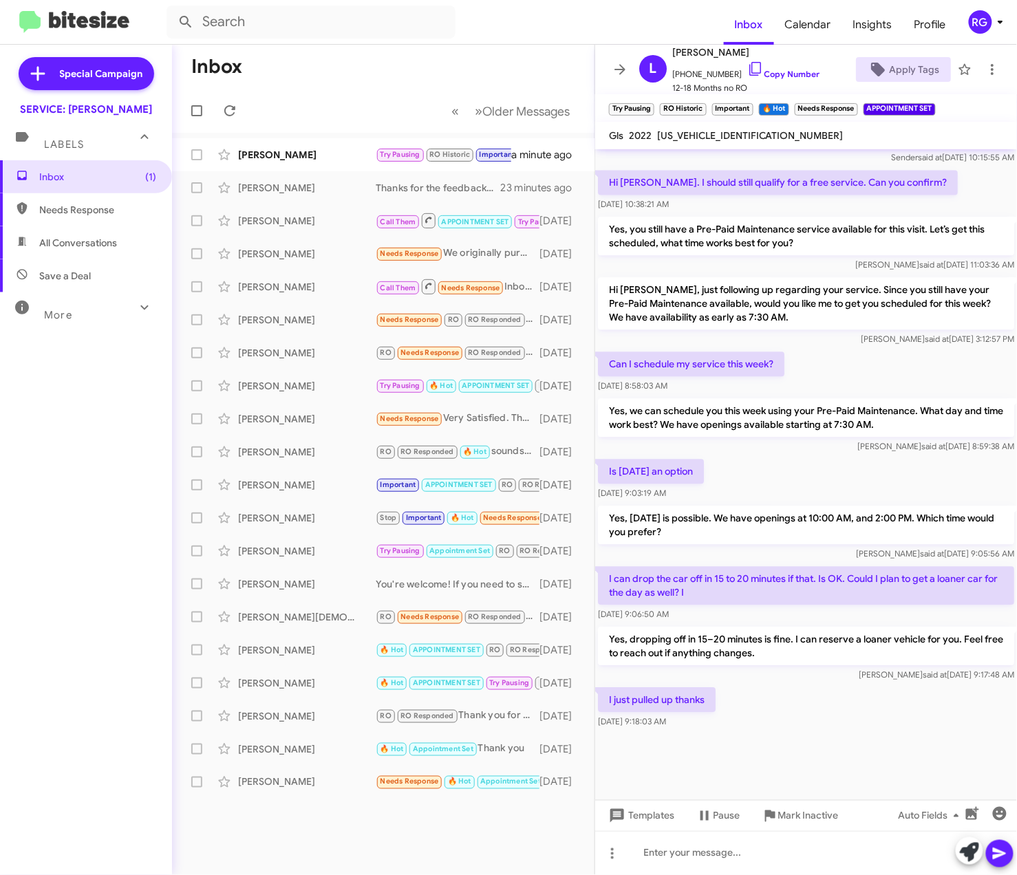
scroll to position [897, 0]
click at [708, 135] on span "4JGFF5KE0NA643167" at bounding box center [750, 135] width 186 height 12
click at [707, 134] on span "4JGFF5KE0NA643167" at bounding box center [750, 135] width 186 height 12
copy span "4JGFF5KE0NA643167"
click at [328, 141] on div "Luke Arno Try Pausing RO Historic Important 🔥 Hot Needs Response APPOINTMENT SE…" at bounding box center [383, 155] width 401 height 28
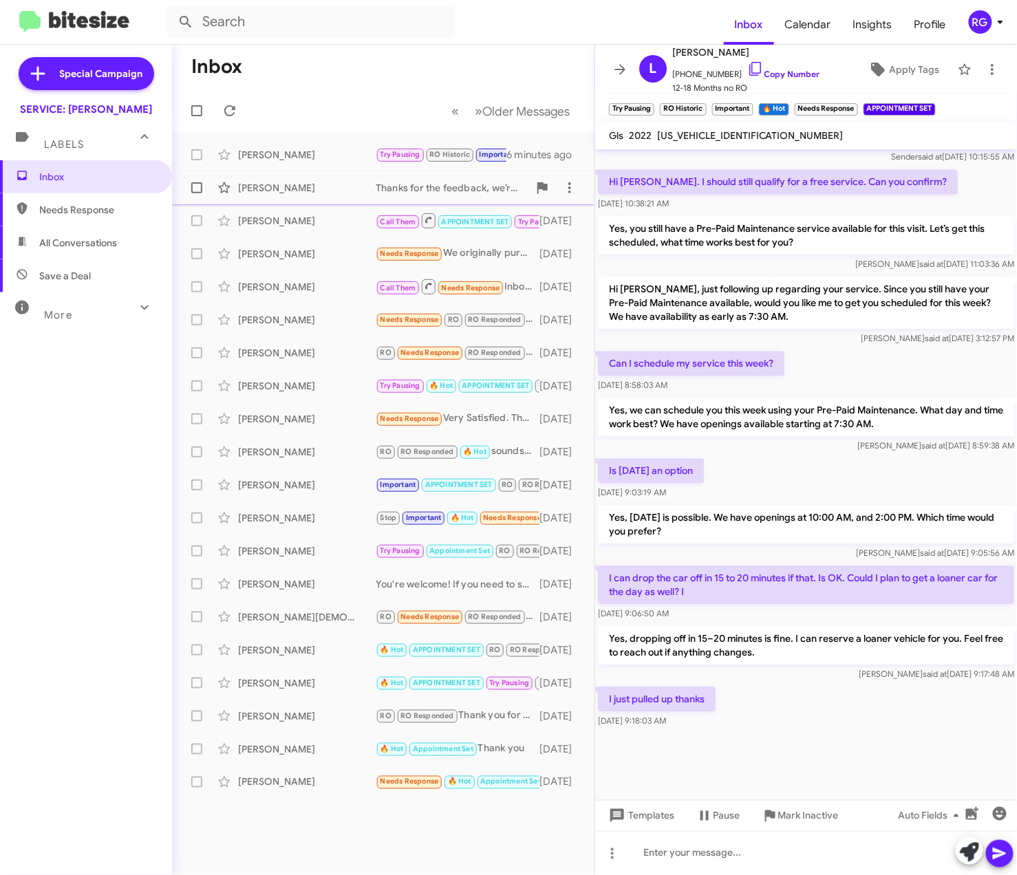
click at [300, 202] on span "Jeremiah Healy Thanks for the feedback, we’re glad the service met your expecta…" at bounding box center [383, 187] width 423 height 33
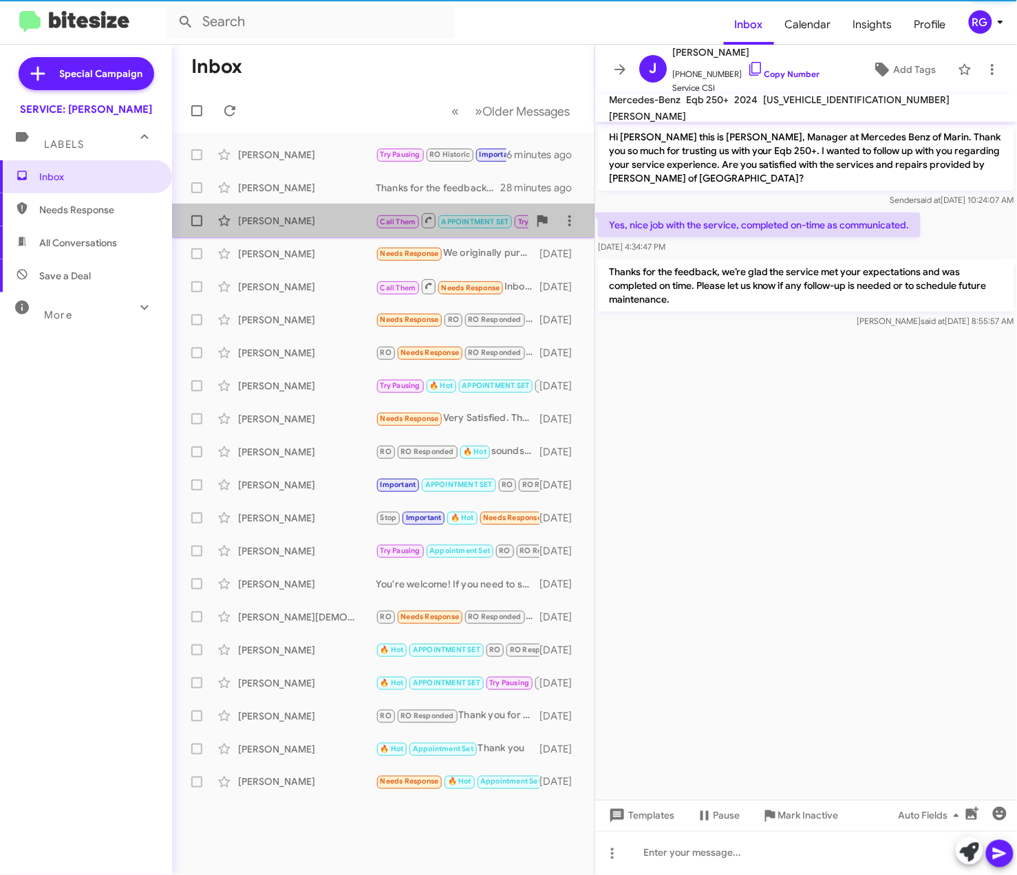
drag, startPoint x: 300, startPoint y: 202, endPoint x: 263, endPoint y: 230, distance: 46.7
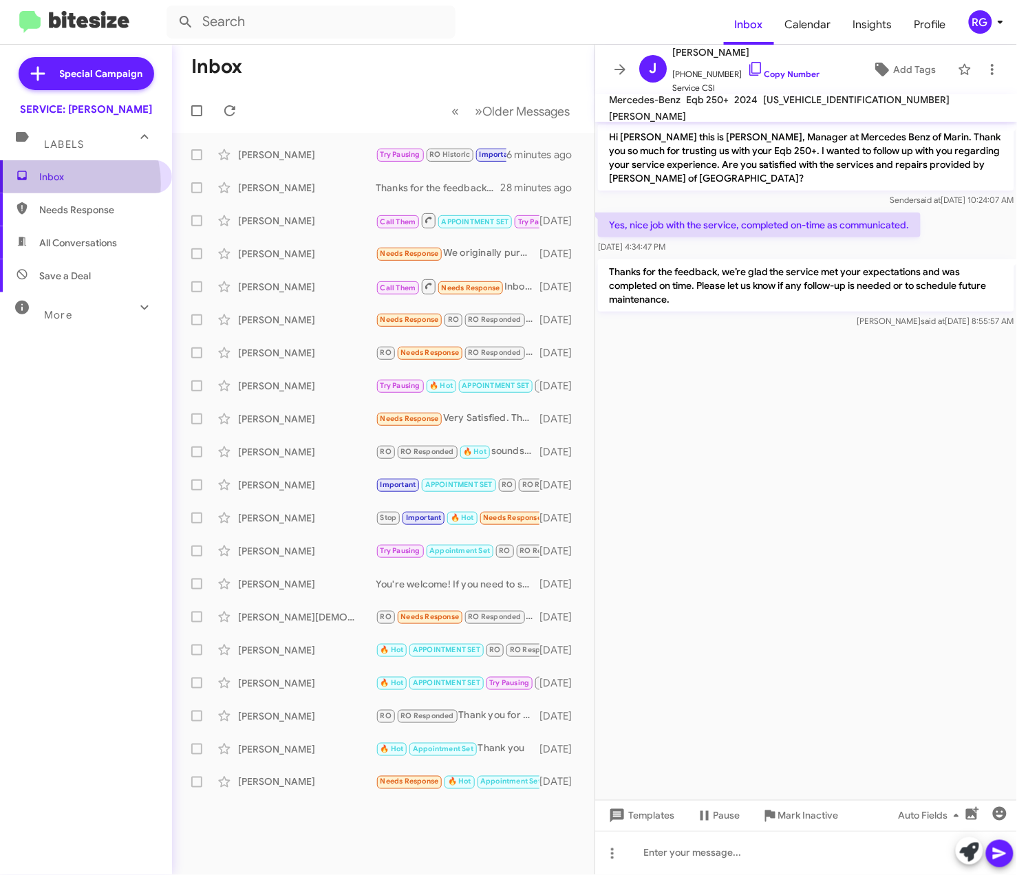
click at [53, 179] on span "Inbox" at bounding box center [97, 177] width 117 height 14
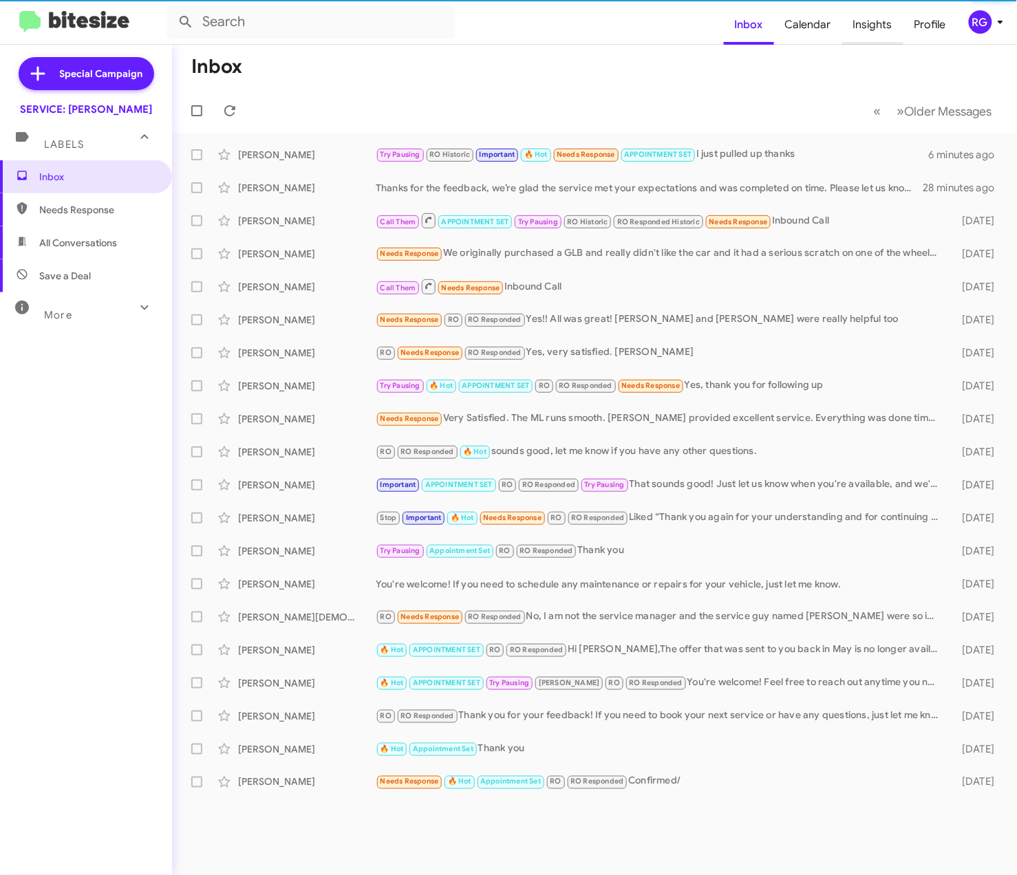
click at [862, 30] on span "Insights" at bounding box center [872, 25] width 61 height 40
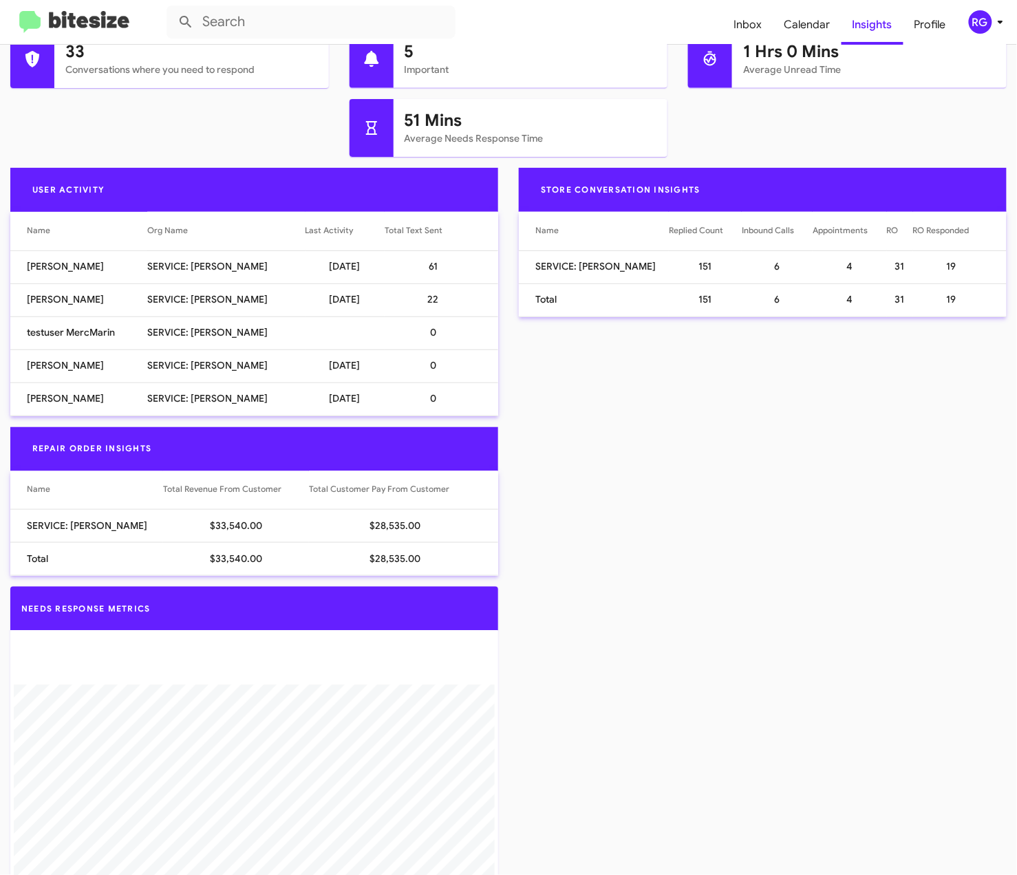
scroll to position [826, 0]
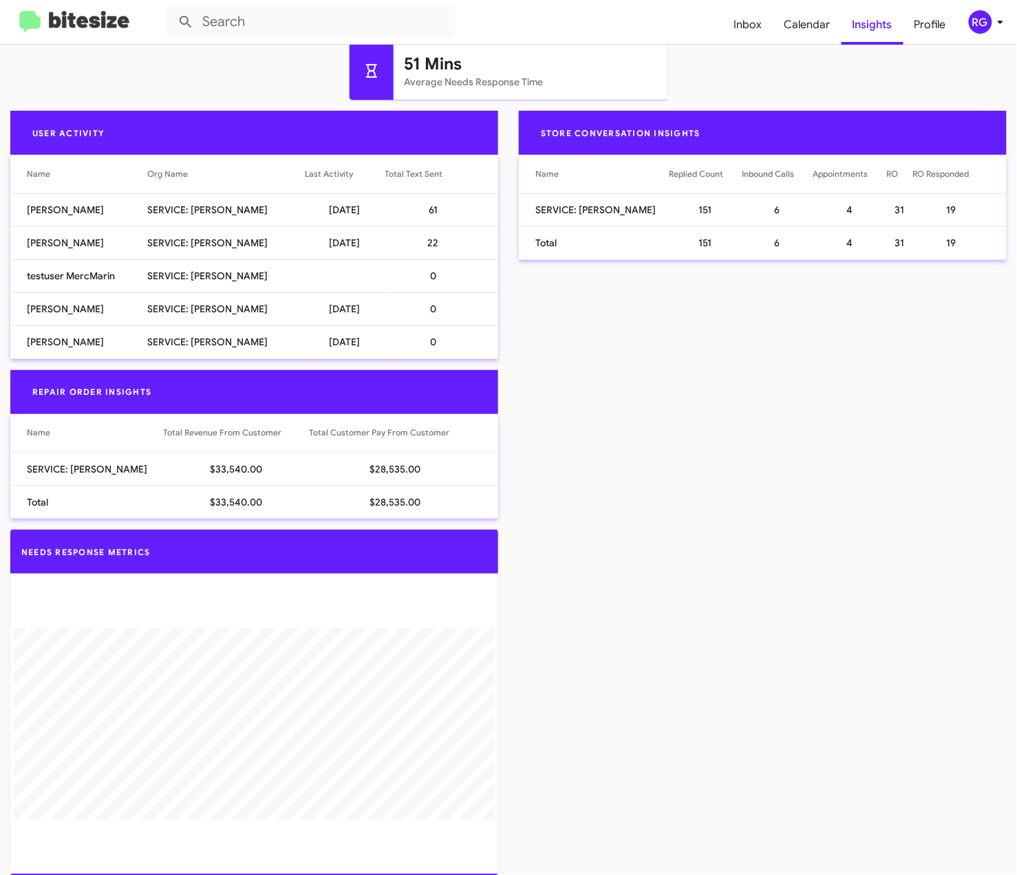
drag, startPoint x: 895, startPoint y: 347, endPoint x: 868, endPoint y: 348, distance: 26.8
click at [895, 348] on div "Store Conversation Insights Name Replied Count Inbound Calls Appointments RO RO…" at bounding box center [763, 240] width 509 height 259
drag, startPoint x: 846, startPoint y: 567, endPoint x: 884, endPoint y: 560, distance: 39.1
click at [849, 562] on div "Needs Response Metrics" at bounding box center [508, 702] width 1017 height 344
click at [695, 444] on div "Repair Order Insights Name Total Revenue From Customer Total Customer Pay From …" at bounding box center [508, 450] width 1017 height 160
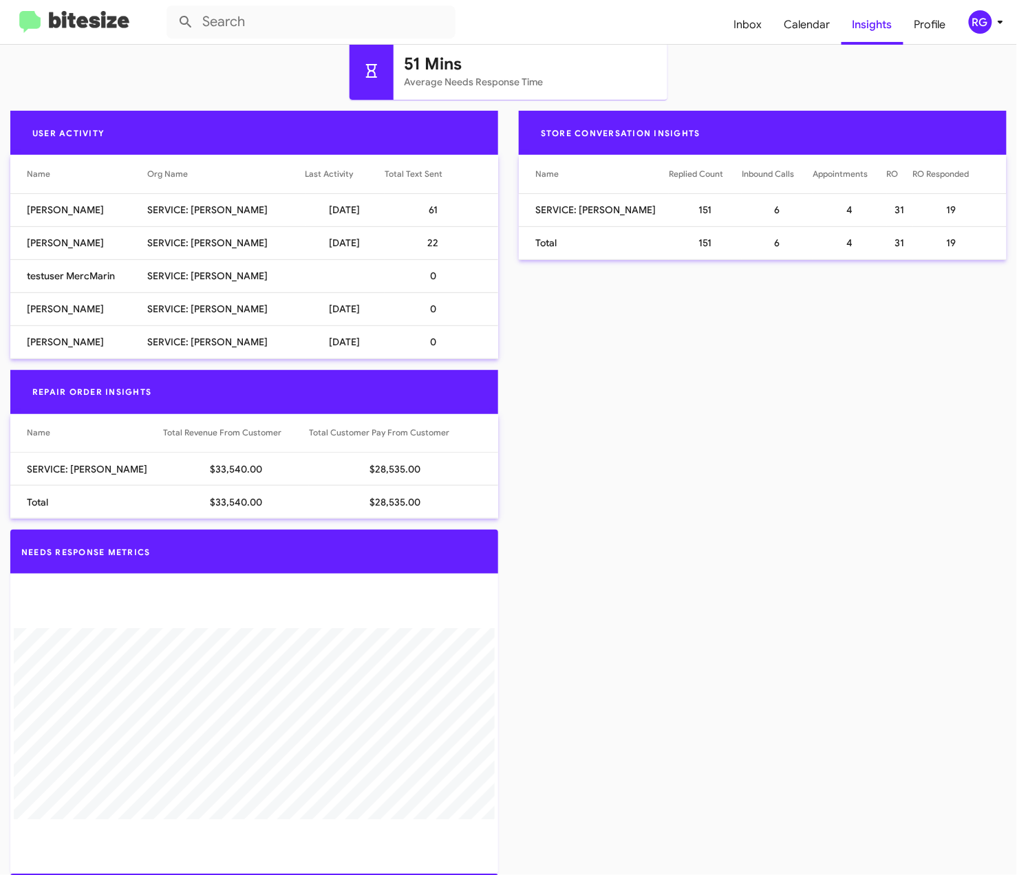
drag, startPoint x: 234, startPoint y: 472, endPoint x: 202, endPoint y: 471, distance: 31.7
click at [201, 471] on td "$33,540.00" at bounding box center [236, 469] width 146 height 33
click at [208, 471] on td "$33,540.00" at bounding box center [236, 469] width 146 height 33
click at [211, 471] on td "$33,540.00" at bounding box center [236, 469] width 146 height 33
click at [213, 469] on td "$33,540.00" at bounding box center [236, 469] width 146 height 33
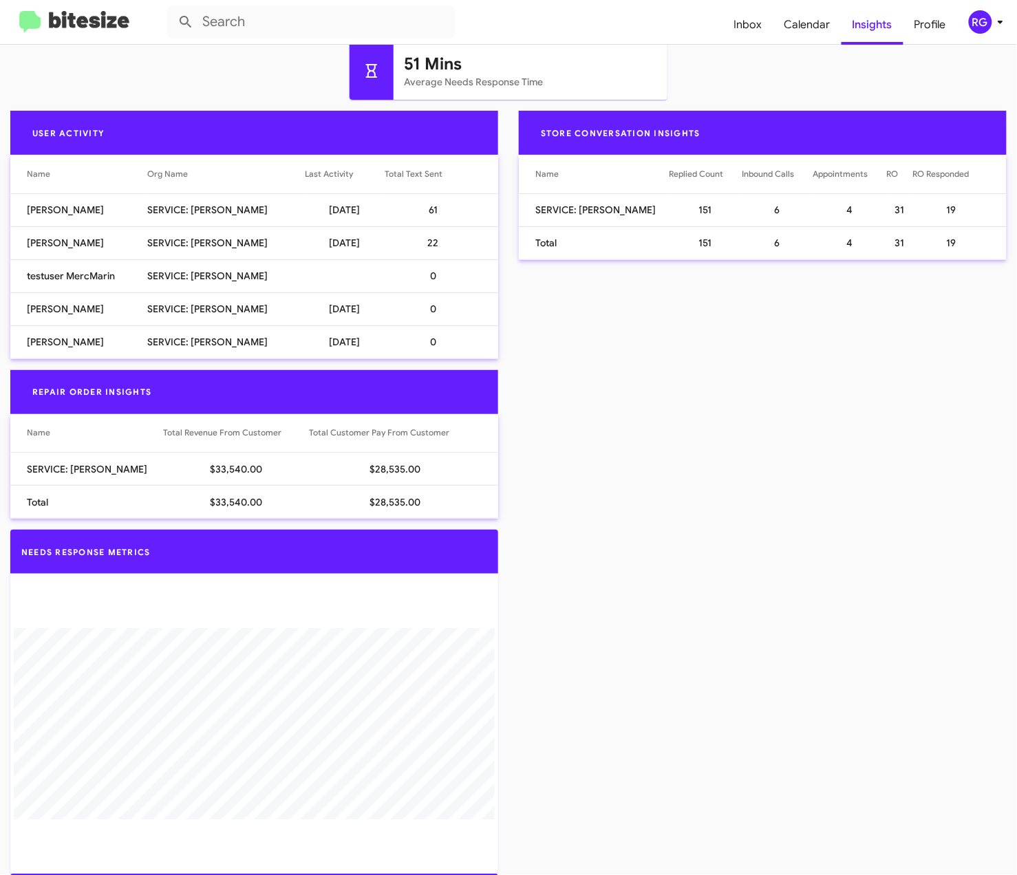
drag, startPoint x: 215, startPoint y: 466, endPoint x: 270, endPoint y: 464, distance: 55.1
click at [270, 464] on td "$33,540.00" at bounding box center [236, 469] width 146 height 33
click at [290, 479] on td "$33,540.00" at bounding box center [236, 469] width 146 height 33
click at [284, 476] on td "$33,540.00" at bounding box center [236, 469] width 146 height 33
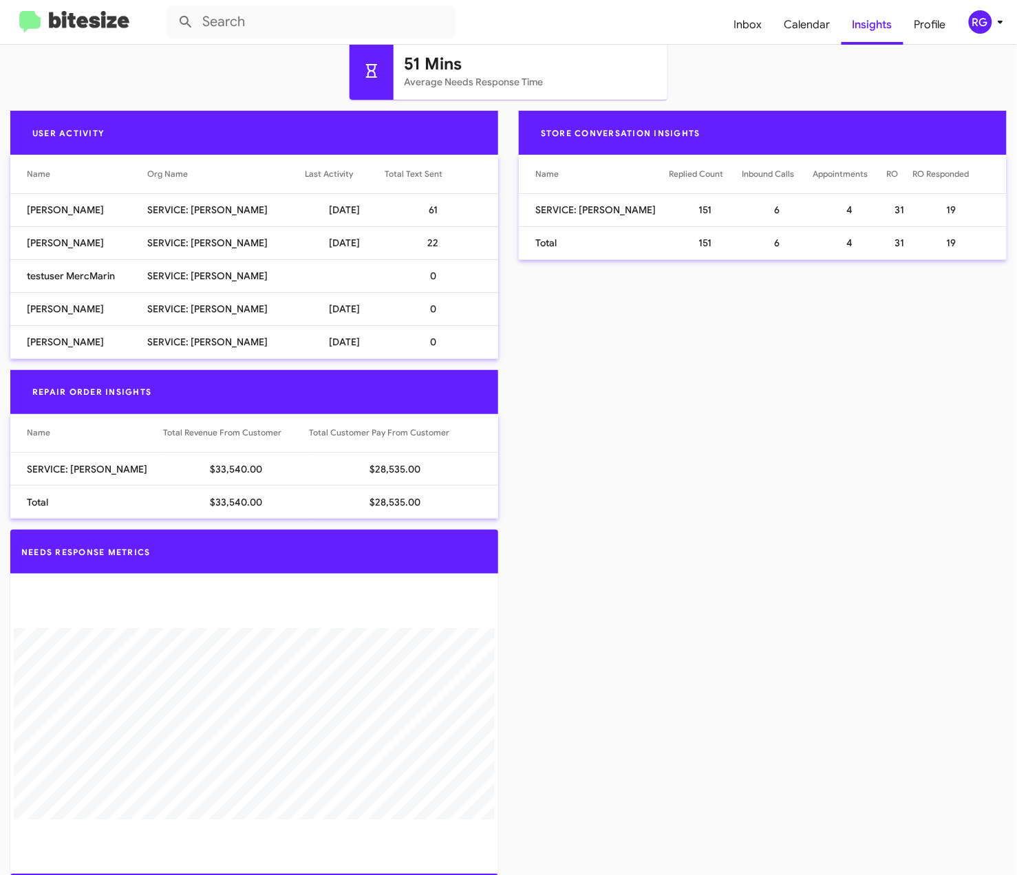
click at [65, 17] on img at bounding box center [74, 22] width 110 height 23
